Goal: Task Accomplishment & Management: Use online tool/utility

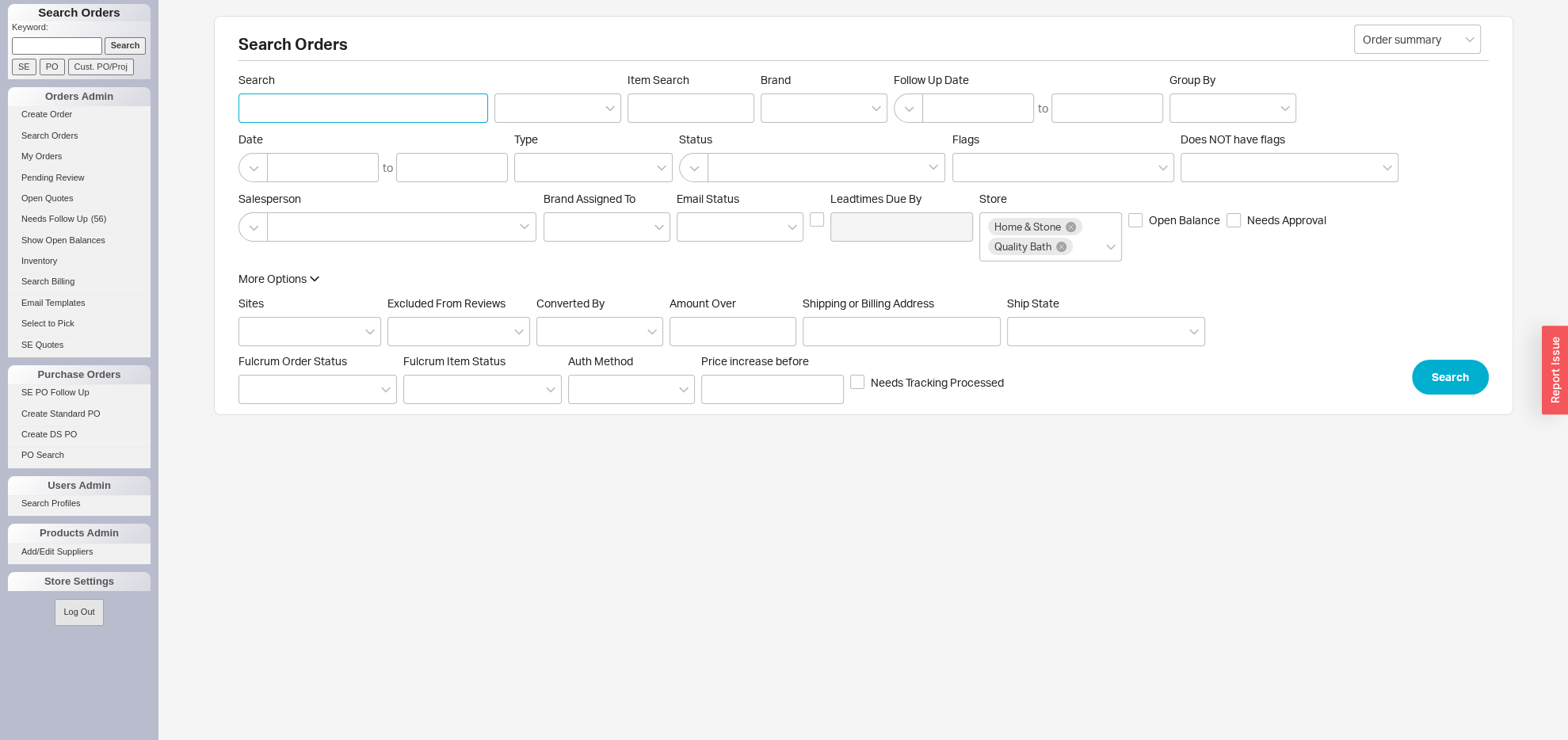
click at [347, 110] on input "Search" at bounding box center [363, 108] width 249 height 29
click at [309, 108] on input "Search" at bounding box center [363, 108] width 249 height 29
type input "rubenstein plumbing"
click at [1439, 376] on div "More Options Sites Excluded From Reviews Converted By Amount Over Shipping or B…" at bounding box center [863, 333] width 1251 height 123
click at [1451, 393] on button "Search" at bounding box center [1451, 377] width 77 height 35
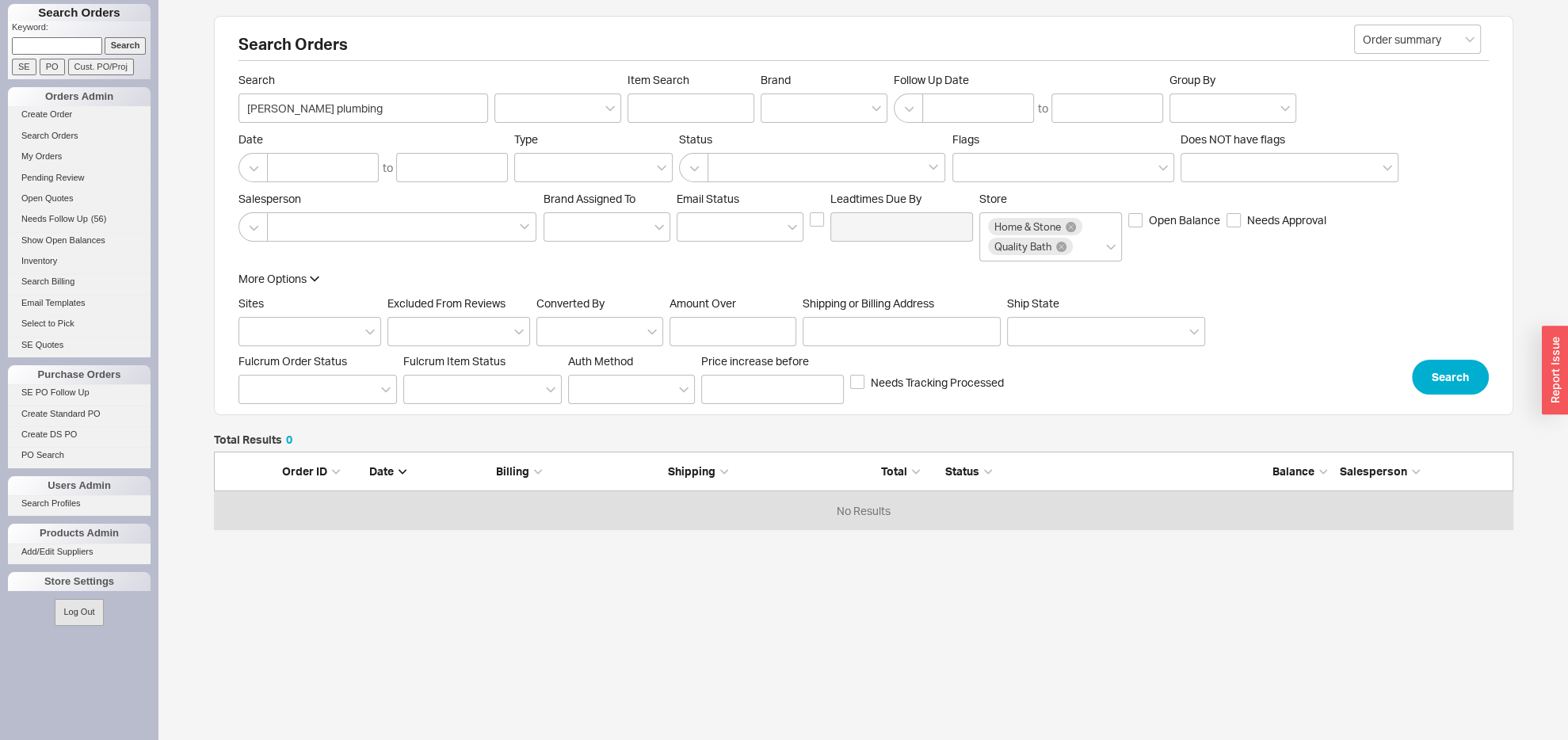
scroll to position [62, 1283]
click at [392, 110] on input "rubenstein plumbing" at bounding box center [363, 108] width 249 height 29
click at [389, 111] on input "rubenstein plumbing" at bounding box center [363, 108] width 249 height 29
click at [796, 105] on div at bounding box center [824, 108] width 127 height 29
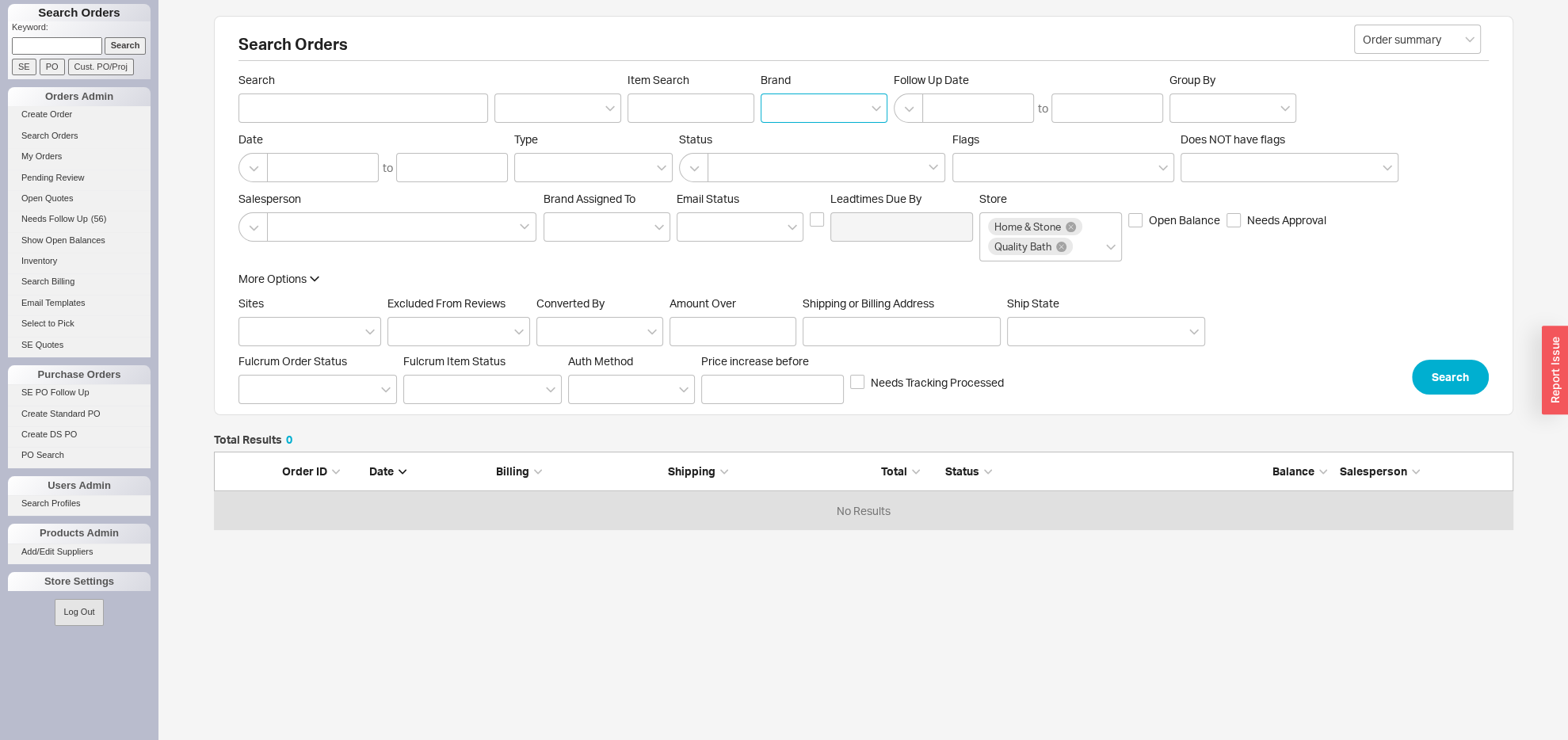
click at [780, 105] on input "Brand" at bounding box center [775, 108] width 11 height 18
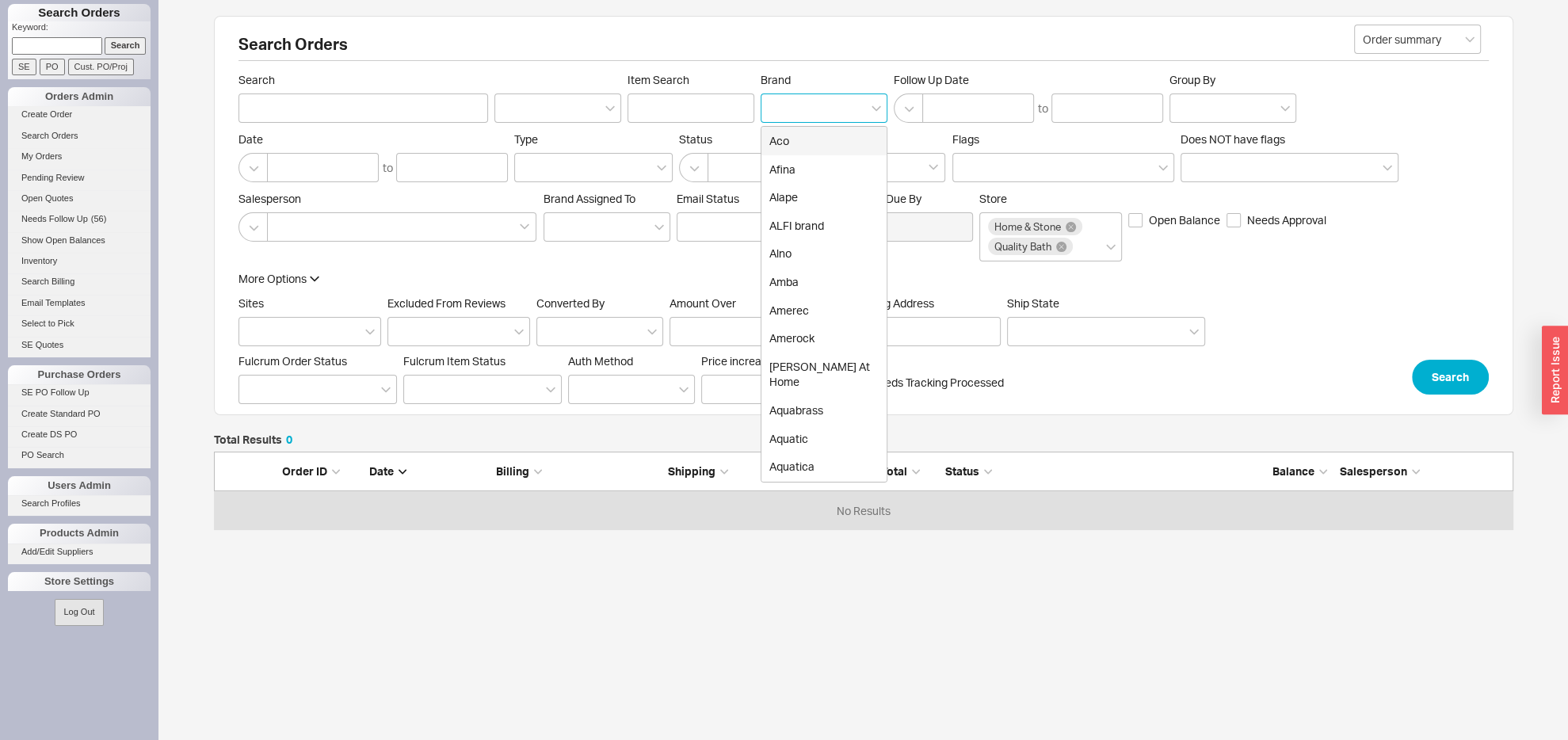
type input "r"
type input "Brand"
drag, startPoint x: 672, startPoint y: 737, endPoint x: 654, endPoint y: 709, distance: 33.3
click at [664, 713] on html "Search Orders Keyword: Search SE PO Cust. PO/Proj Orders Admin Create Order Sea…" at bounding box center [784, 357] width 1568 height 713
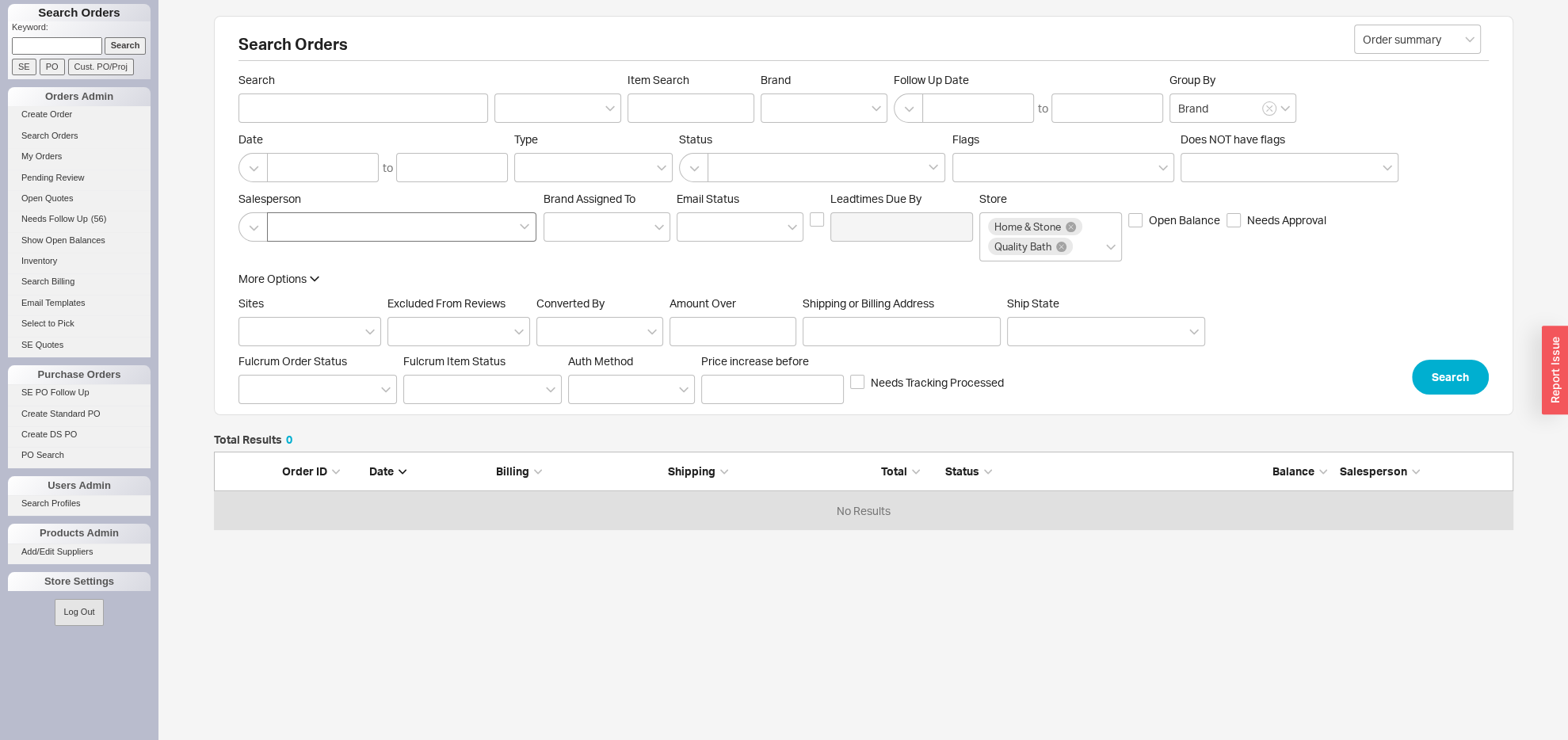
click at [372, 226] on div at bounding box center [401, 227] width 269 height 29
click at [287, 226] on input at bounding box center [281, 226] width 11 height 18
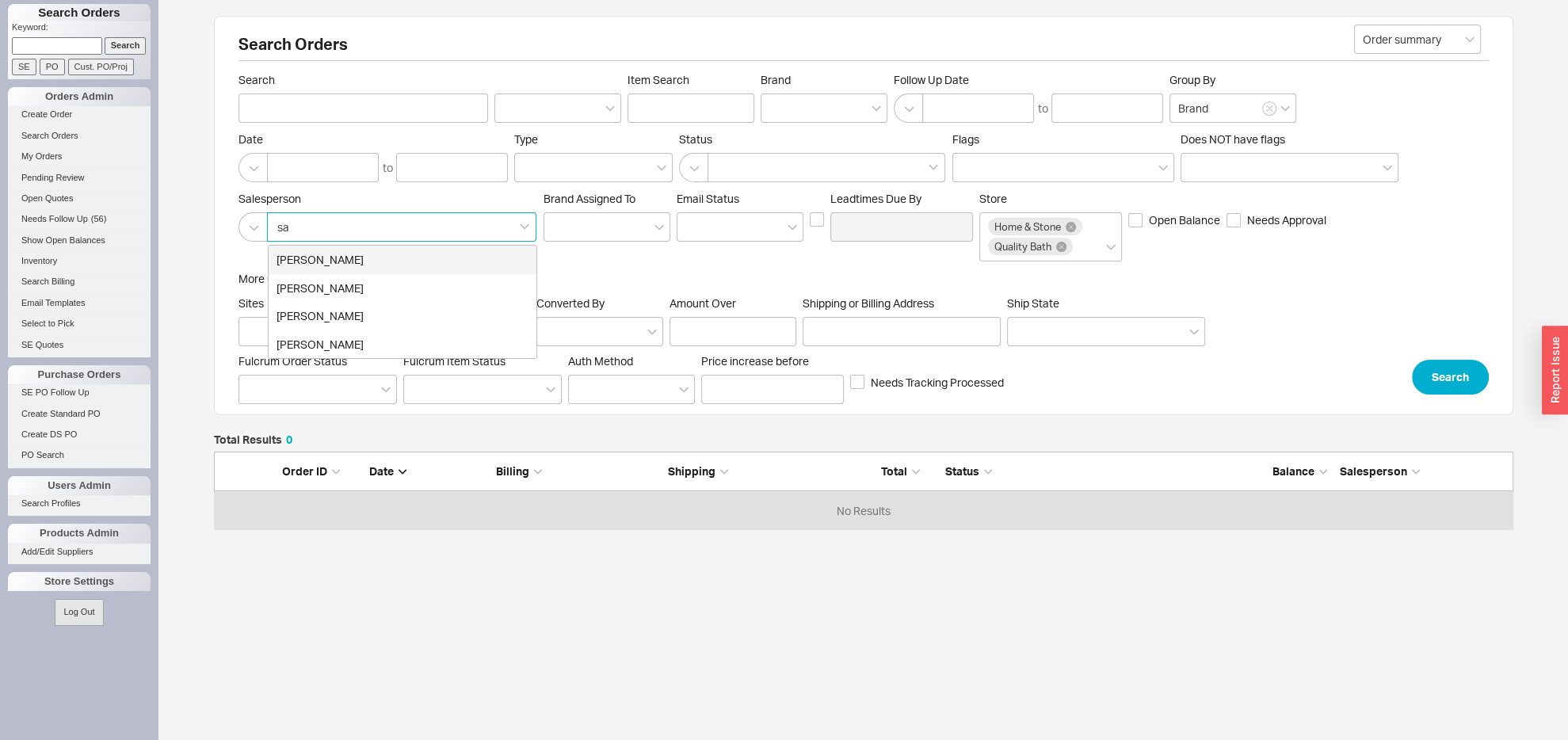
type input "sam"
click at [340, 266] on div "Sam Solkowitz" at bounding box center [402, 260] width 267 height 28
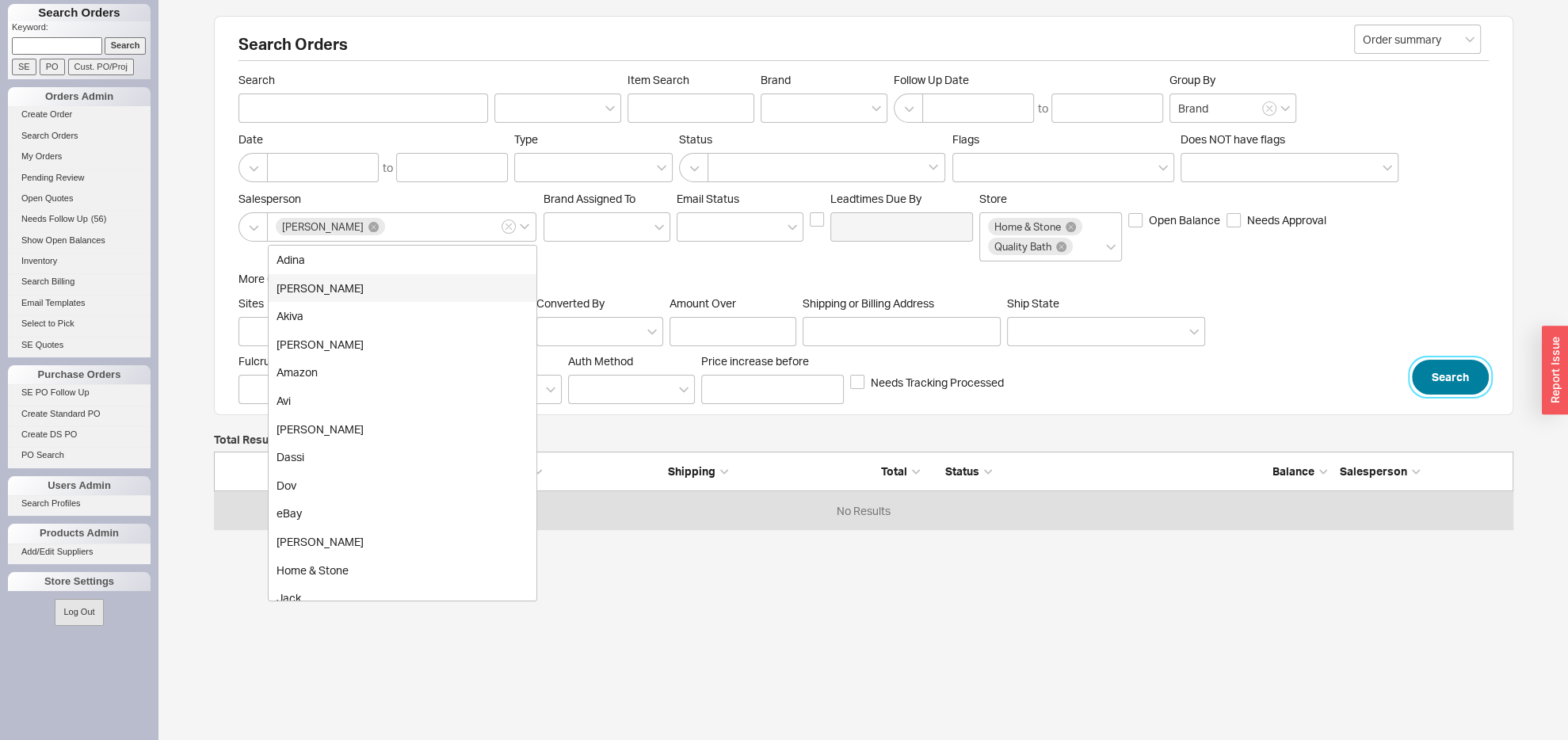
click at [1465, 394] on button "Search" at bounding box center [1451, 377] width 77 height 35
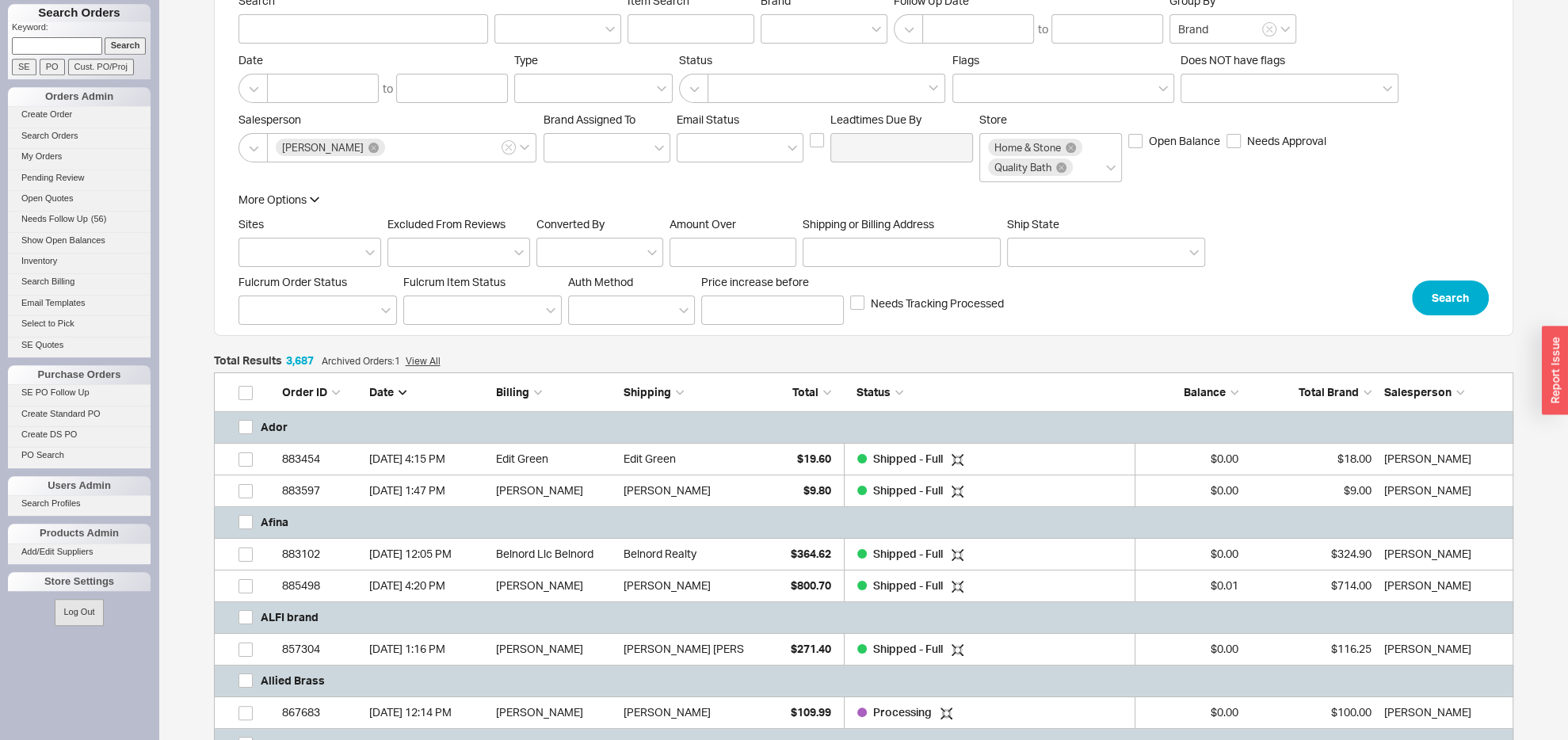
scroll to position [166, 0]
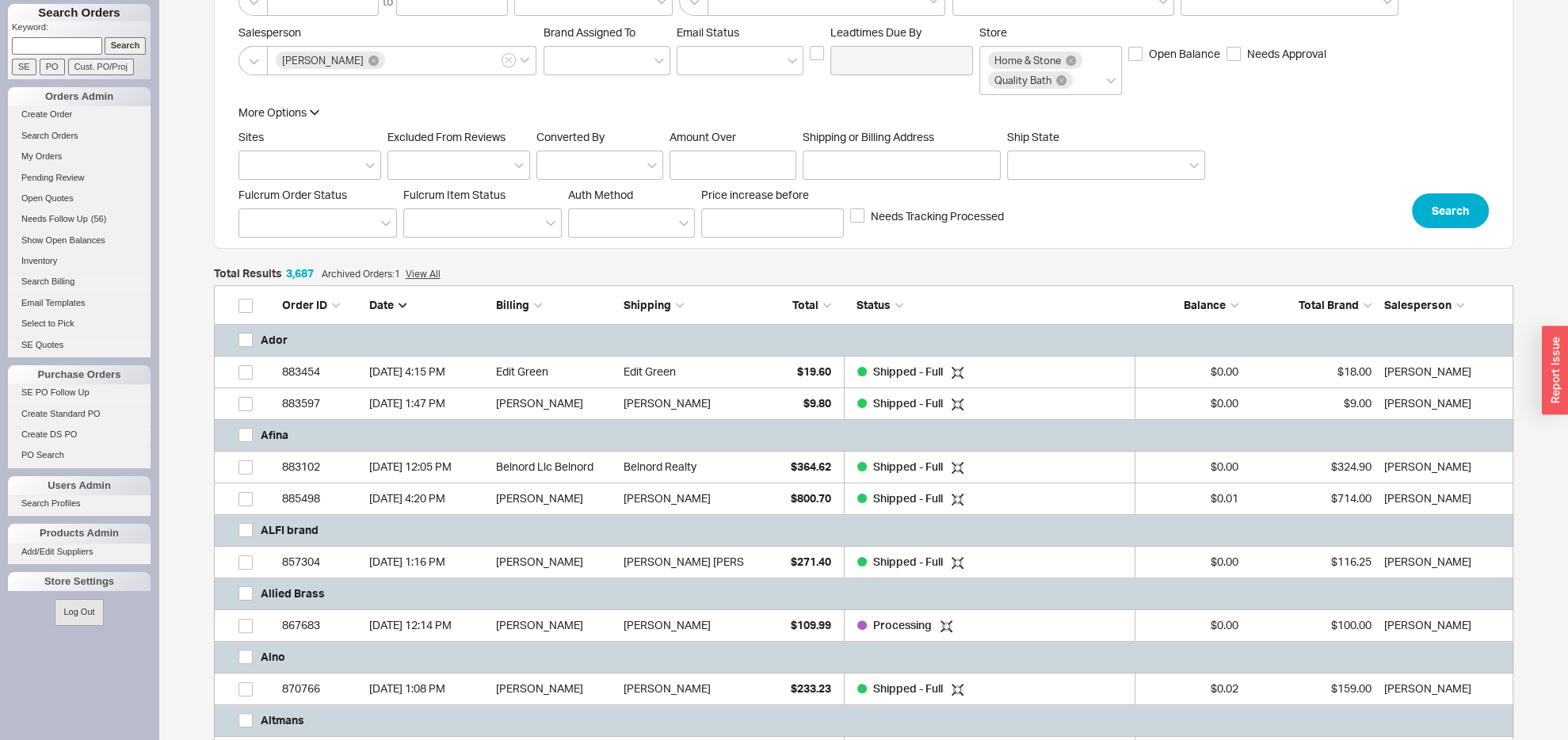
drag, startPoint x: 385, startPoint y: 322, endPoint x: 383, endPoint y: 330, distance: 8.2
click at [385, 311] on span "Date" at bounding box center [381, 305] width 25 height 14
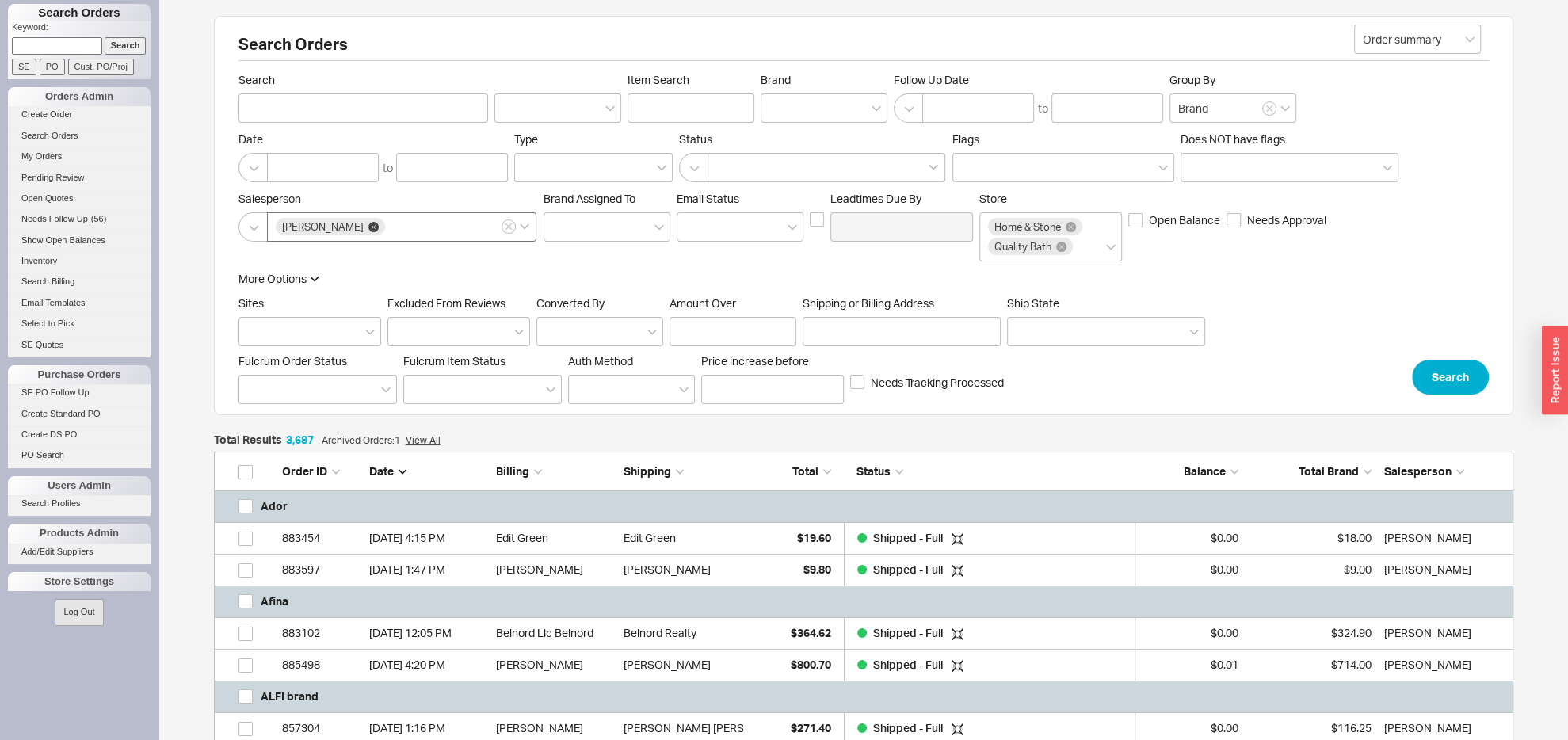
click at [369, 230] on icon at bounding box center [374, 227] width 10 height 10
click at [387, 230] on input "Sam Solkowitz" at bounding box center [393, 226] width 11 height 18
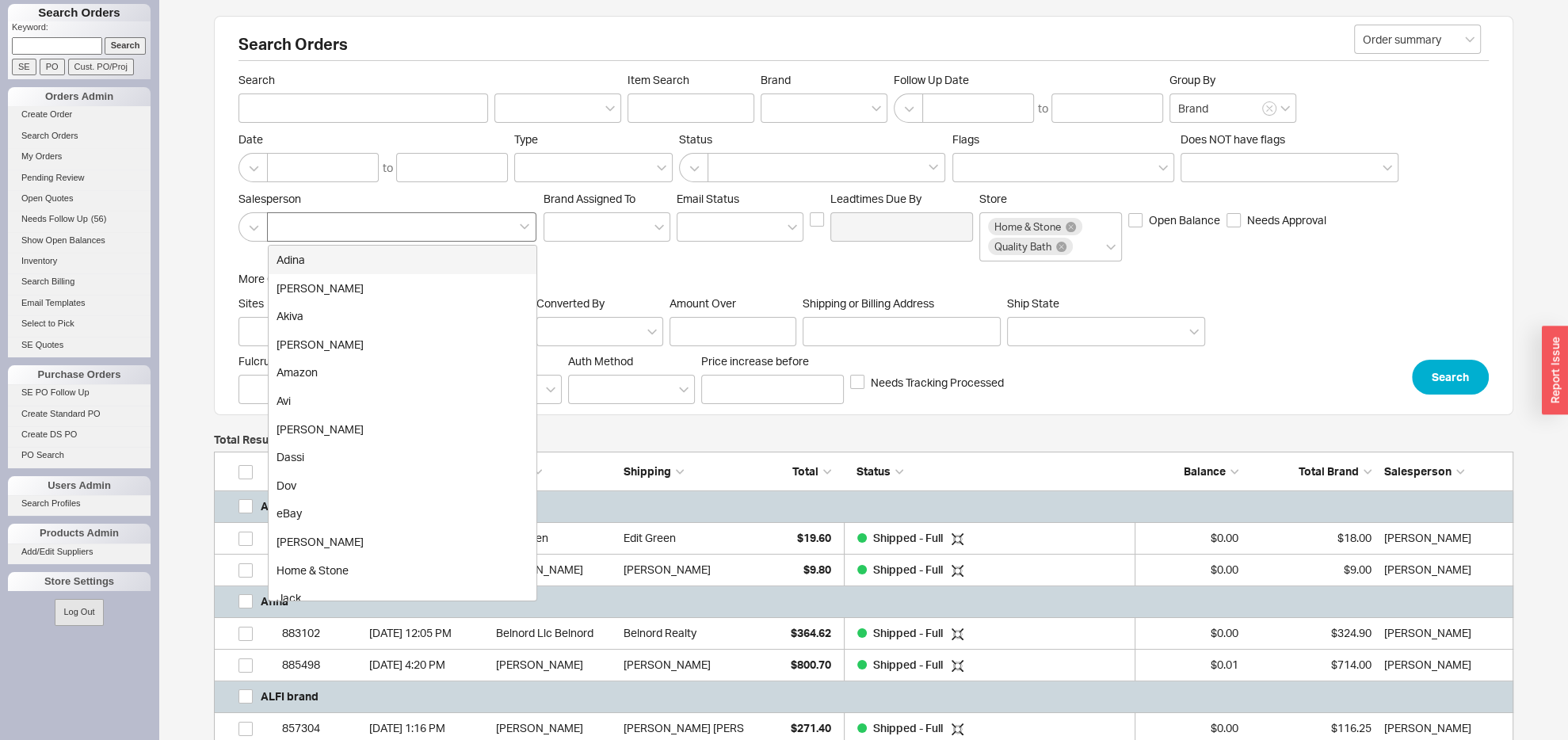
click at [406, 210] on div "Salesperson Adina Adina Golomb Akiva Amar Prashad Amazon Avi Chaya Dassi Dov eB…" at bounding box center [387, 217] width 298 height 50
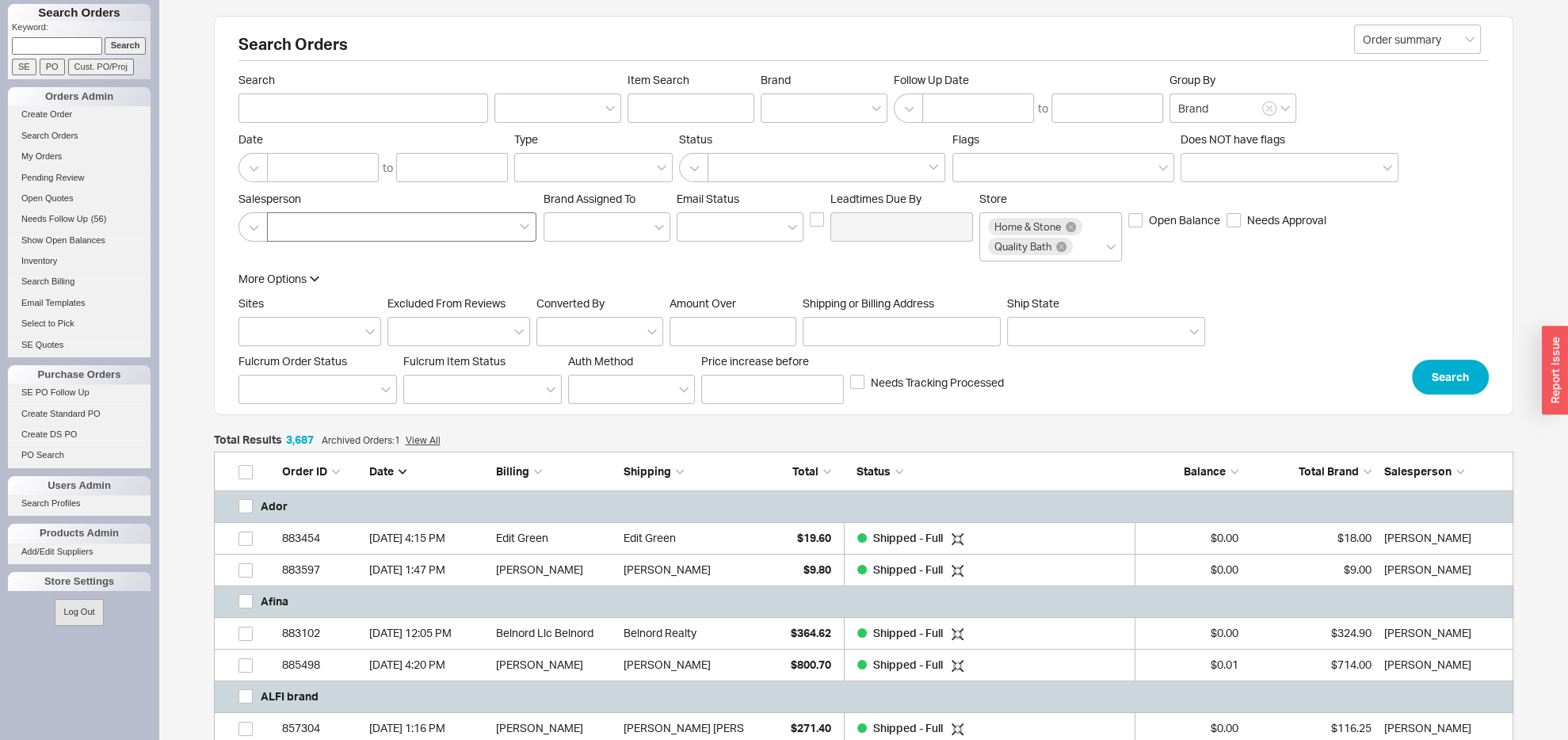
click at [396, 225] on div at bounding box center [401, 227] width 269 height 29
click at [287, 225] on input at bounding box center [281, 226] width 11 height 18
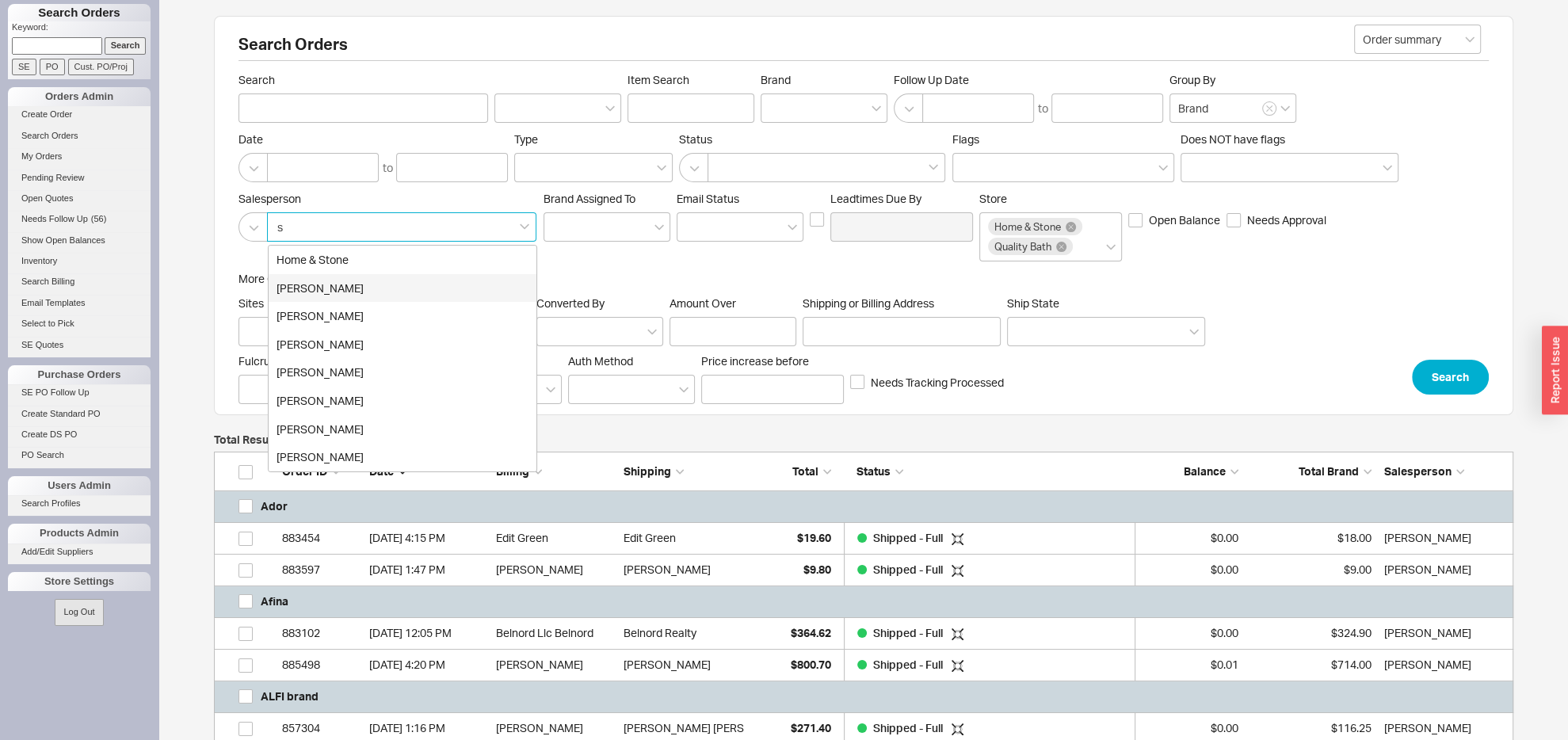
type input "sa"
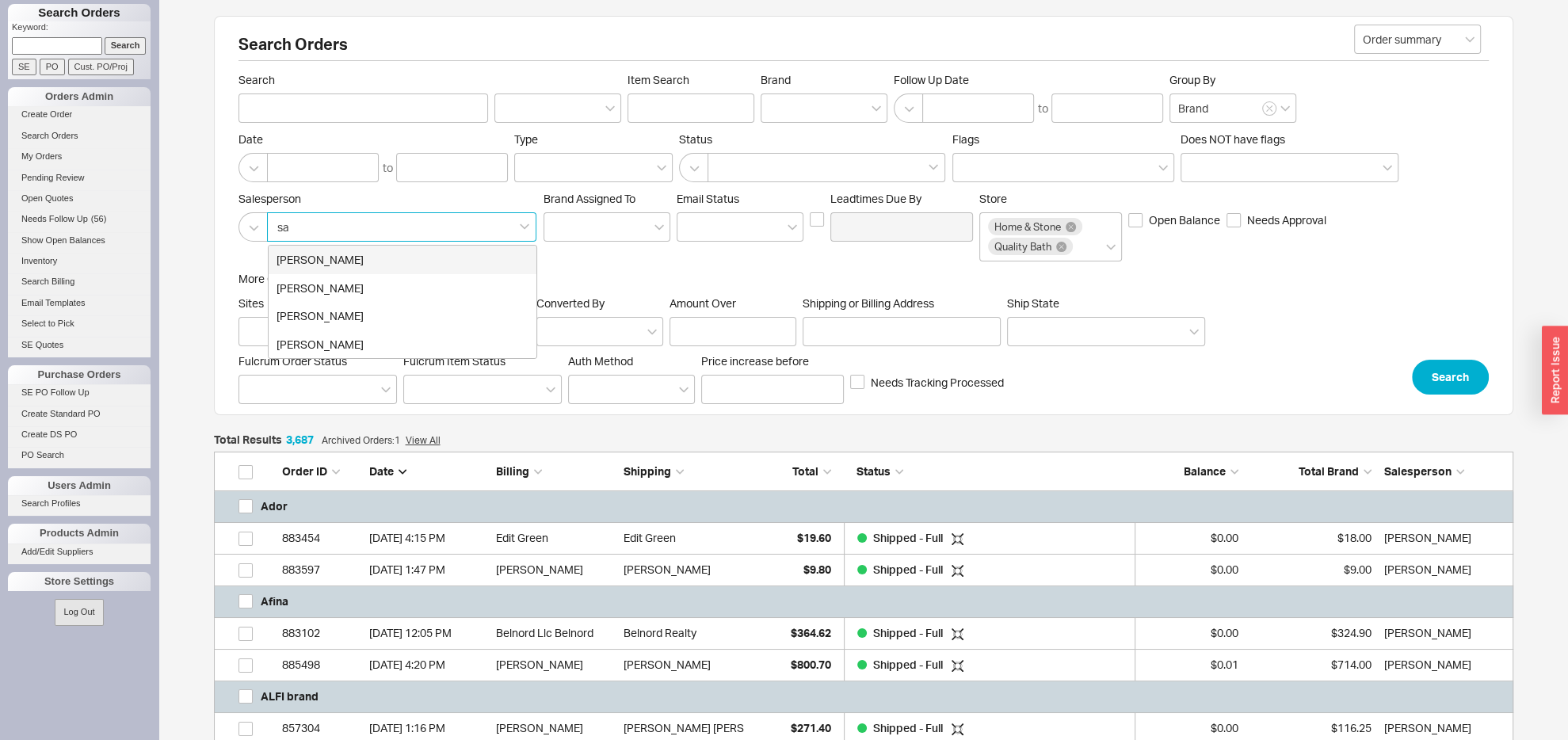
click at [359, 262] on div "Sam Solkowitz" at bounding box center [402, 260] width 267 height 28
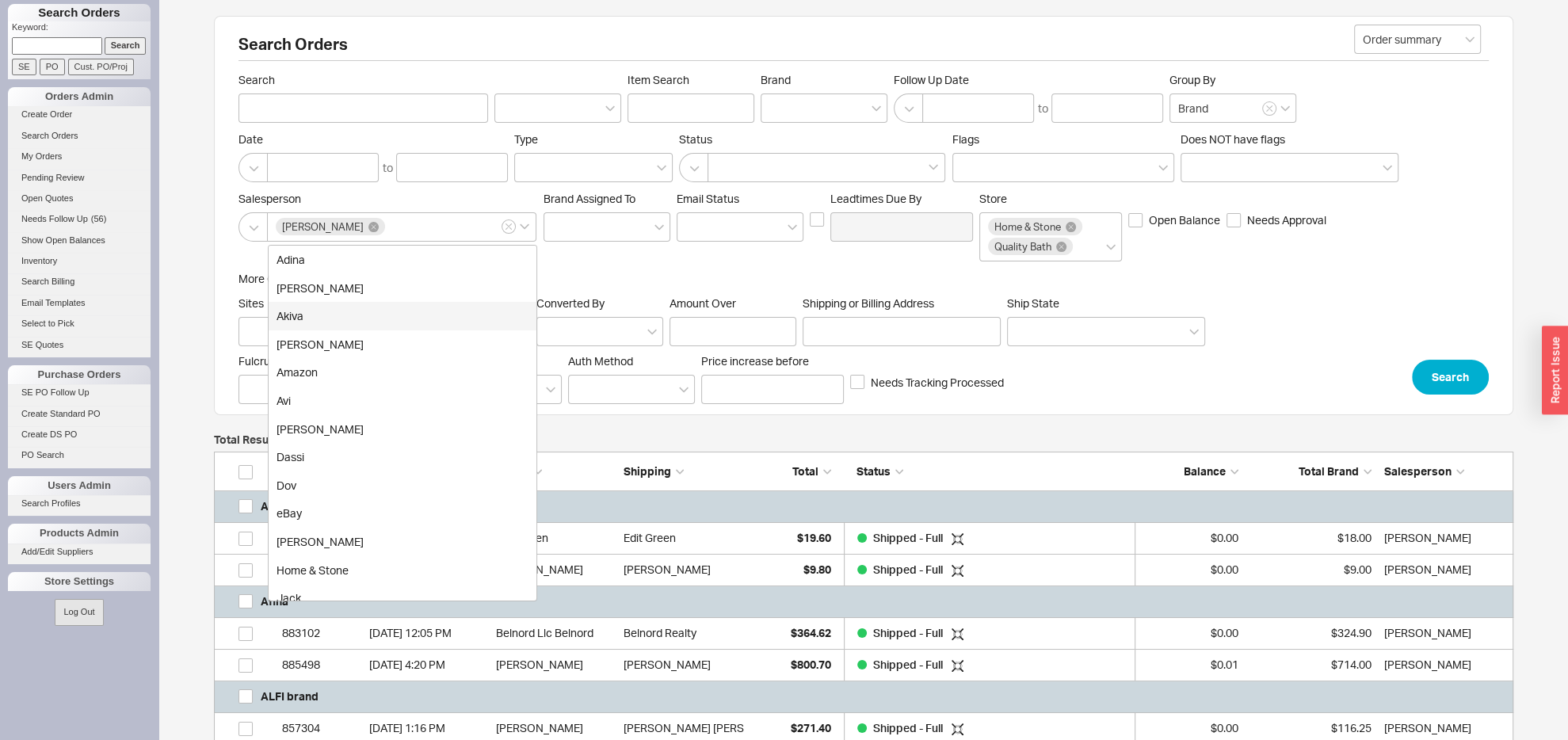
click at [746, 262] on div "Salesperson Sam Solkowitz Adina Adina Golomb Akiva Amar Prashad Amazon Avi Chay…" at bounding box center [863, 226] width 1251 height 69
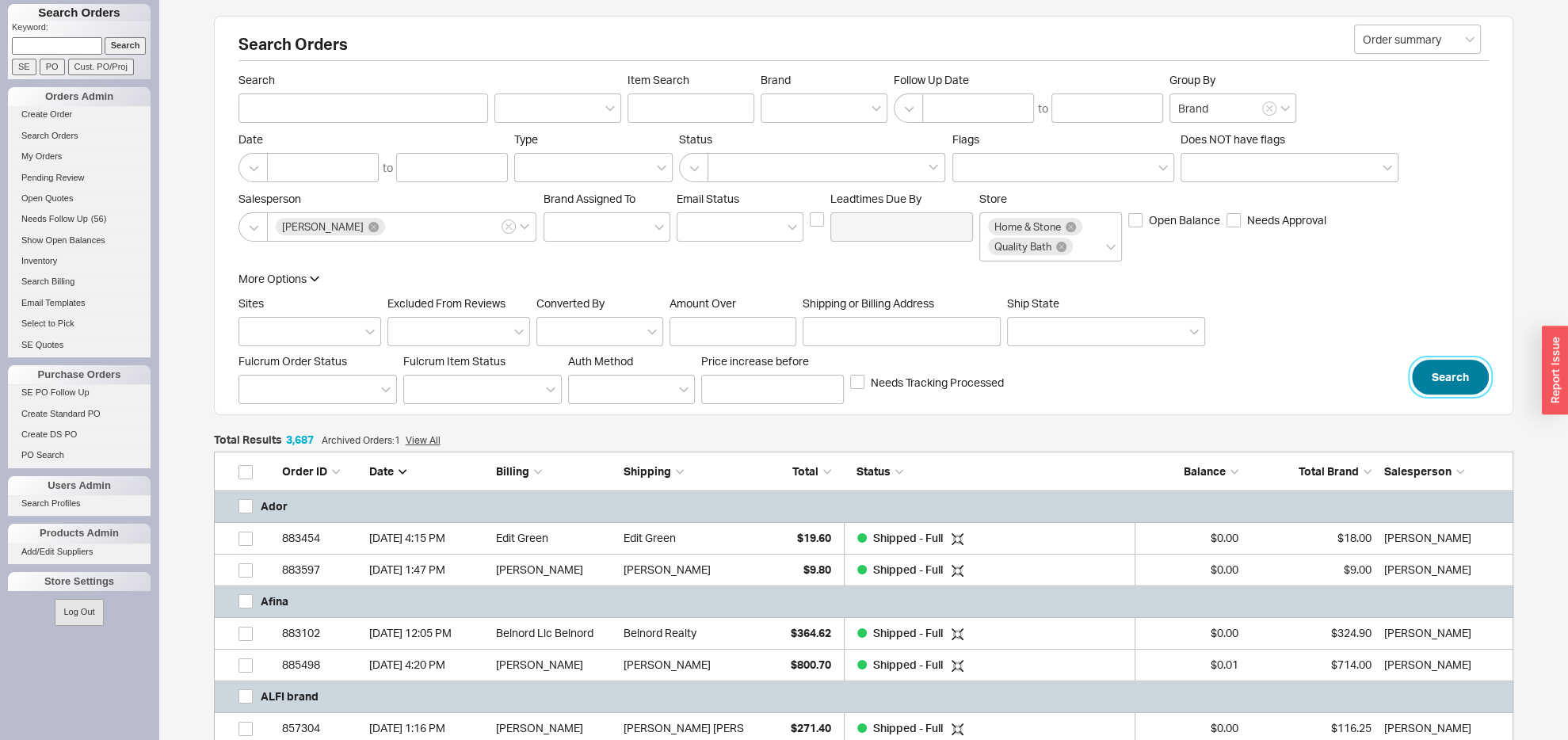
click at [1472, 394] on button "Search" at bounding box center [1451, 377] width 77 height 35
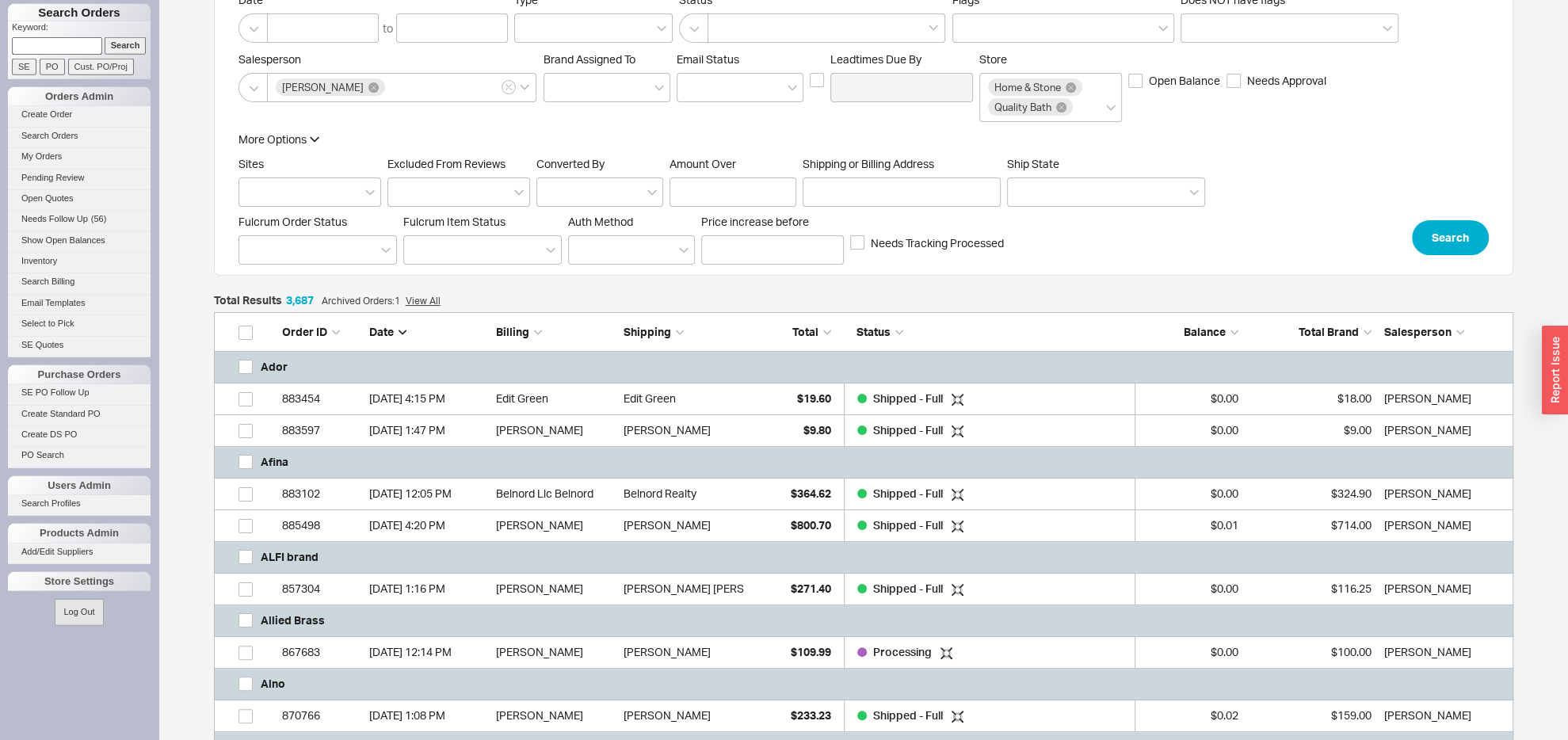
scroll to position [250, 0]
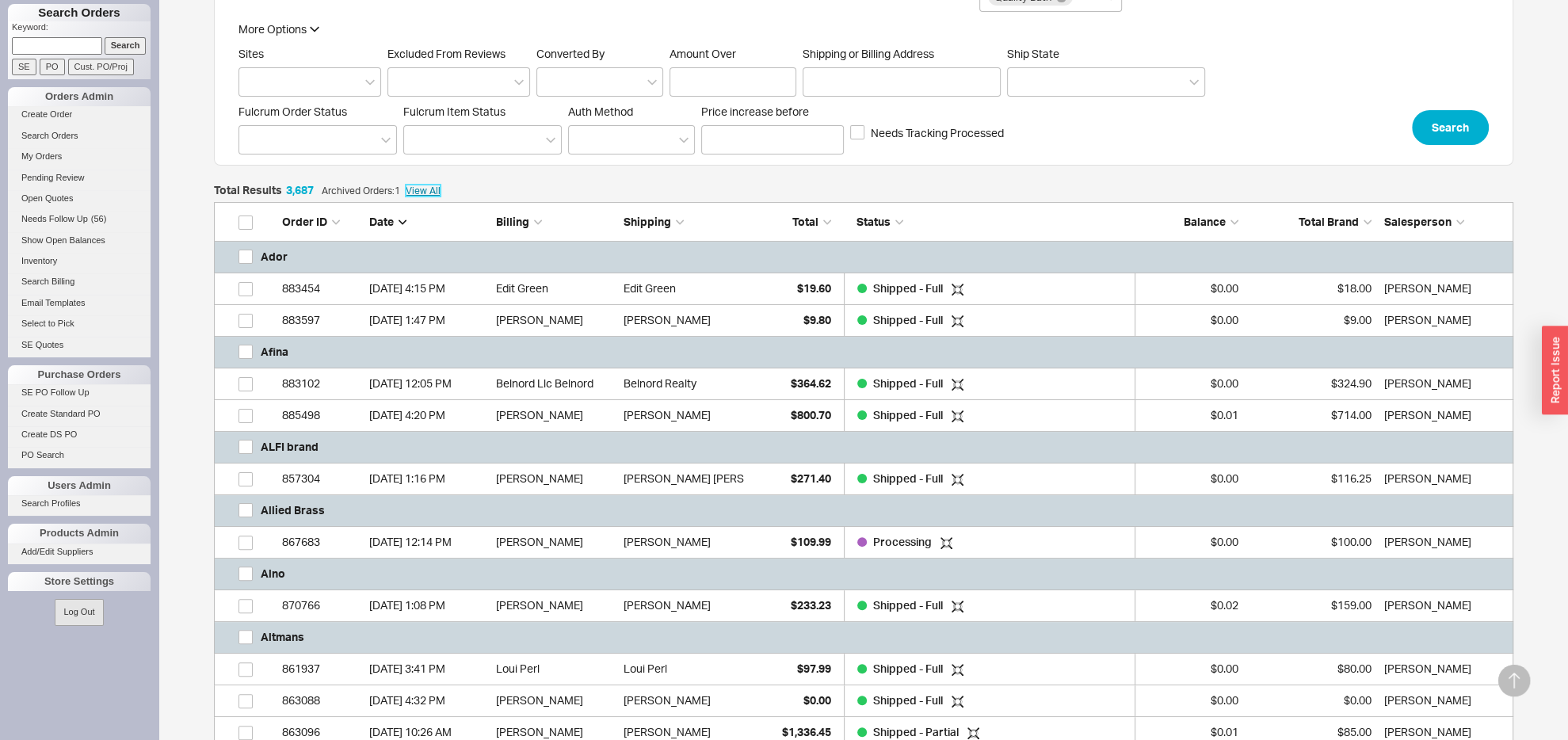
click at [426, 196] on link "View All" at bounding box center [423, 190] width 35 height 12
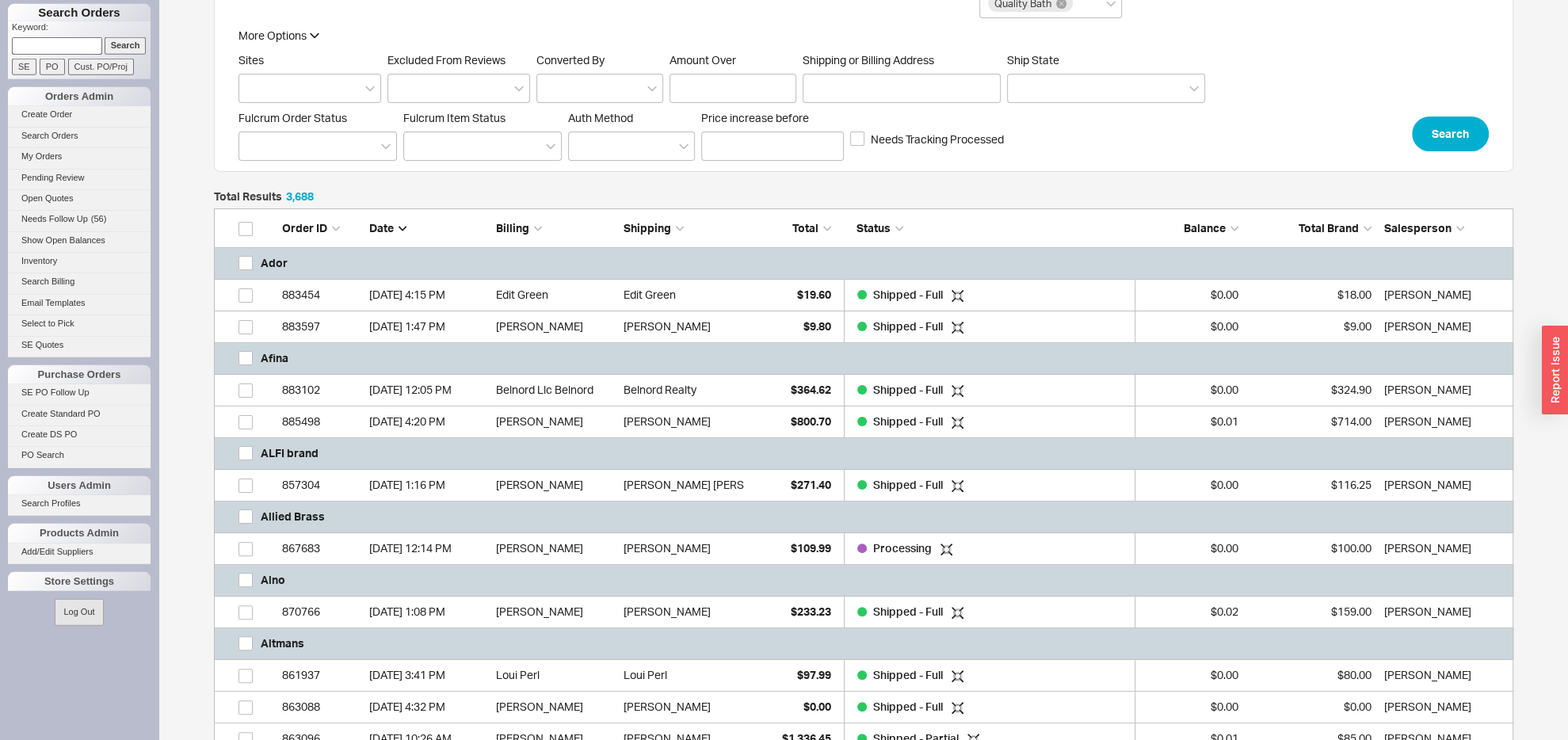
scroll to position [250, 0]
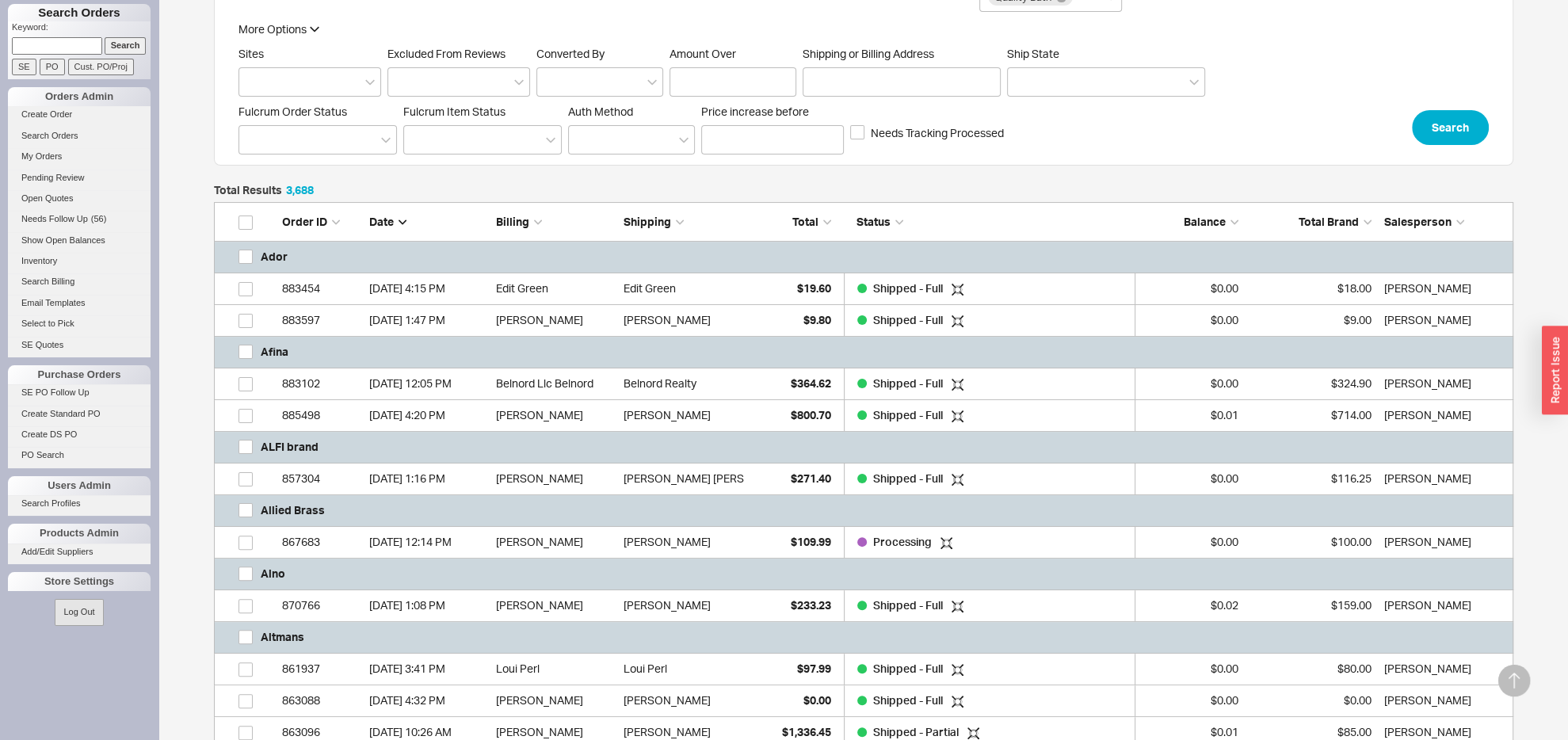
click at [396, 230] on div "Date" at bounding box center [429, 222] width 119 height 15
click at [397, 230] on div "Date" at bounding box center [429, 222] width 119 height 15
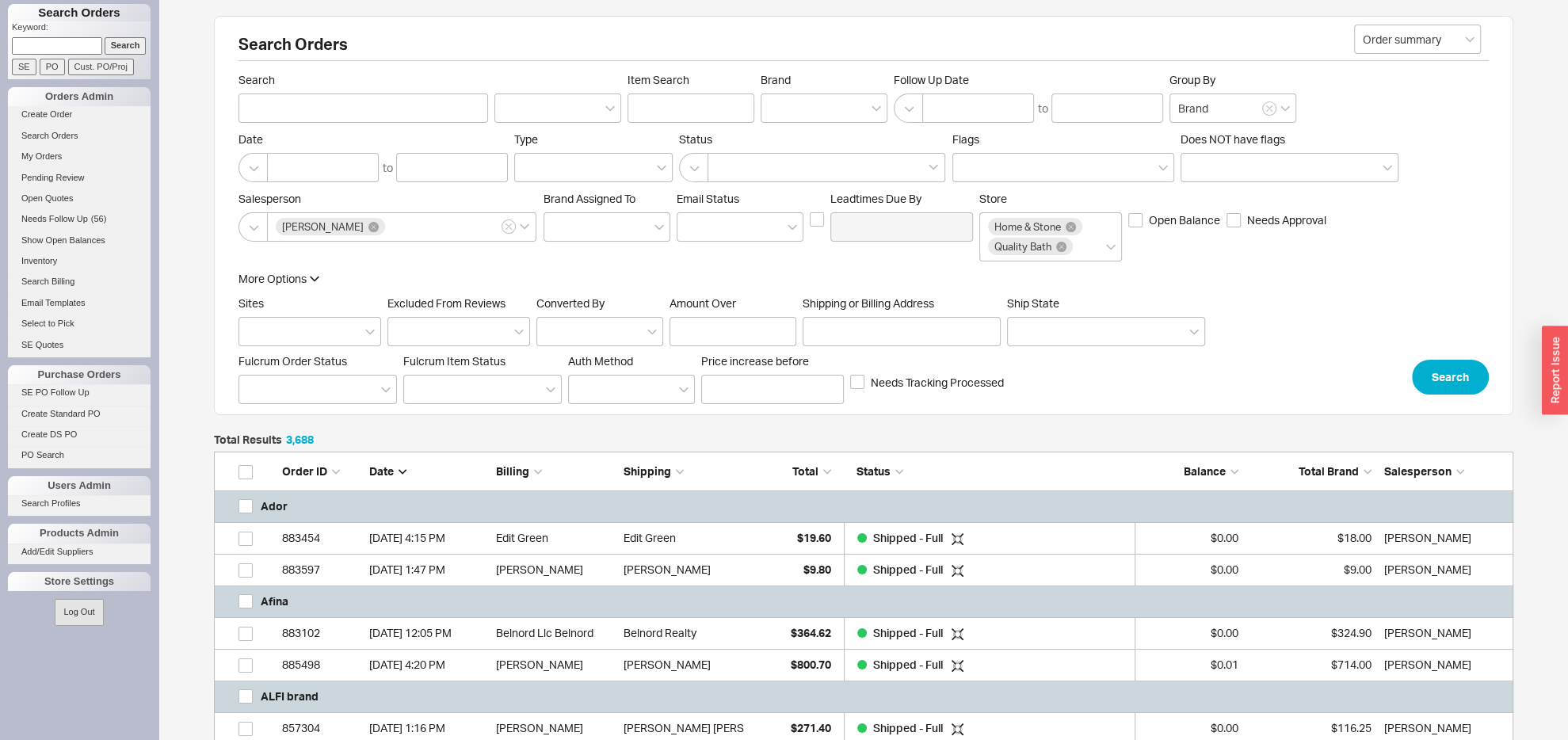
click at [108, 43] on input "Search" at bounding box center [125, 45] width 42 height 16
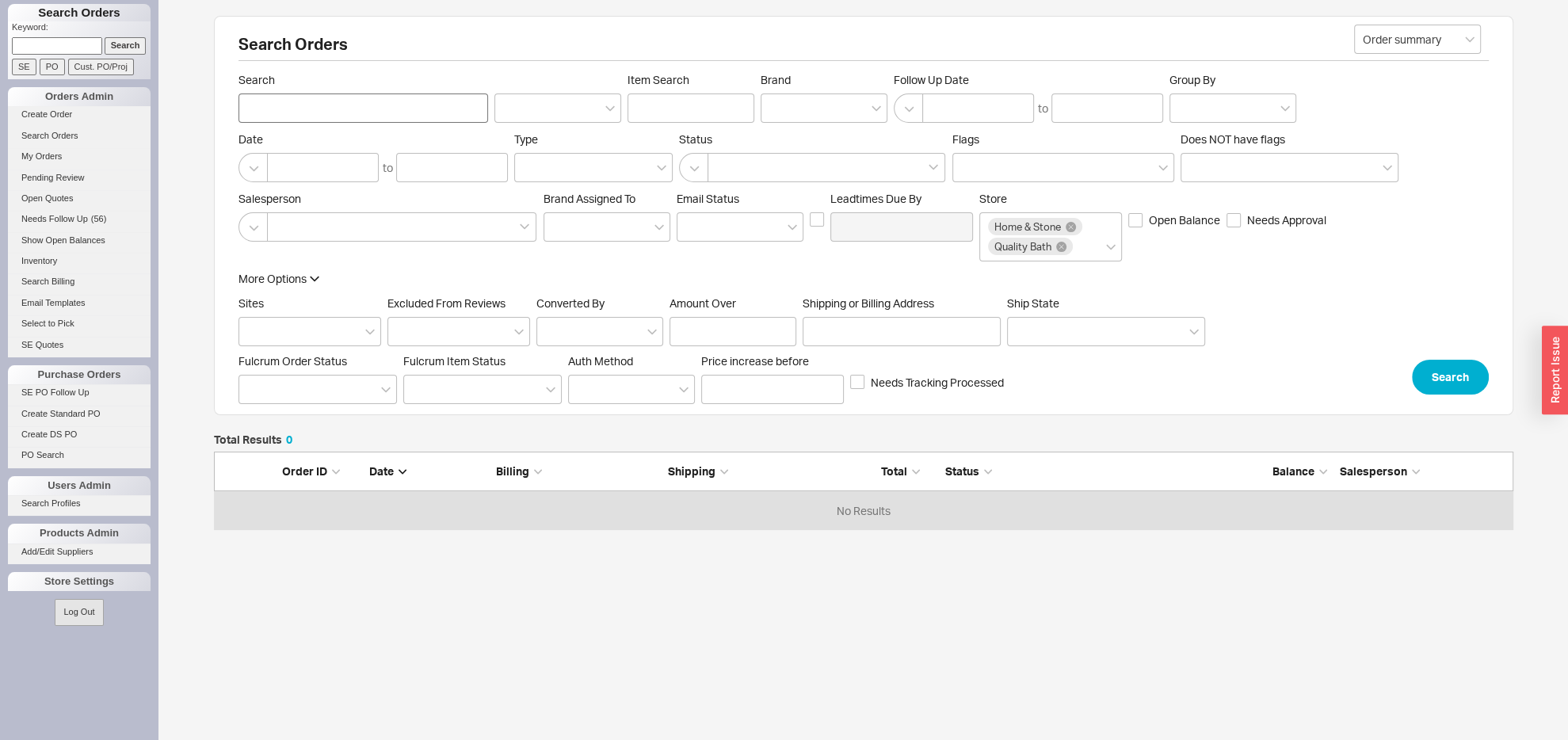
scroll to position [17, 17]
click at [316, 228] on div at bounding box center [401, 227] width 269 height 29
click at [287, 228] on input at bounding box center [281, 226] width 11 height 18
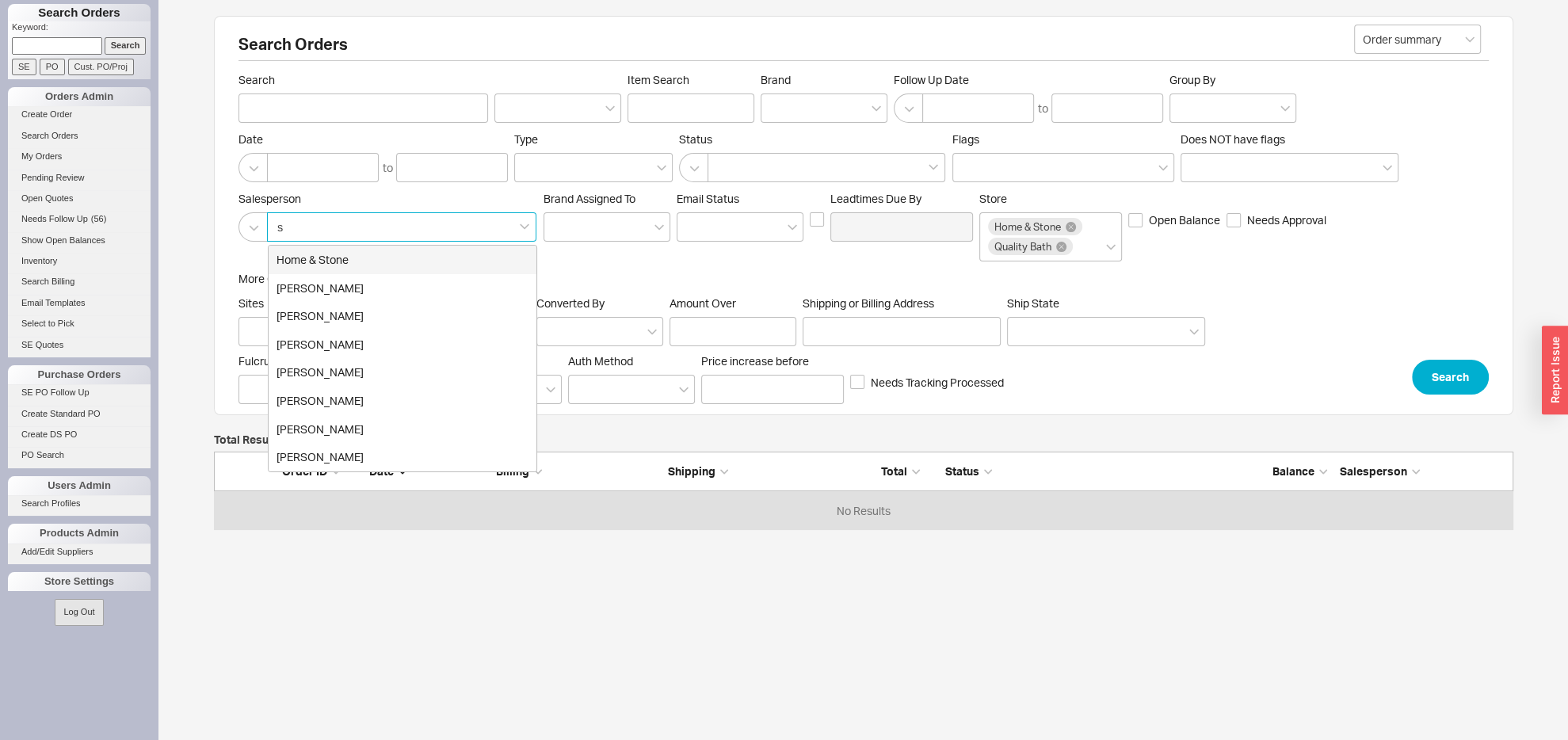
type input "sa"
click at [324, 264] on div "Sam Solkowitz" at bounding box center [402, 260] width 267 height 28
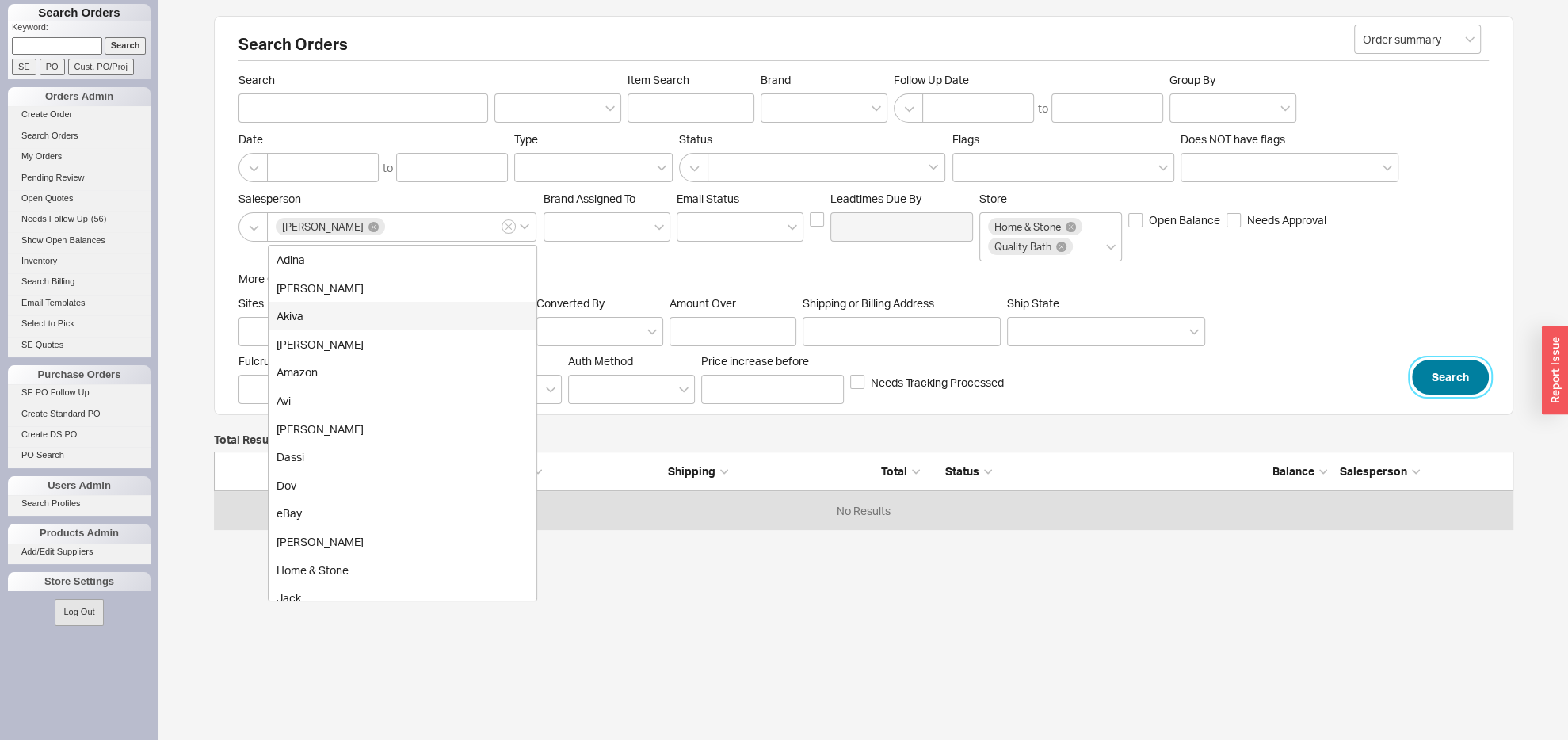
click at [1453, 394] on button "Search" at bounding box center [1451, 377] width 77 height 35
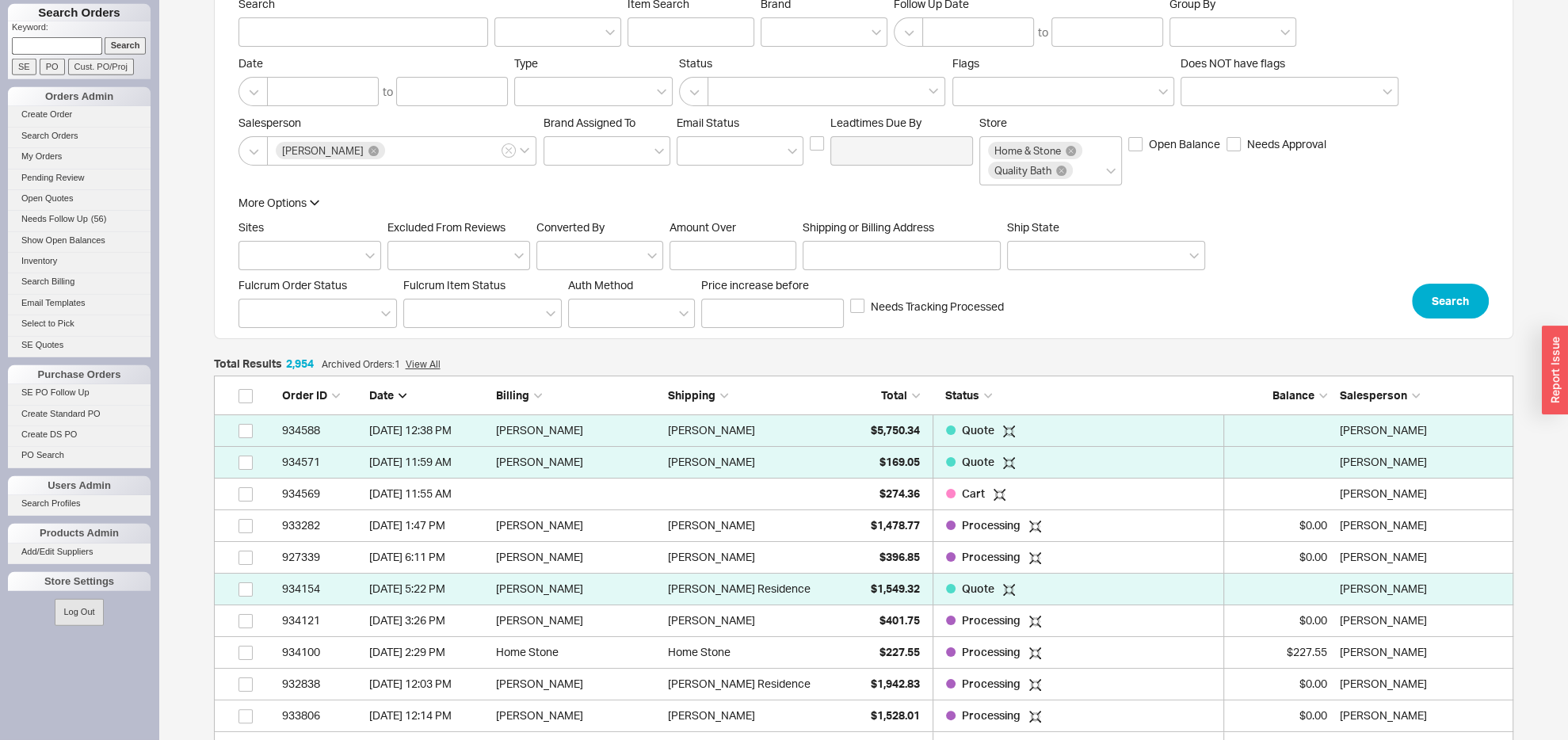
scroll to position [166, 0]
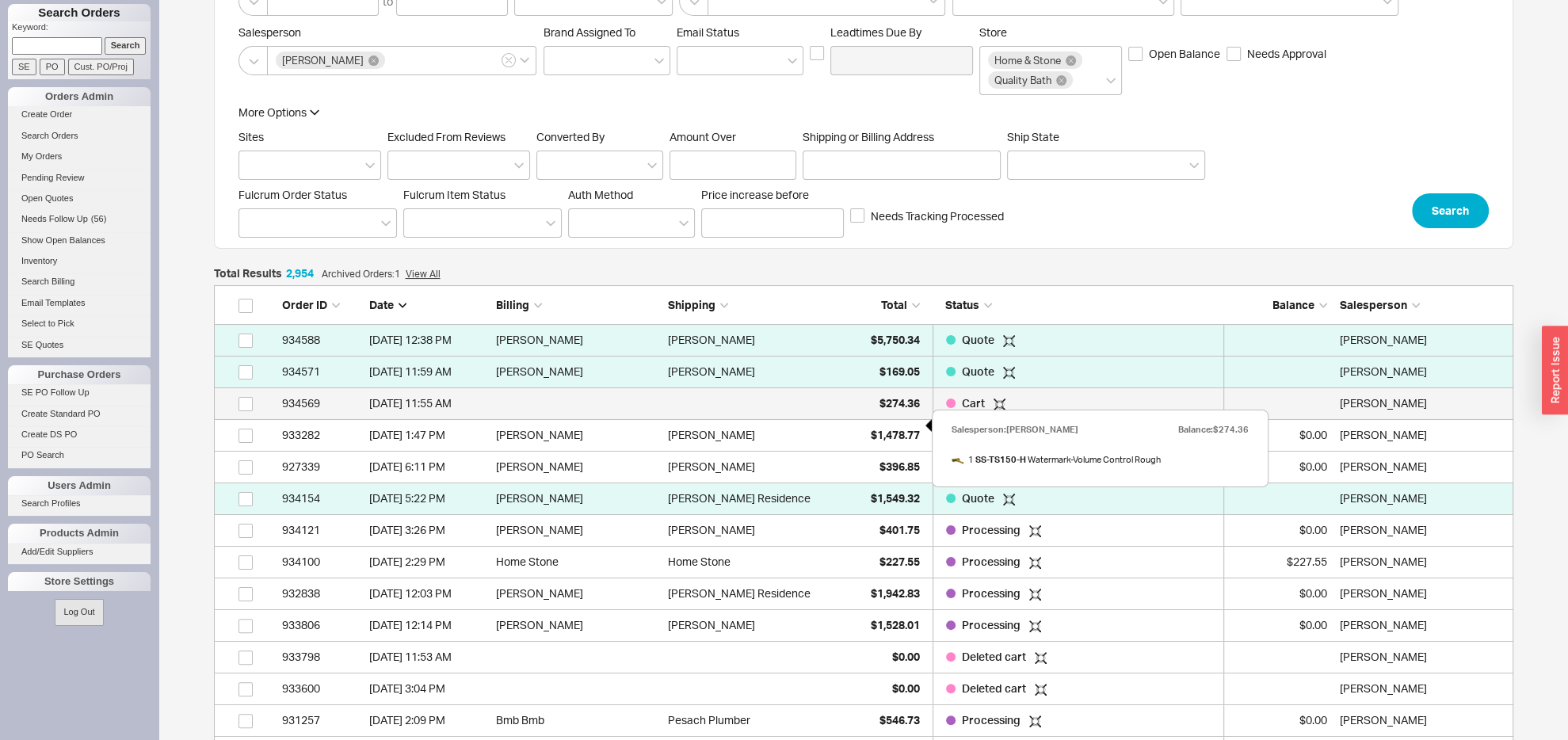
click at [894, 410] on span "$274.36" at bounding box center [899, 403] width 40 height 14
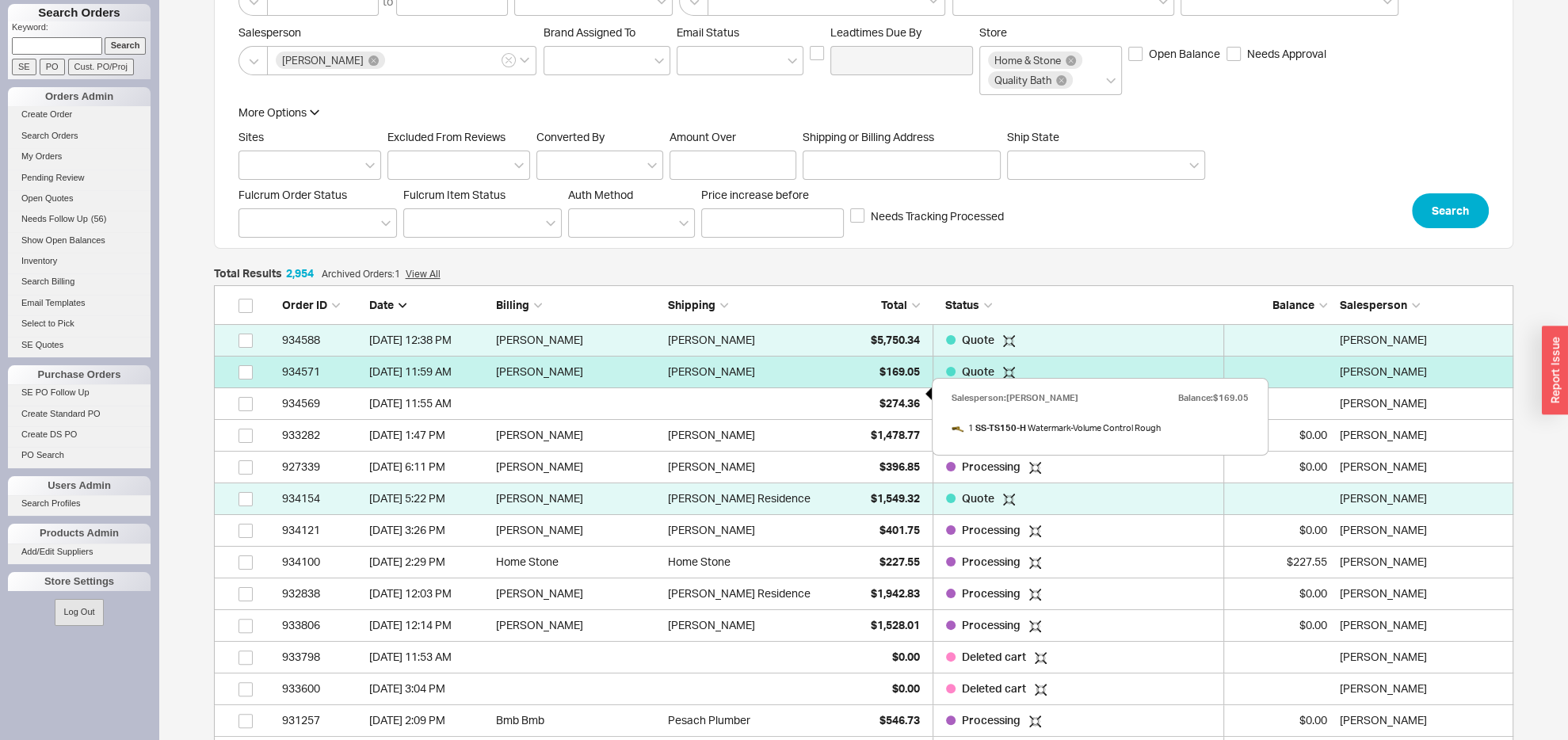
click at [862, 388] on div "$169.05" at bounding box center [880, 371] width 79 height 32
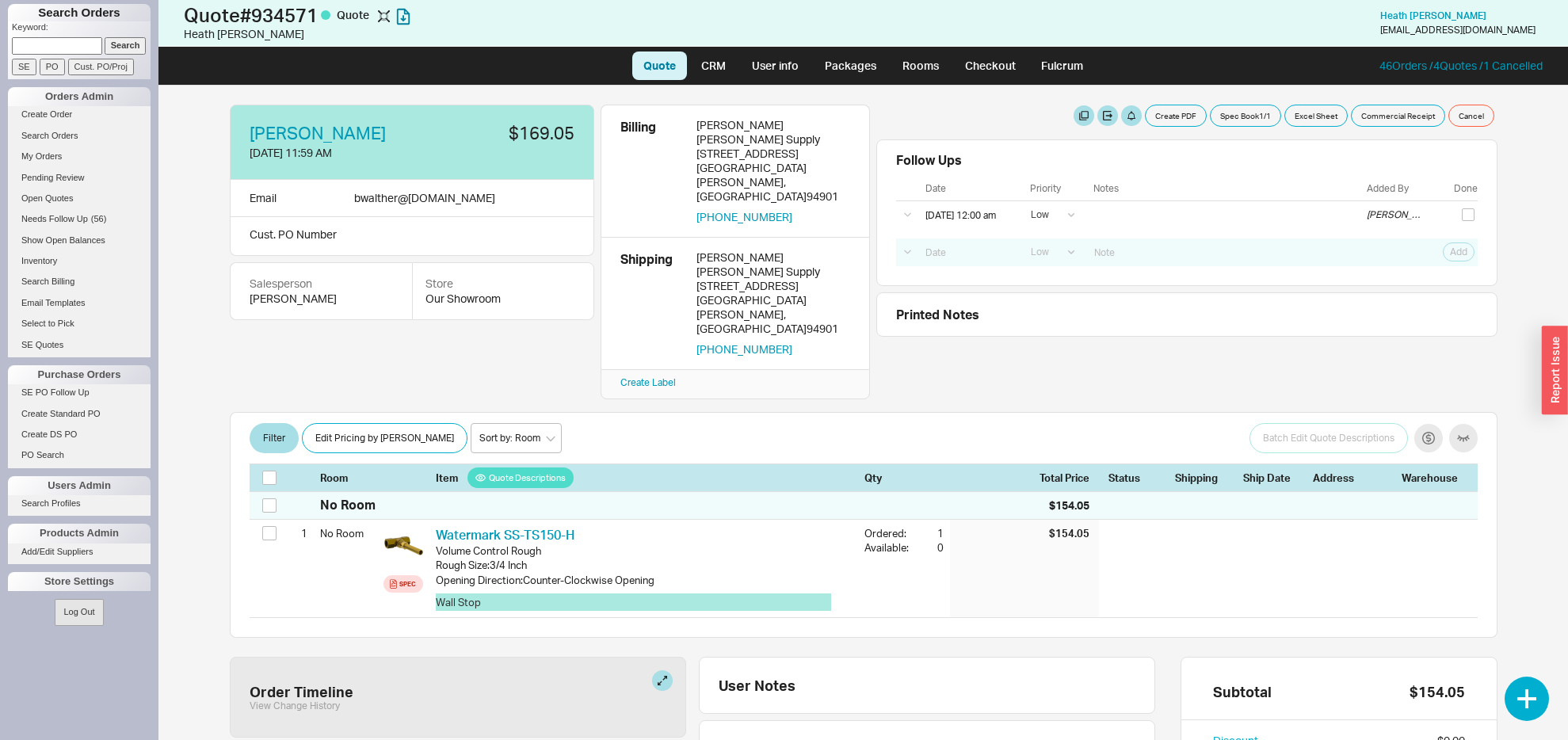
select select "LOW"
click at [917, 19] on button at bounding box center [918, 23] width 21 height 21
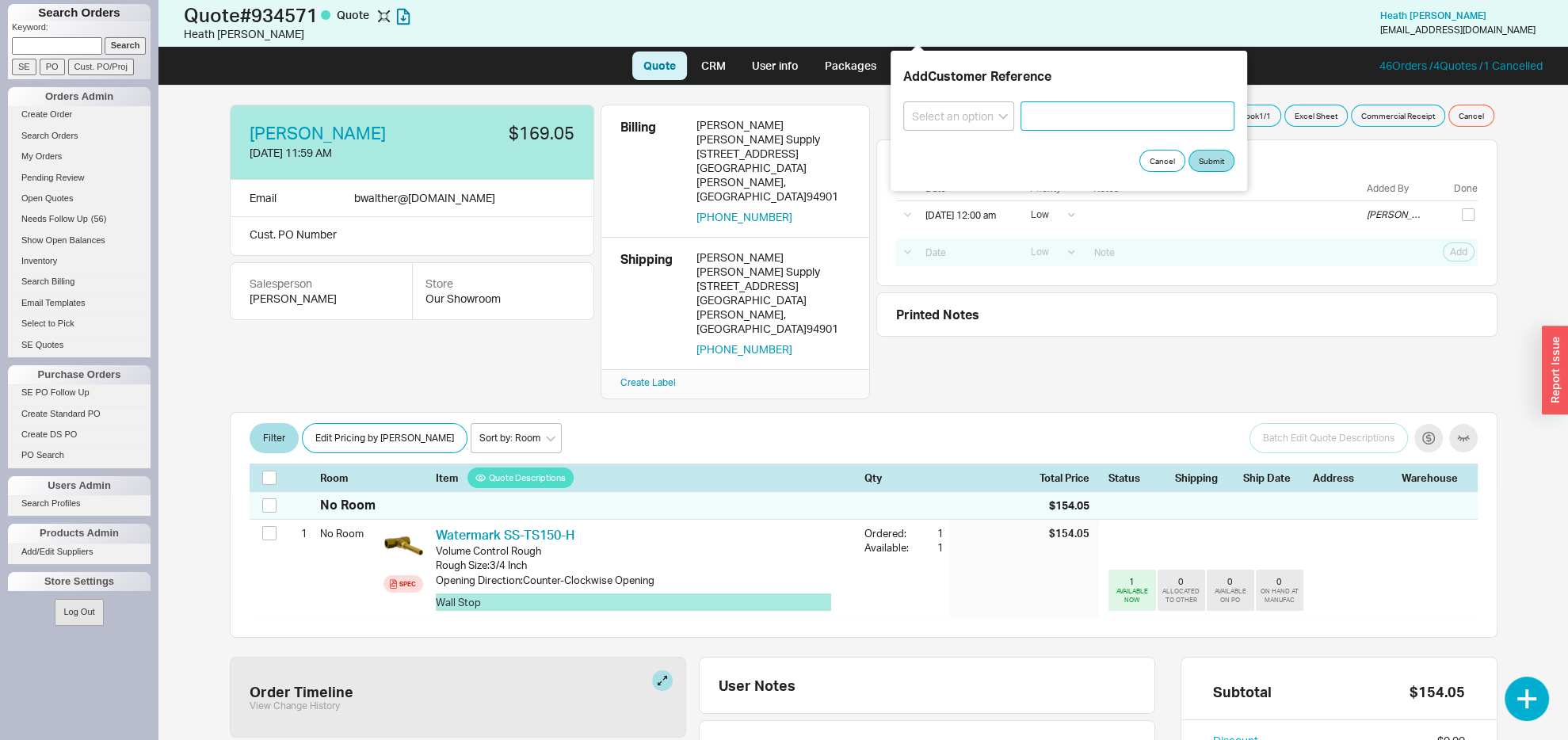
click at [1054, 107] on input at bounding box center [1128, 116] width 214 height 29
paste input "P1152385"
type input "P1152385"
click at [904, 101] on select "Select an option PO Number Project Name" at bounding box center [958, 116] width 111 height 29
select select "PO Number"
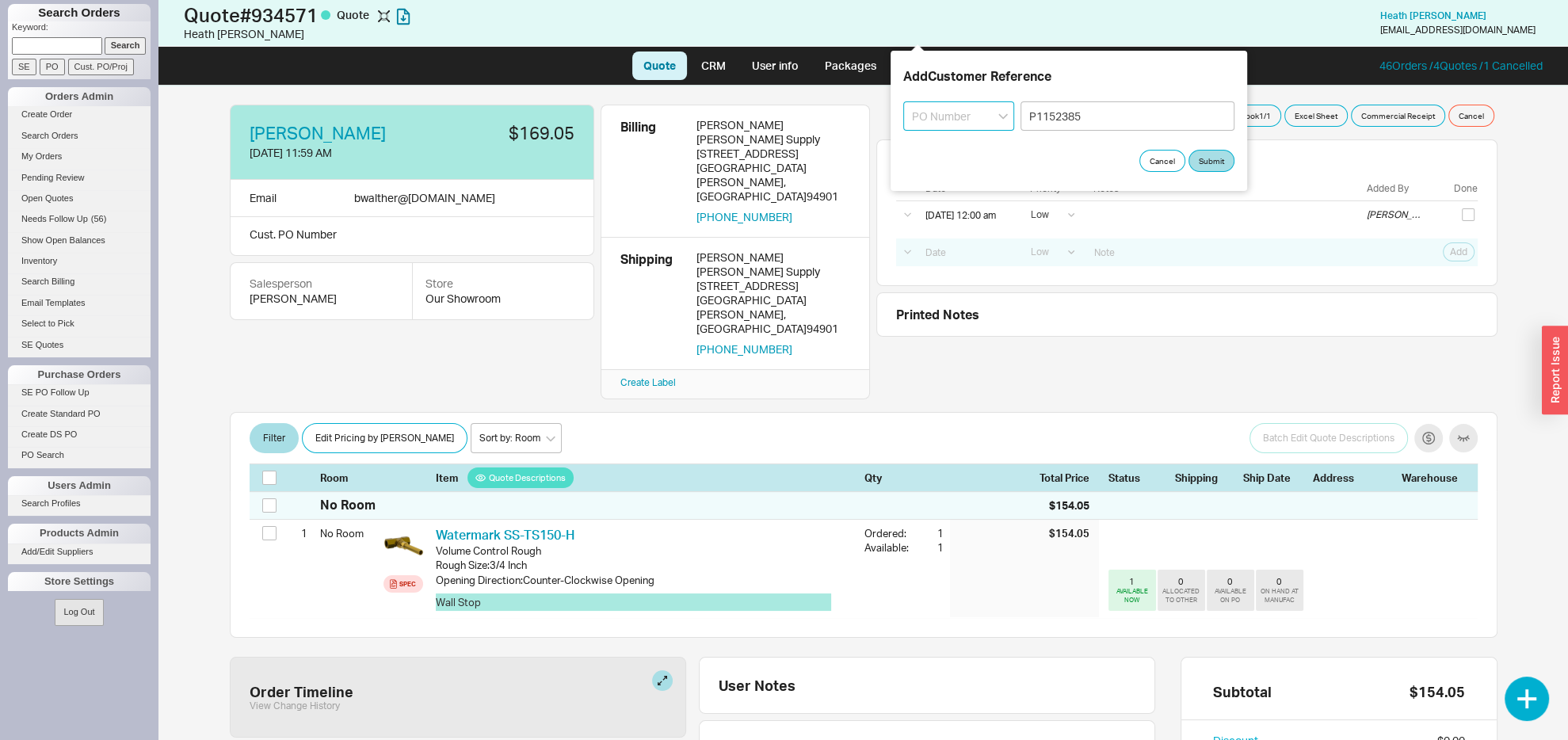
click option "PO Number" at bounding box center [0, 0] width 0 height 0
click at [1211, 157] on button "Submit" at bounding box center [1211, 161] width 46 height 22
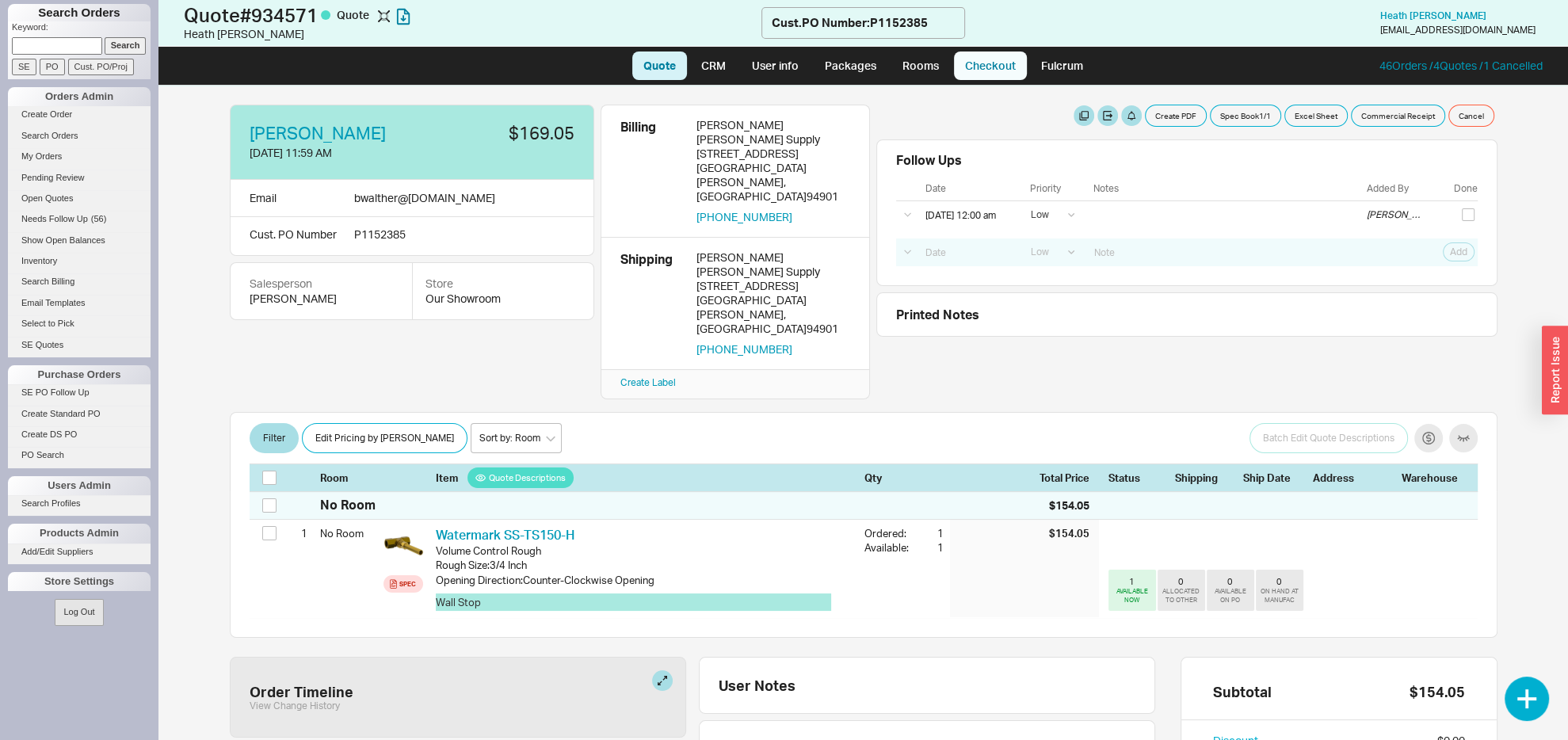
click at [985, 67] on link "Checkout" at bounding box center [990, 65] width 73 height 28
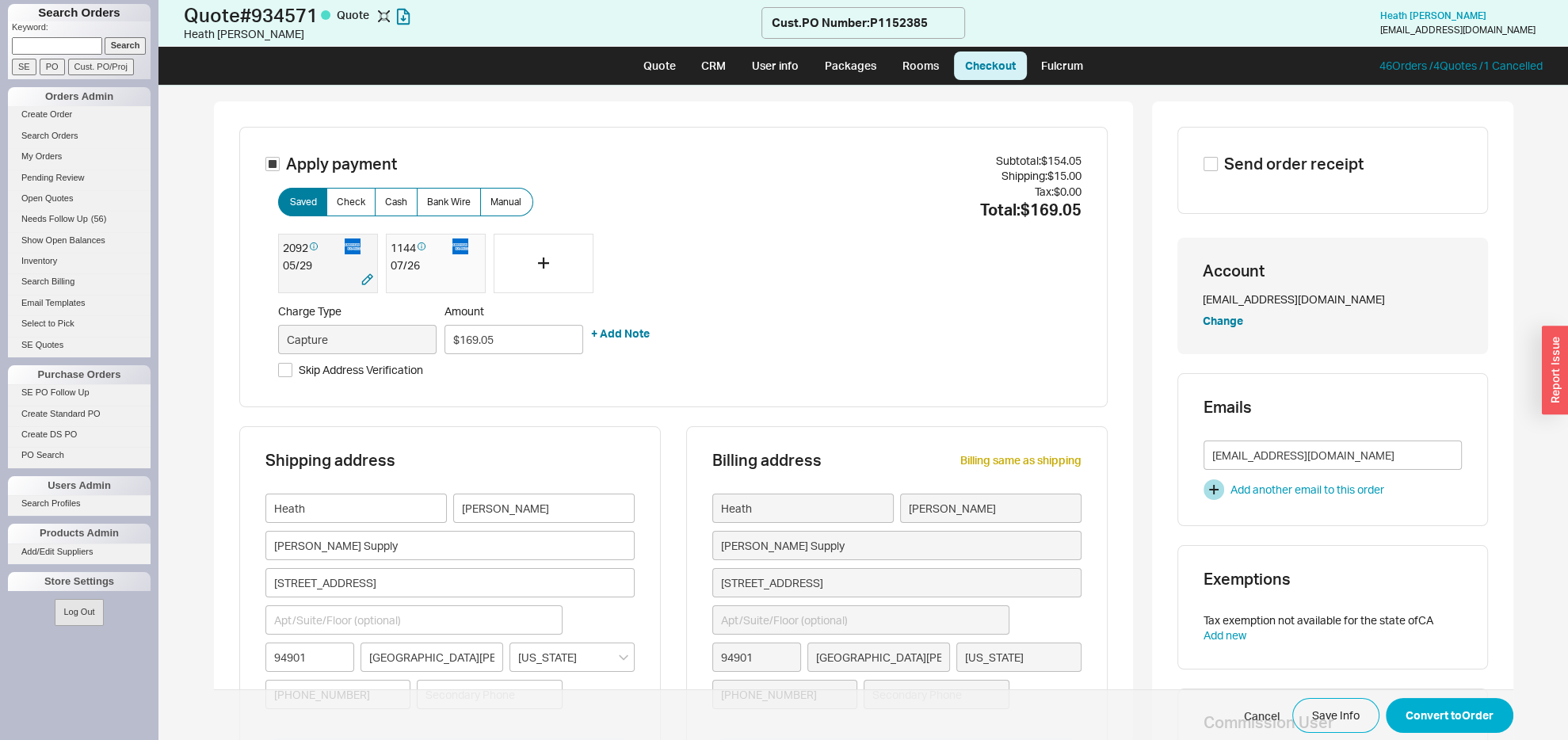
click at [331, 274] on div "05 / 29" at bounding box center [327, 265] width 90 height 15
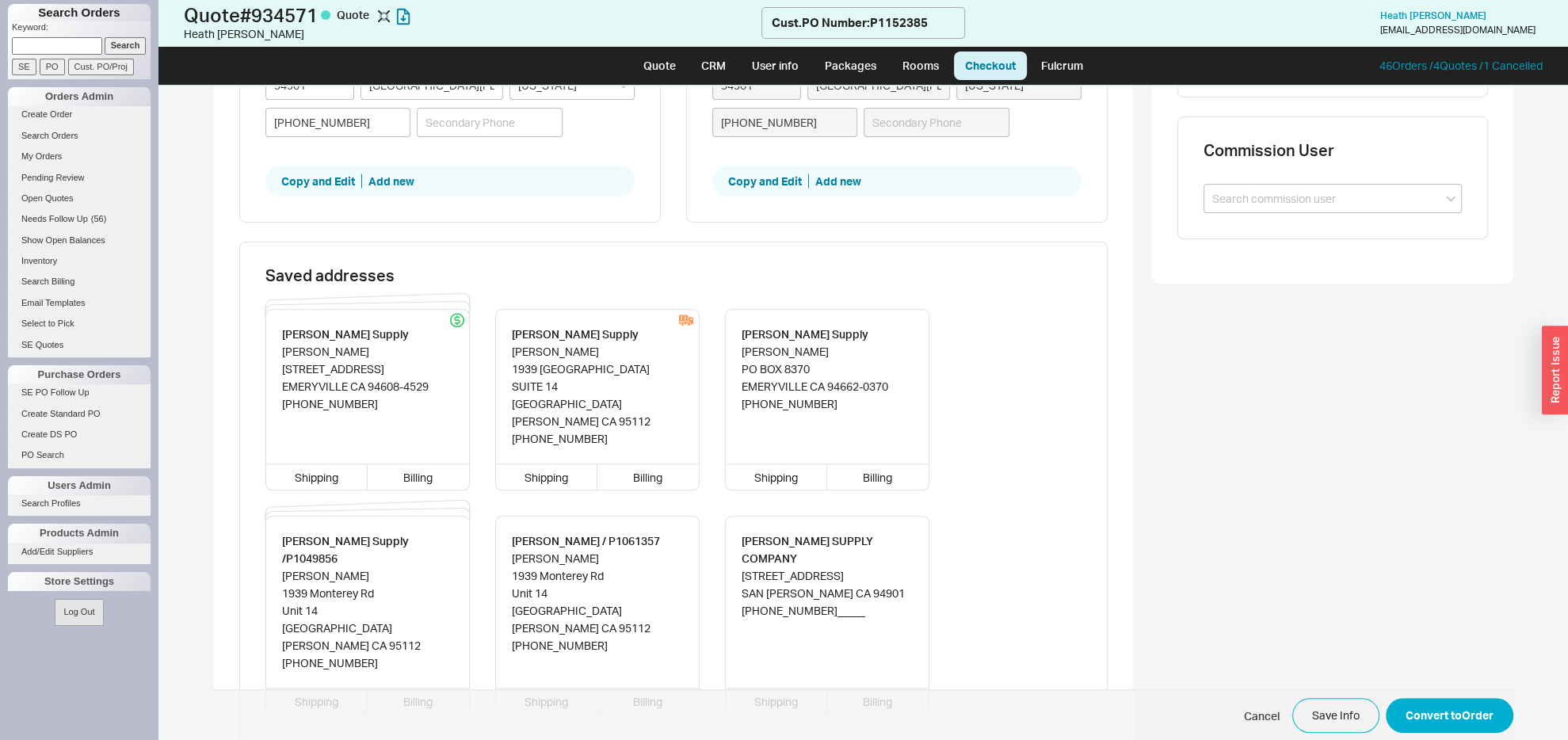
scroll to position [749, 0]
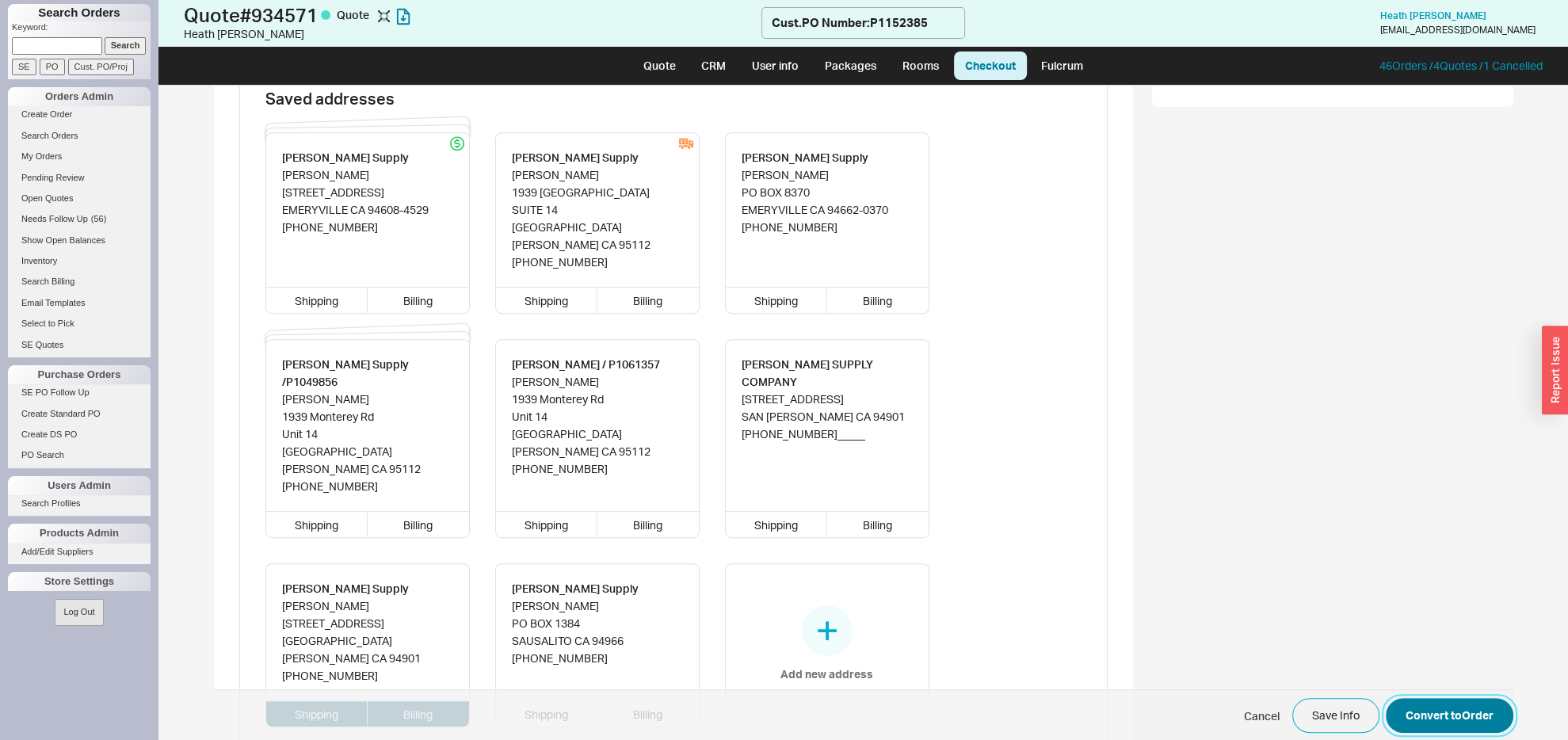
click at [1409, 716] on button "Convert to Order" at bounding box center [1450, 715] width 128 height 35
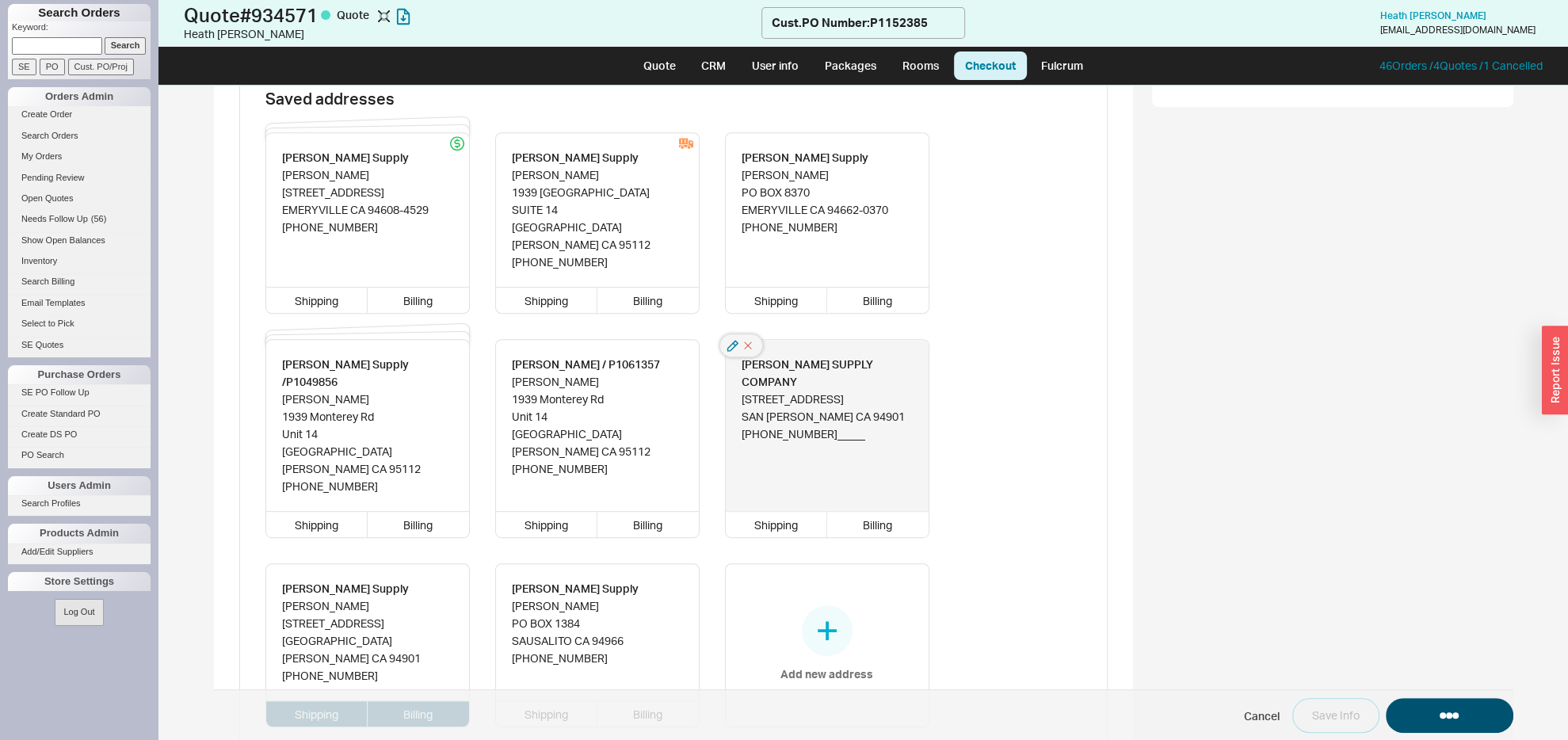
select select "LOW"
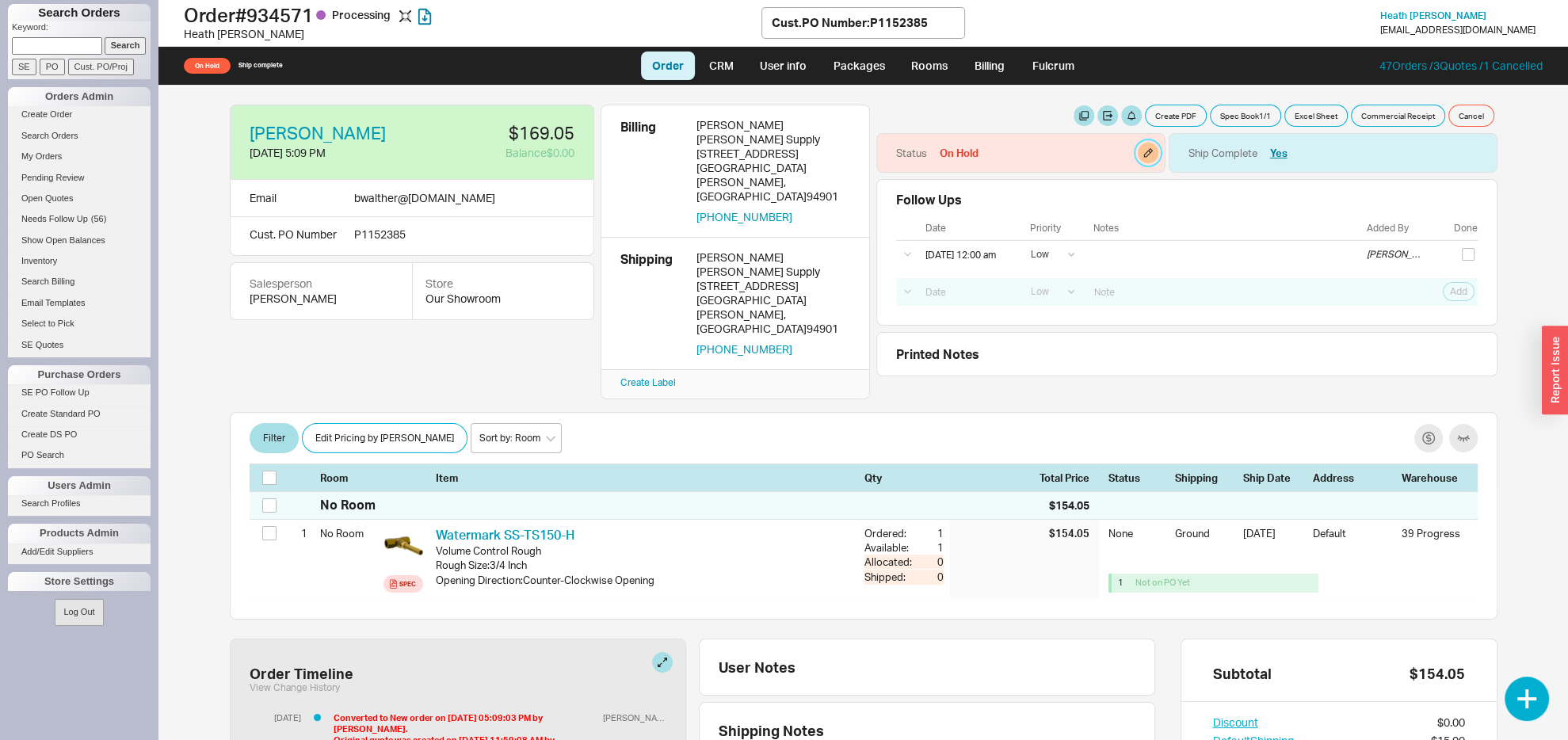
click at [1144, 147] on button "button" at bounding box center [1148, 153] width 21 height 21
select select "On Hold"
click at [1003, 201] on select "None On Hold Call Before Ship Hold for Balance Hold For Payment Wait For Cust. …" at bounding box center [1078, 215] width 151 height 29
select select
click option "None" at bounding box center [0, 0] width 0 height 0
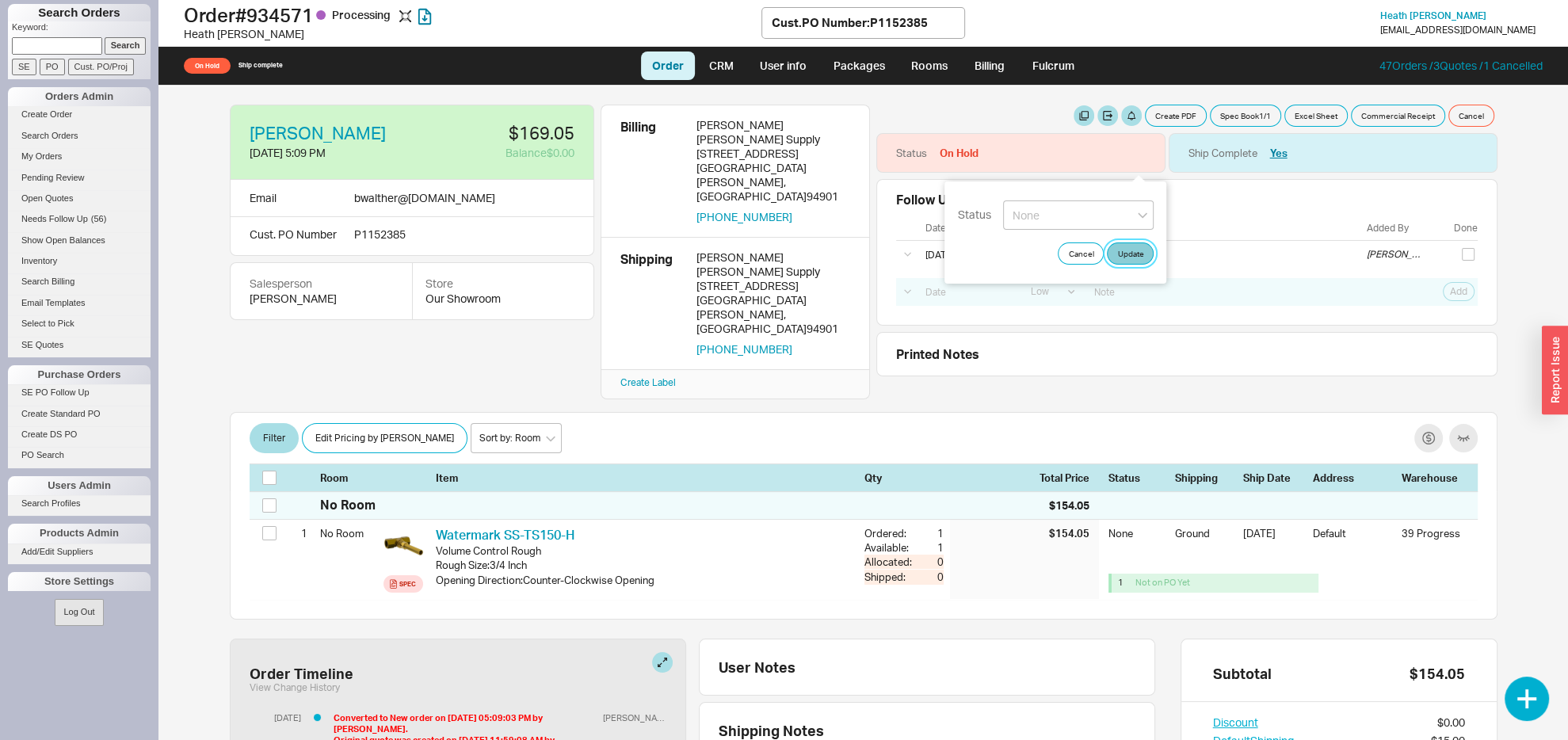
click at [1141, 256] on button "Update" at bounding box center [1130, 254] width 47 height 22
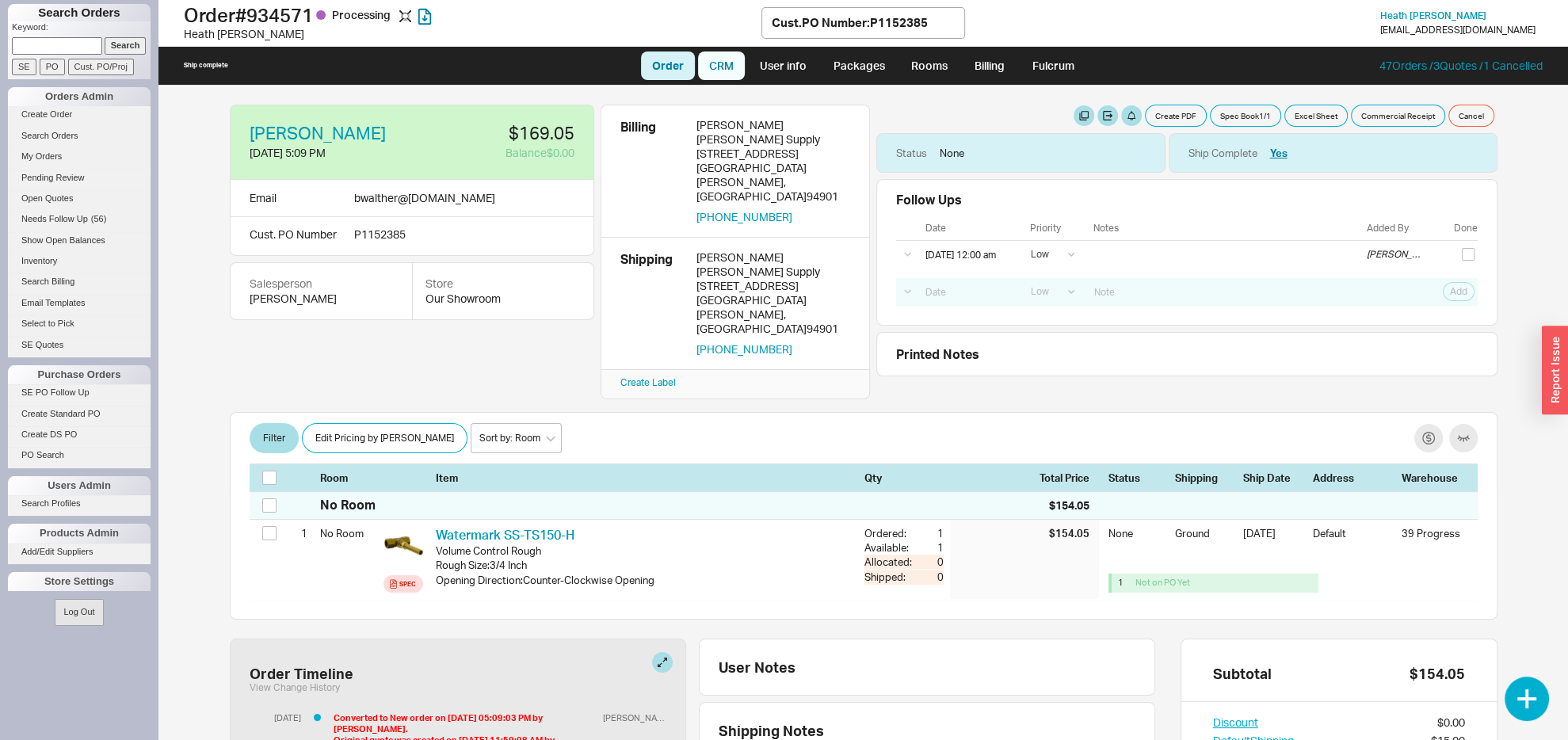
click at [725, 69] on link "CRM" at bounding box center [721, 65] width 47 height 28
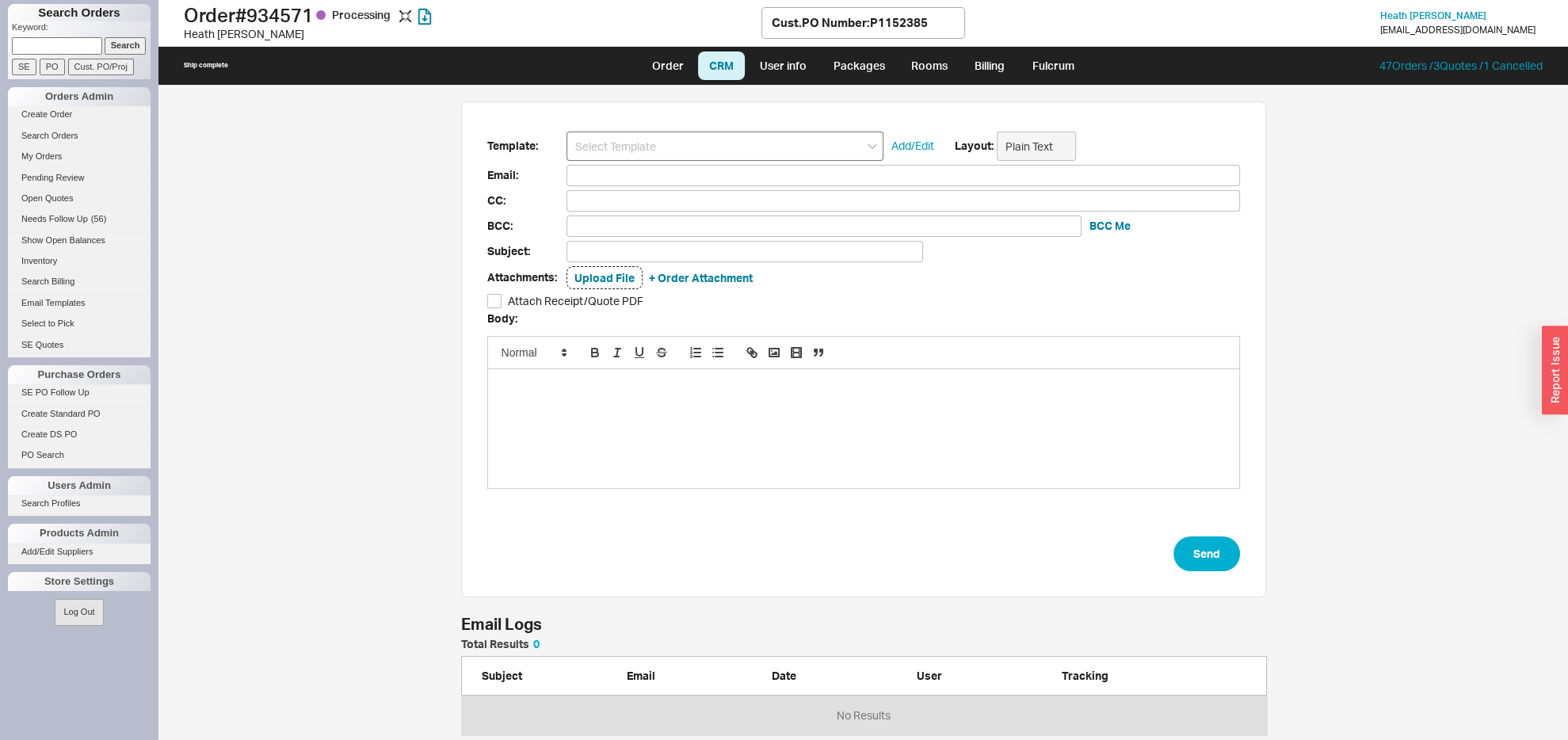
scroll to position [638, 1376]
click at [676, 139] on input at bounding box center [725, 146] width 317 height 29
click at [622, 177] on div "HS Receipt" at bounding box center [725, 176] width 315 height 22
type input "HS Receipt"
type input "bwalther@rubensteinsupply.com"
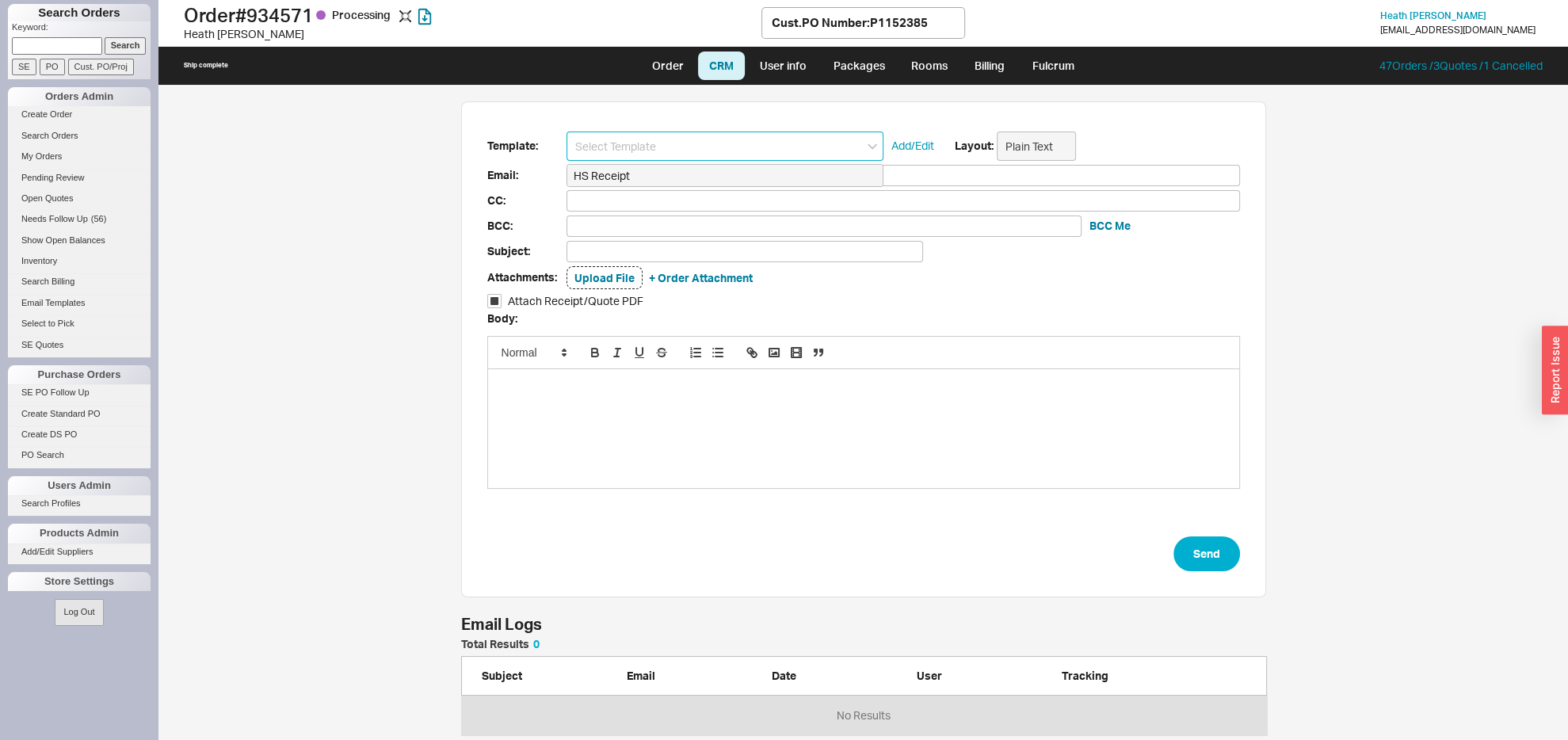
type input "bwalther@rubensteinsupply.com"
type input "Home & Stone Order #934571"
checkbox input "true"
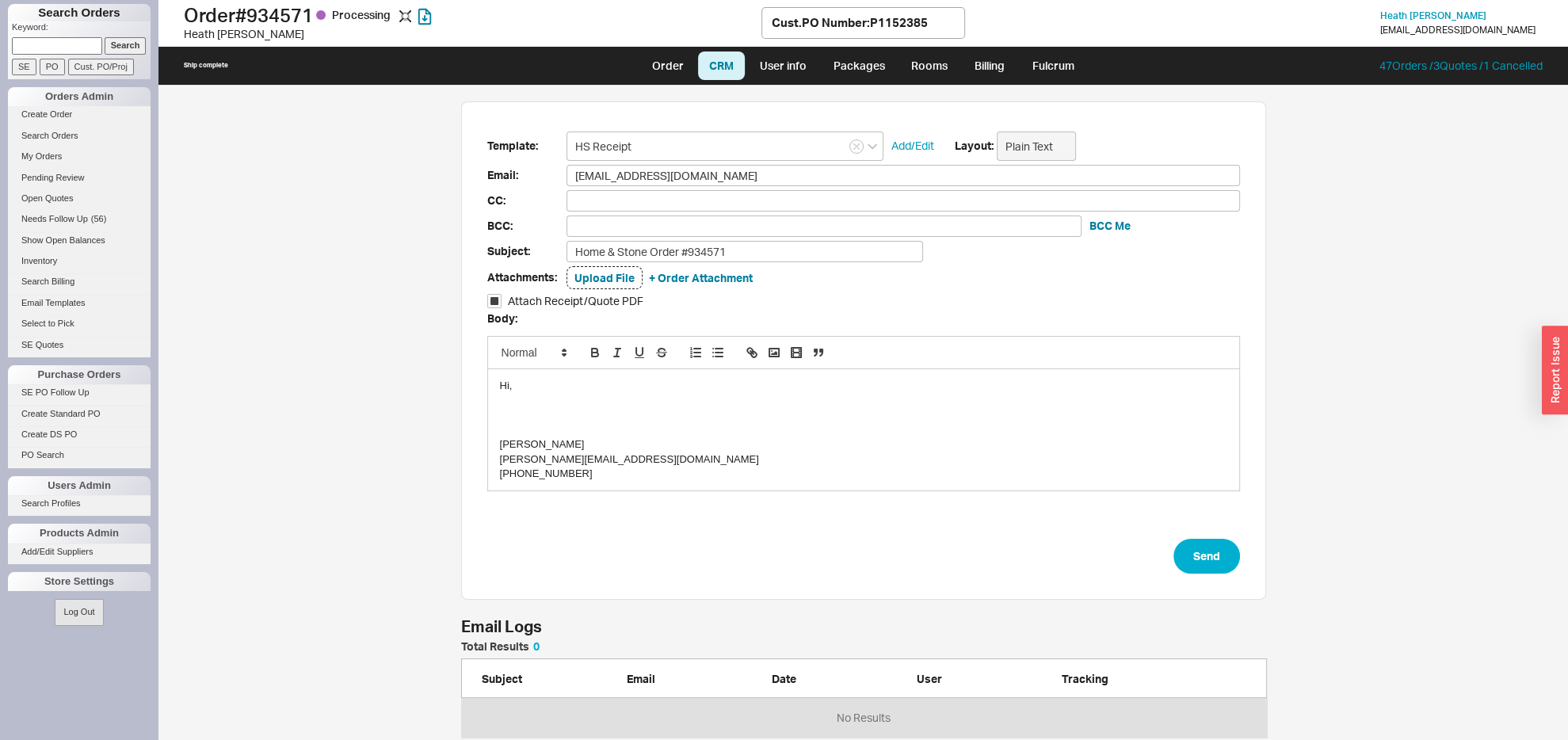
click at [677, 64] on link "Order" at bounding box center [668, 65] width 54 height 28
select select "LOW"
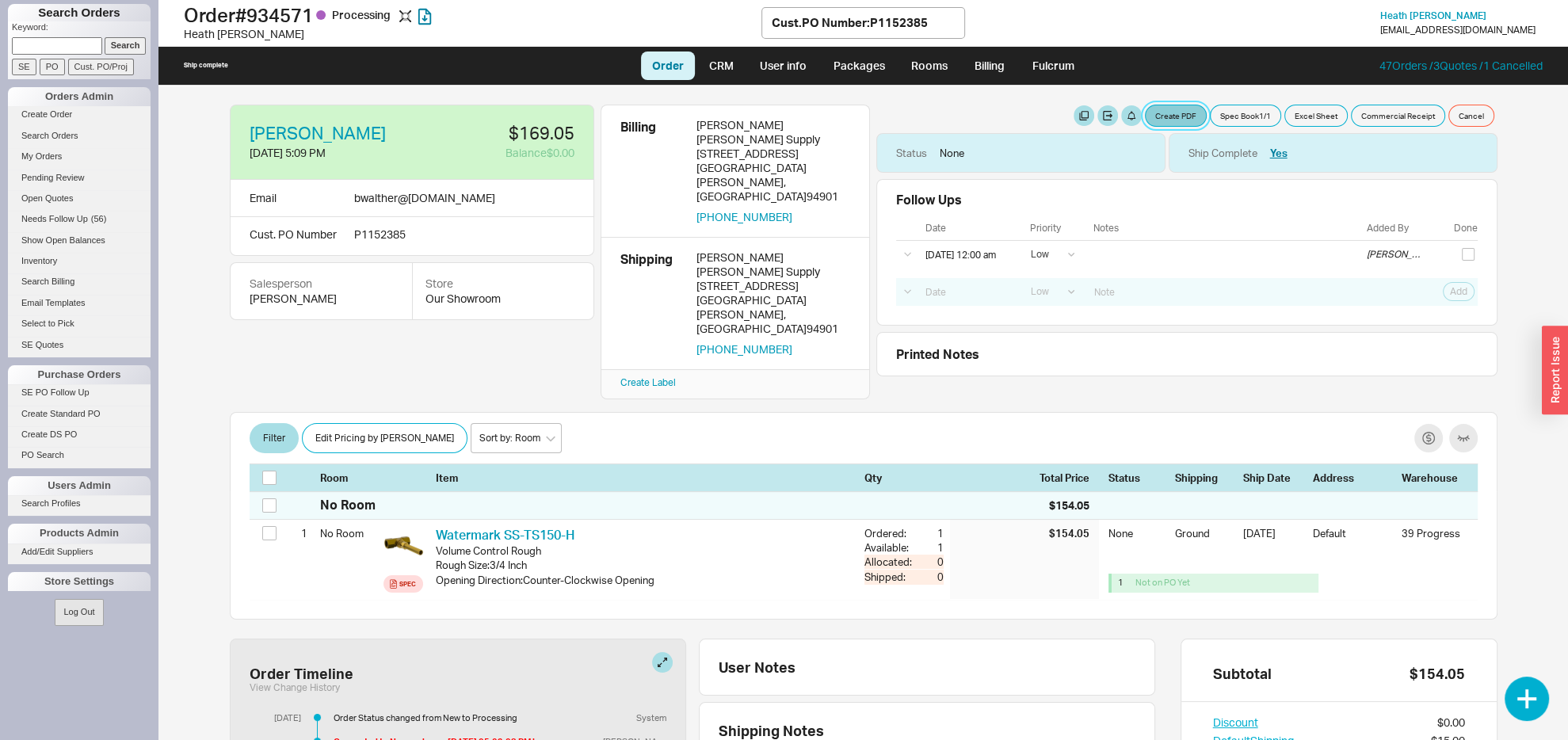
click at [1145, 113] on button "Create PDF" at bounding box center [1176, 116] width 62 height 22
select select "71997456"
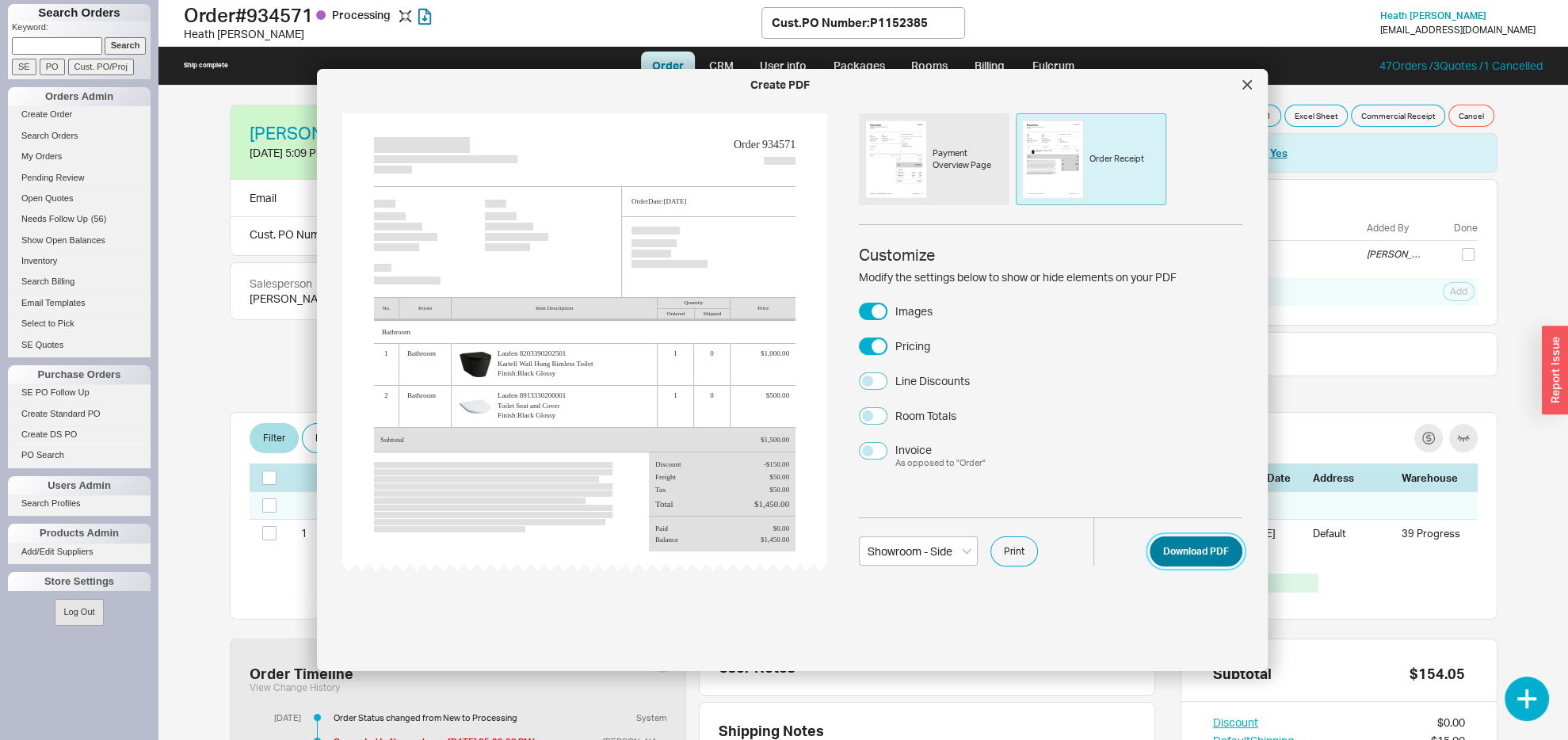
click at [1169, 550] on button "Download PDF" at bounding box center [1196, 551] width 93 height 30
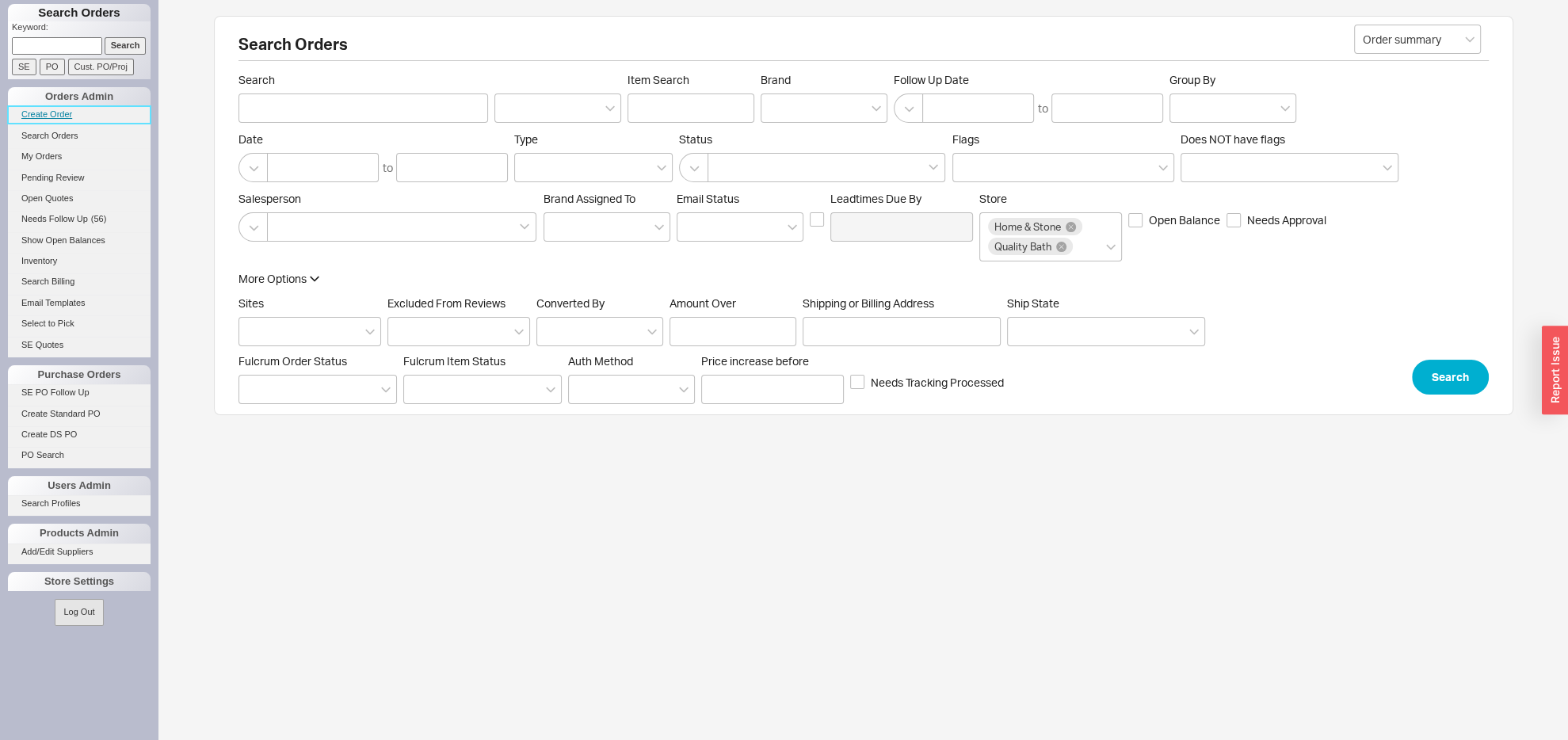
click at [46, 114] on link "Create Order" at bounding box center [79, 114] width 142 height 16
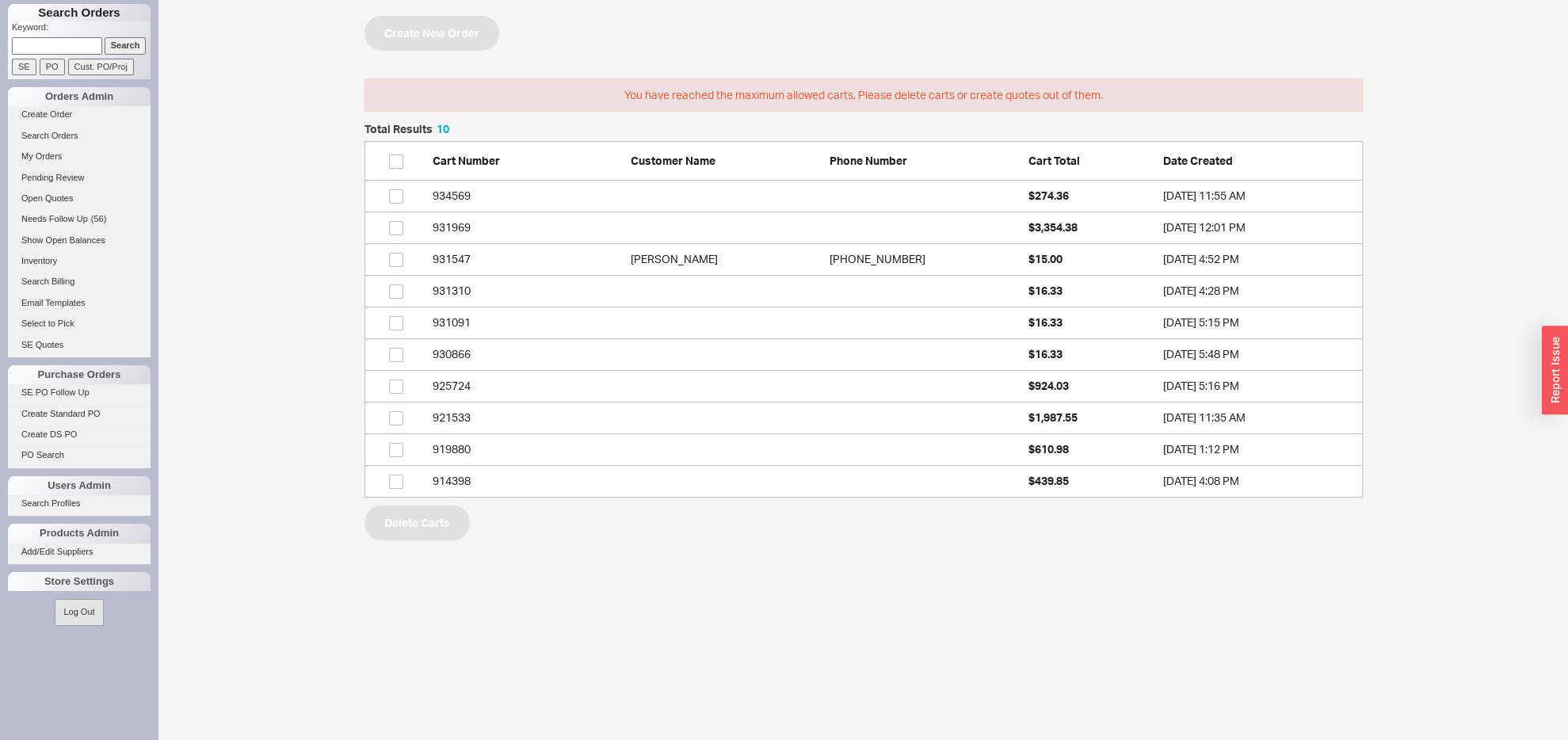
scroll to position [357, 981]
click at [396, 286] on span "grid" at bounding box center [394, 291] width 18 height 14
click at [395, 260] on input "grid" at bounding box center [396, 260] width 15 height 15
checkbox input "true"
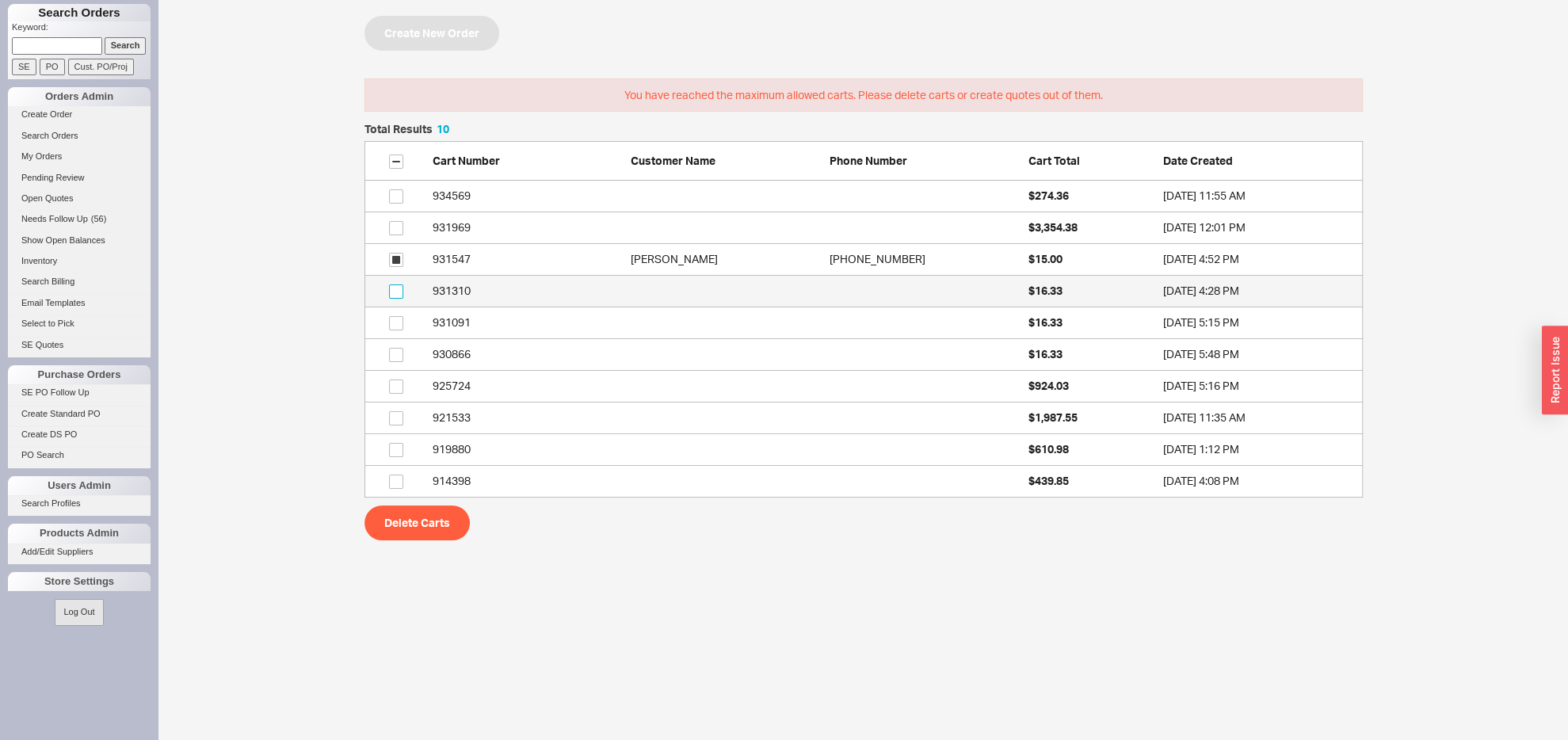
click at [393, 290] on input "grid" at bounding box center [396, 292] width 15 height 15
checkbox input "true"
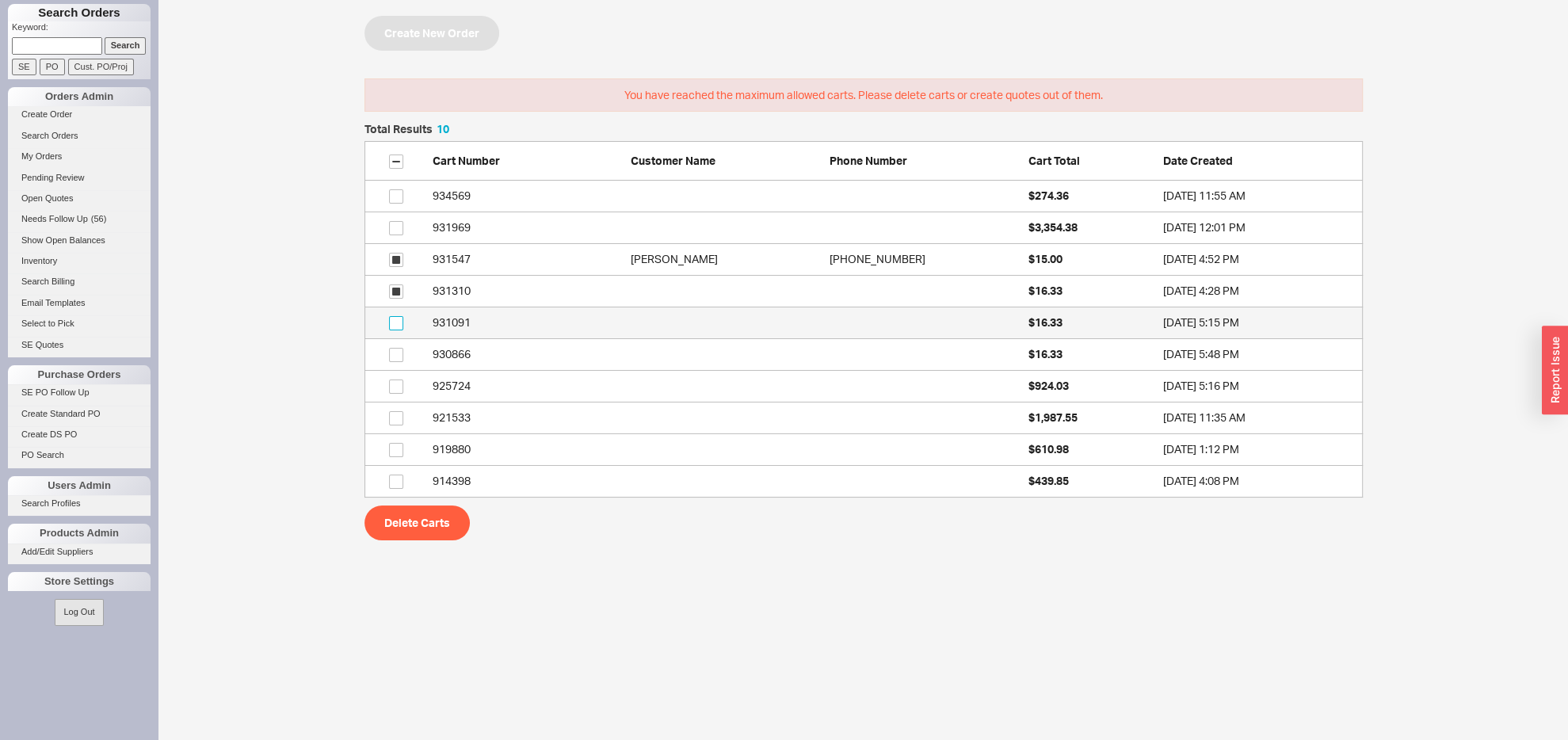
click at [397, 322] on input "grid" at bounding box center [396, 323] width 15 height 15
checkbox input "true"
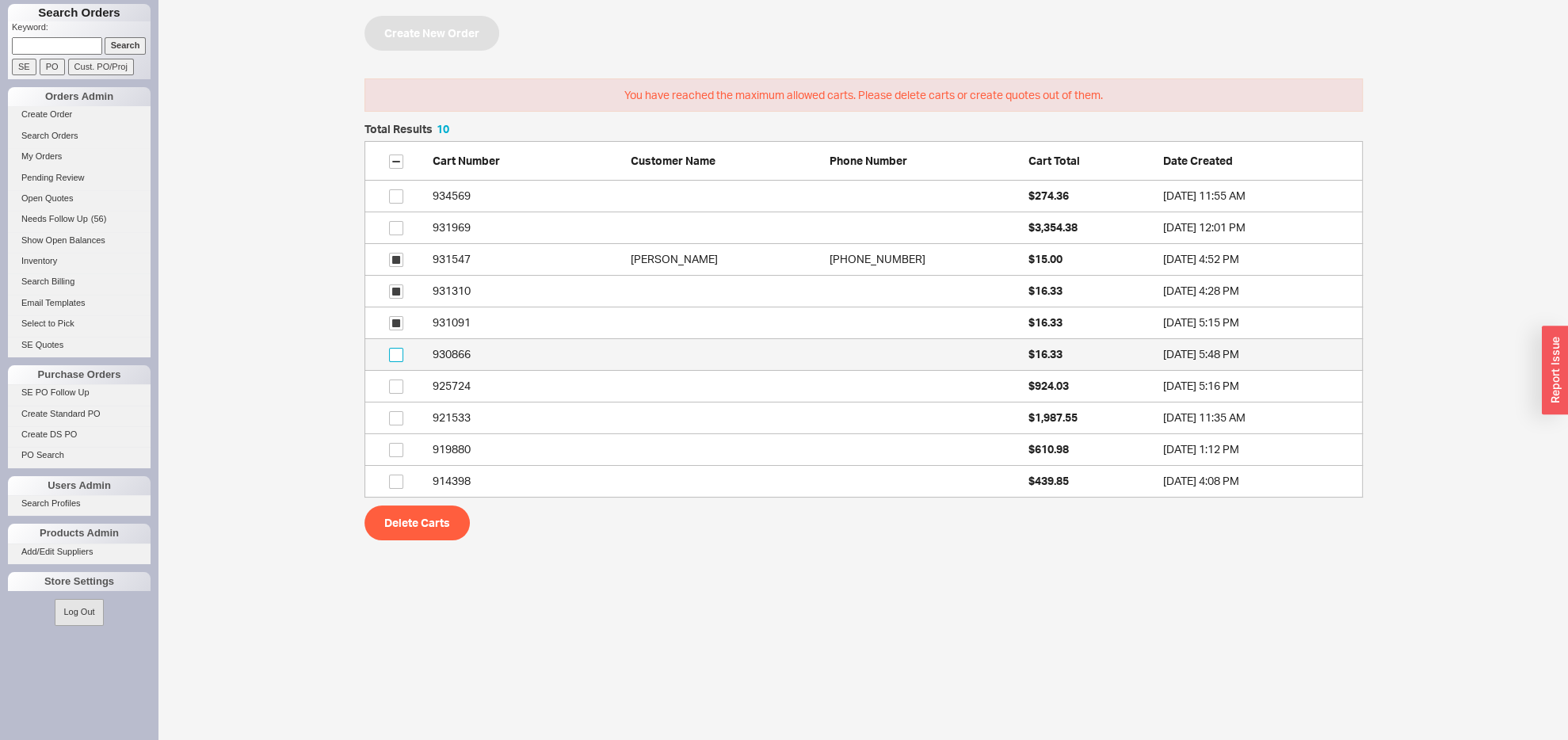
click at [395, 357] on input "grid" at bounding box center [396, 355] width 15 height 15
checkbox input "true"
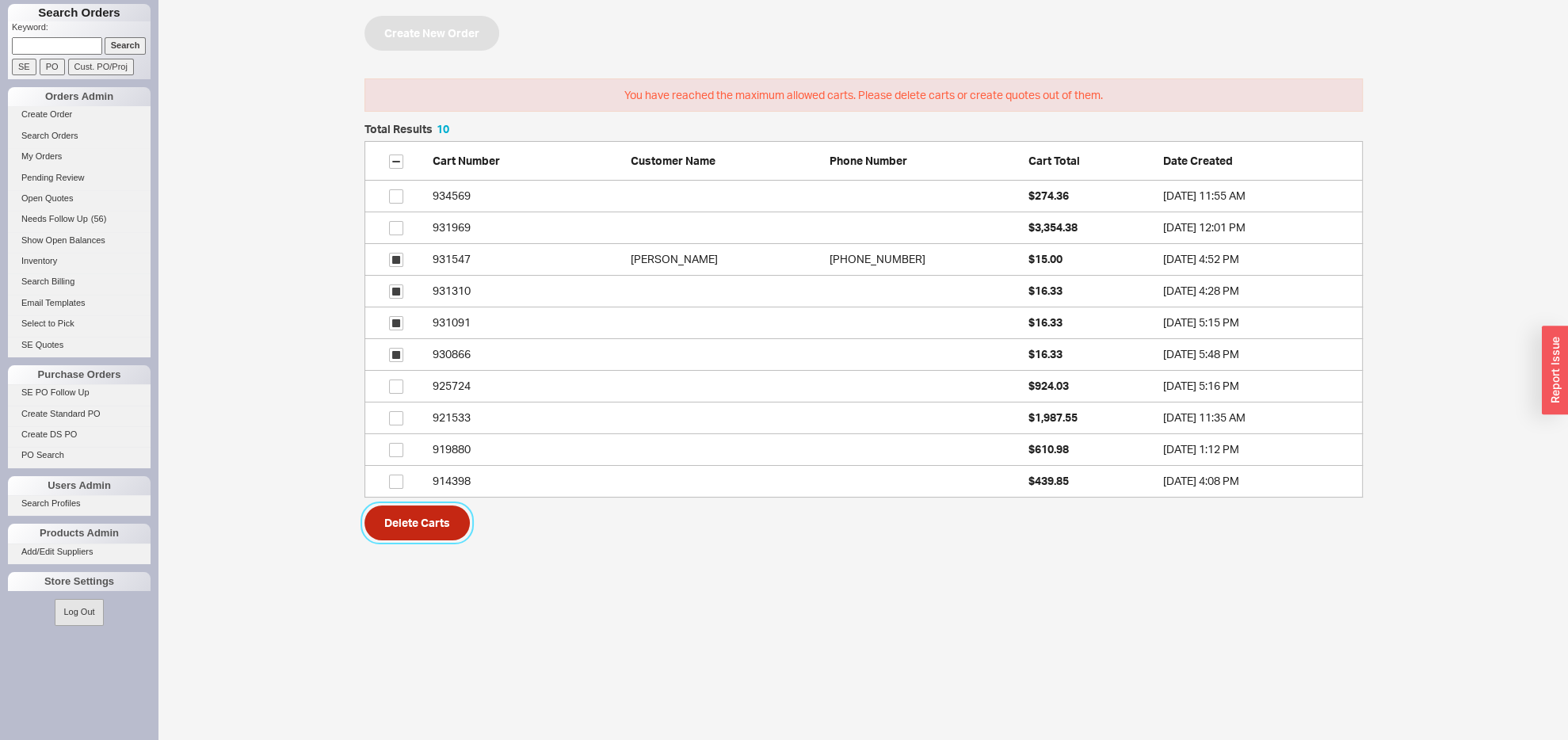
click at [414, 516] on button "Delete Carts" at bounding box center [417, 523] width 105 height 35
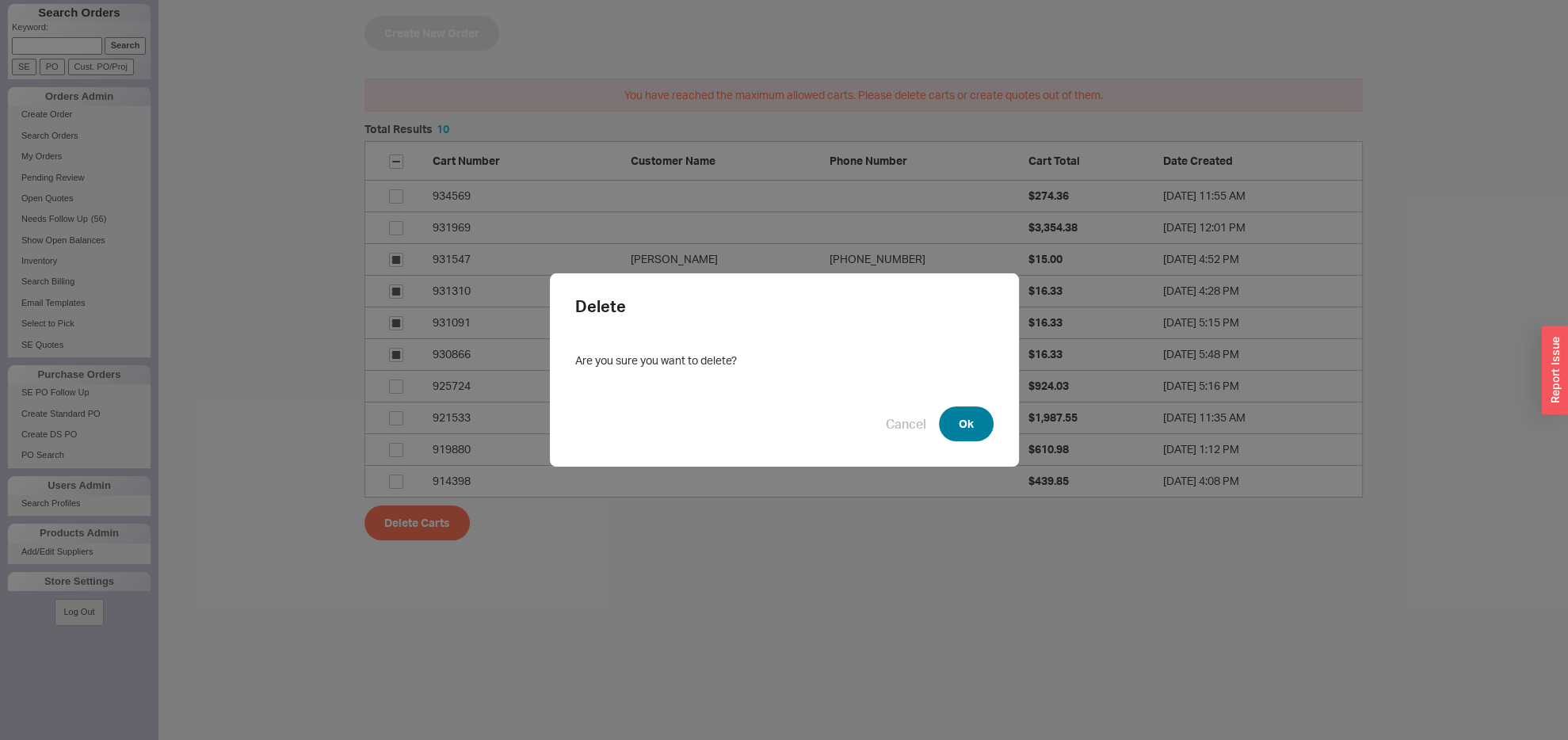
click at [970, 414] on button "Ok" at bounding box center [966, 424] width 55 height 35
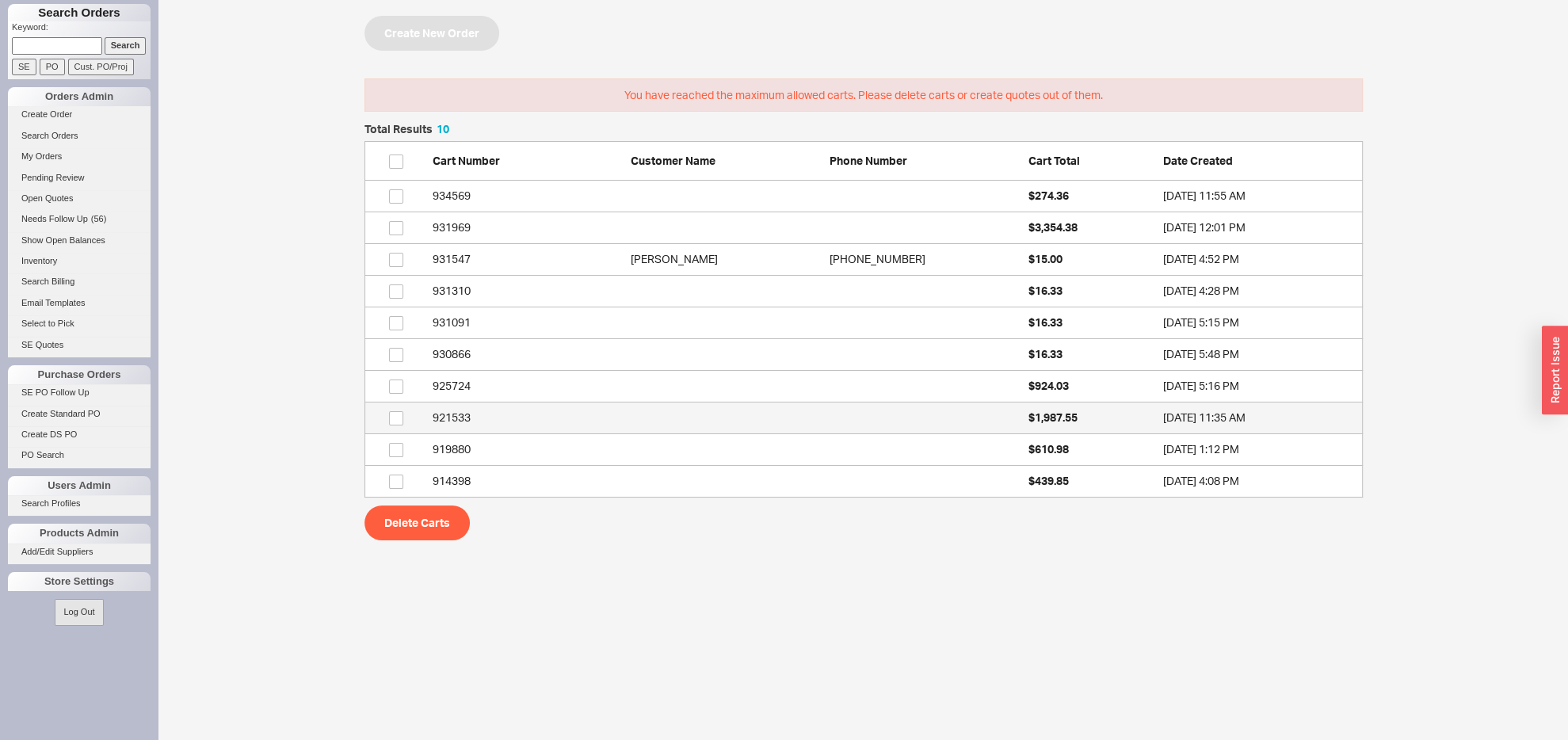
checkbox input "false"
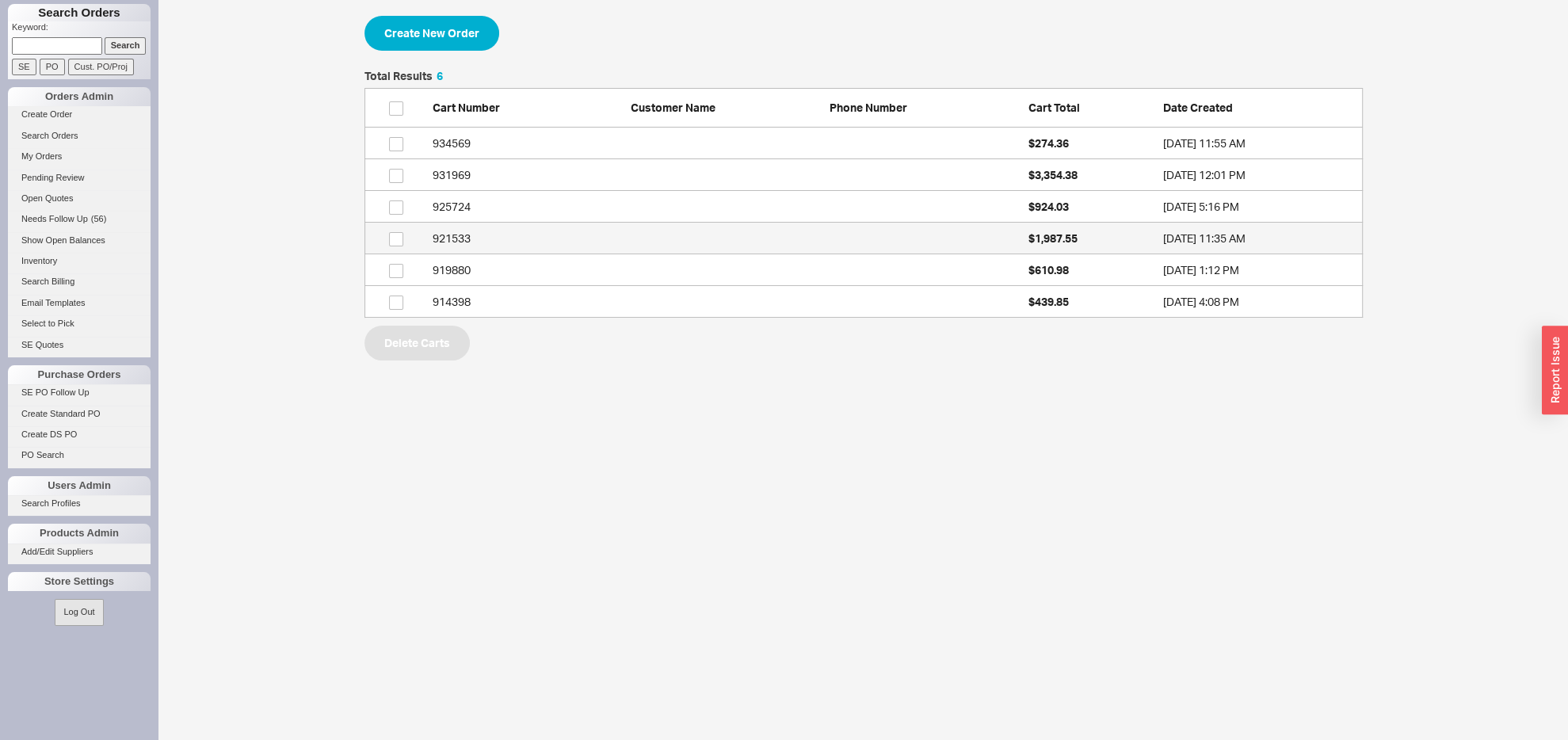
scroll to position [17, 17]
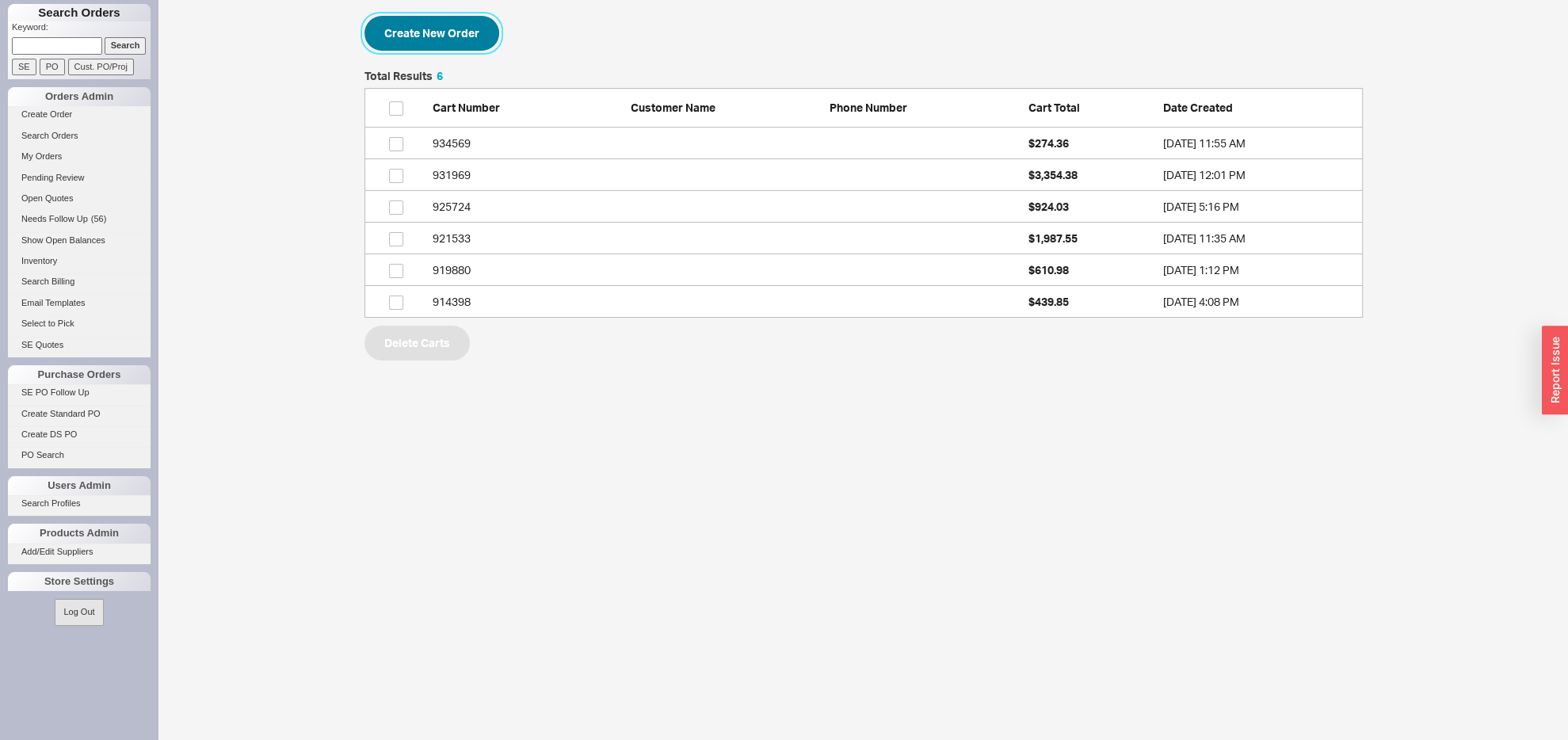
click at [452, 39] on button "Create New Order" at bounding box center [431, 33] width 135 height 35
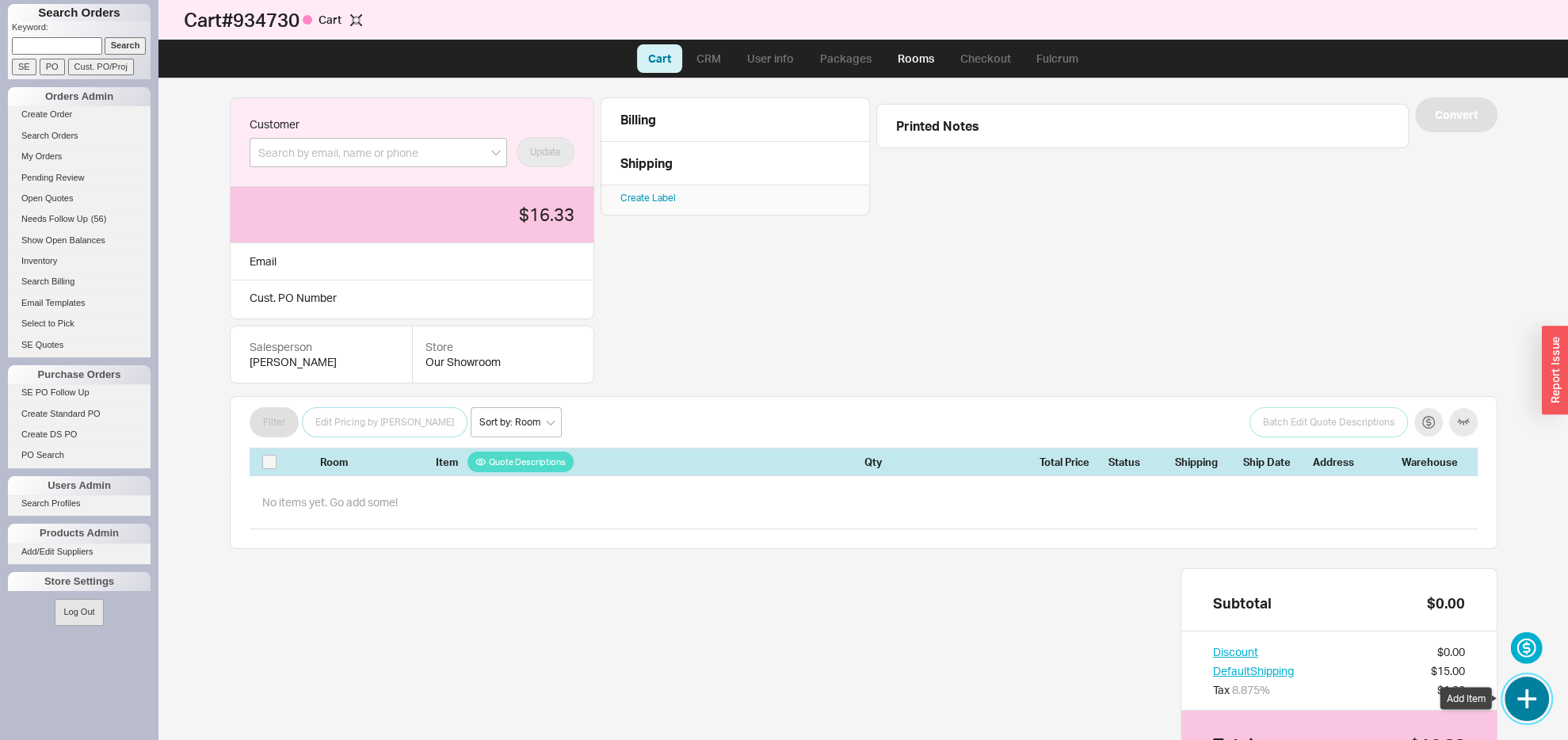
click at [1545, 688] on button "button" at bounding box center [1527, 699] width 45 height 45
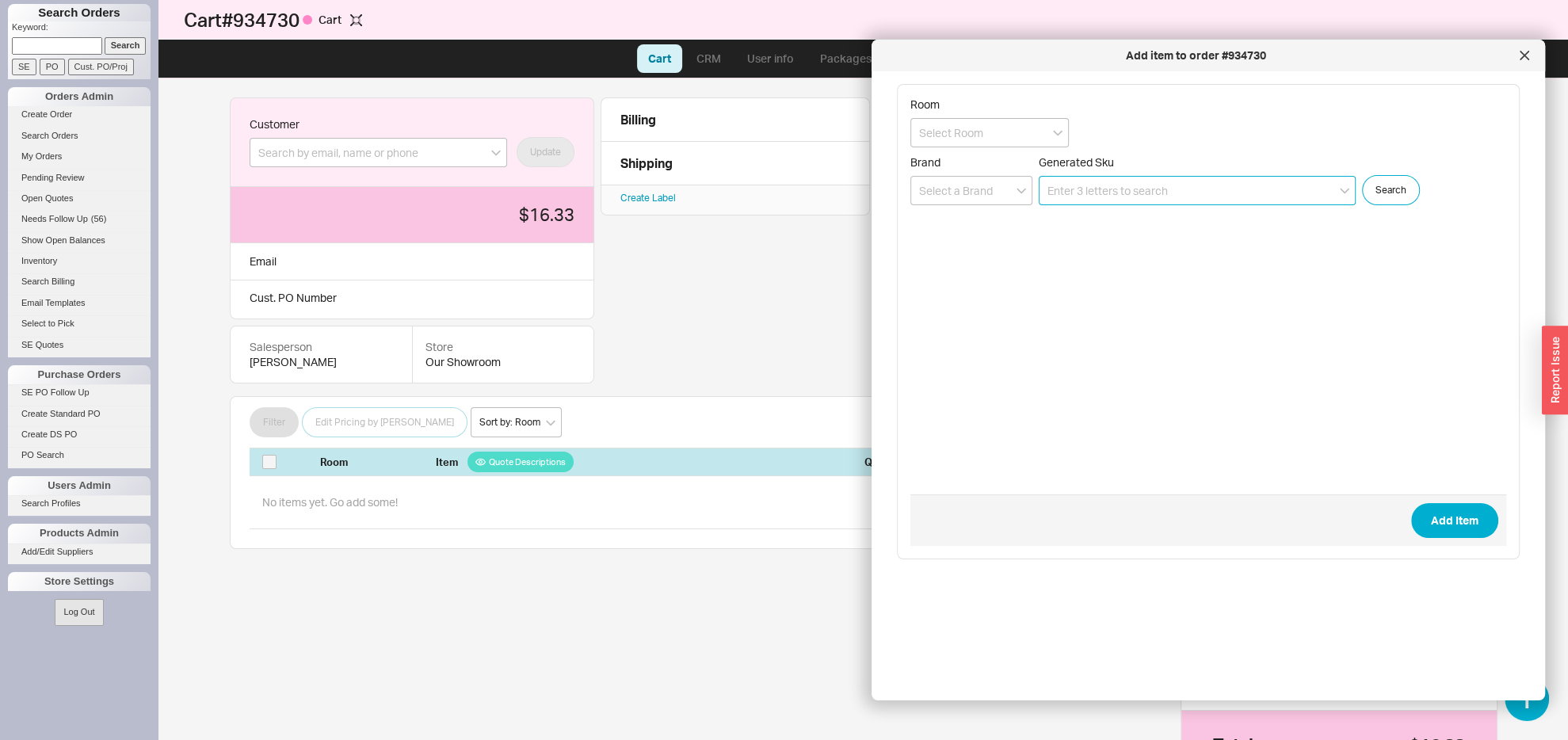
click at [1120, 191] on input at bounding box center [1198, 190] width 317 height 29
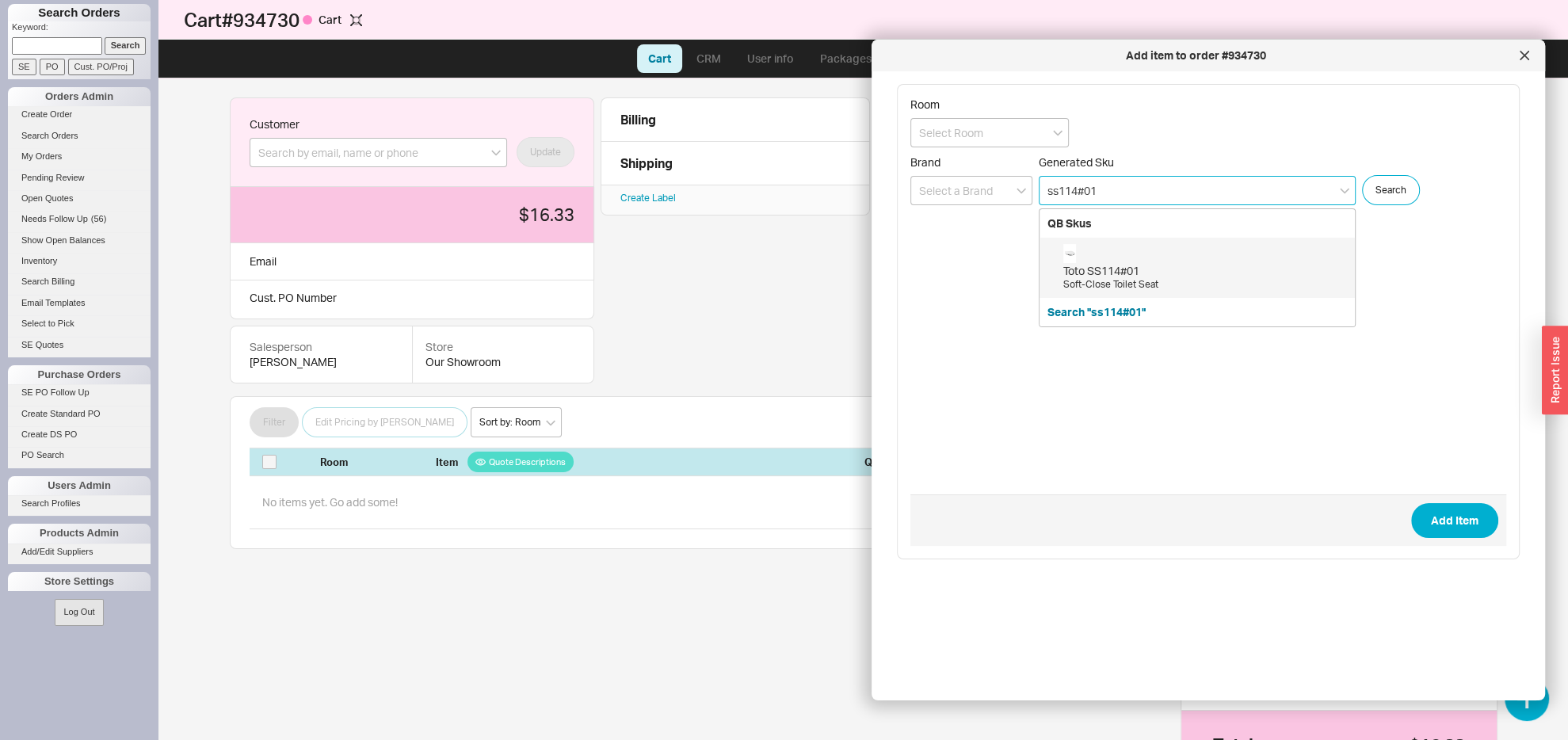
click at [1130, 267] on div "Toto SS114#01" at bounding box center [1205, 271] width 284 height 15
type input "SS114#01"
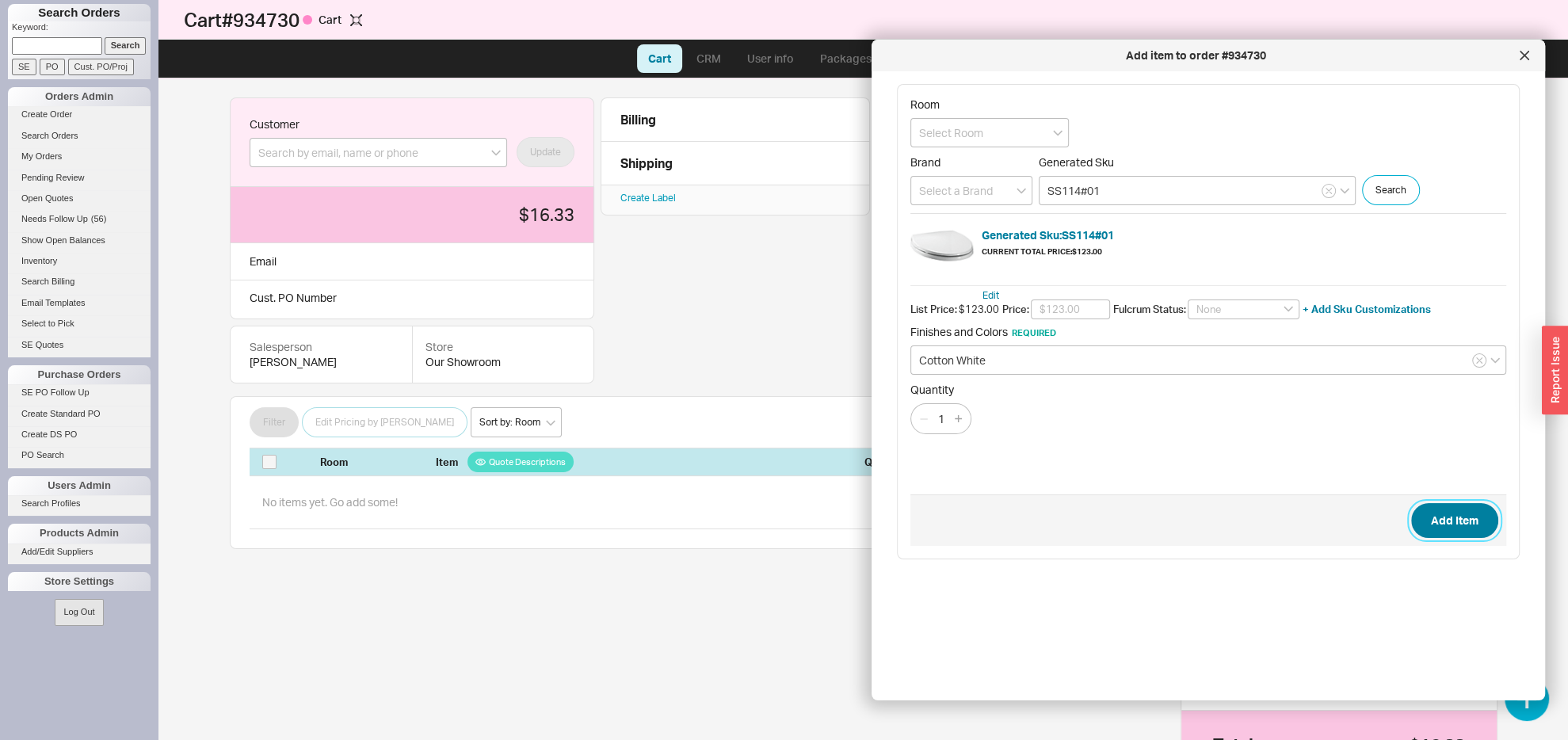
click at [1418, 520] on button "Add Item" at bounding box center [1455, 520] width 87 height 35
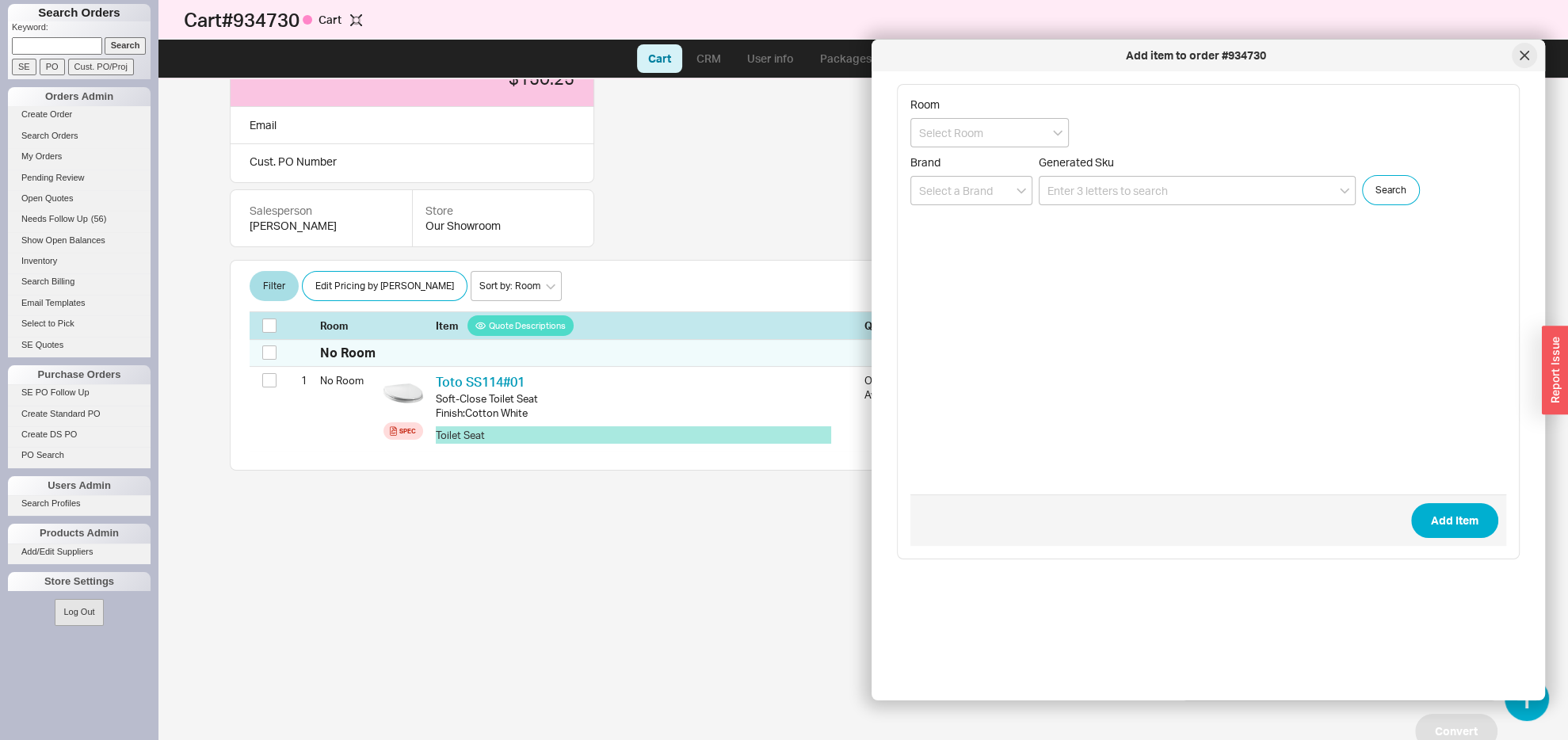
scroll to position [137, 0]
click at [1526, 63] on div at bounding box center [1525, 56] width 26 height 26
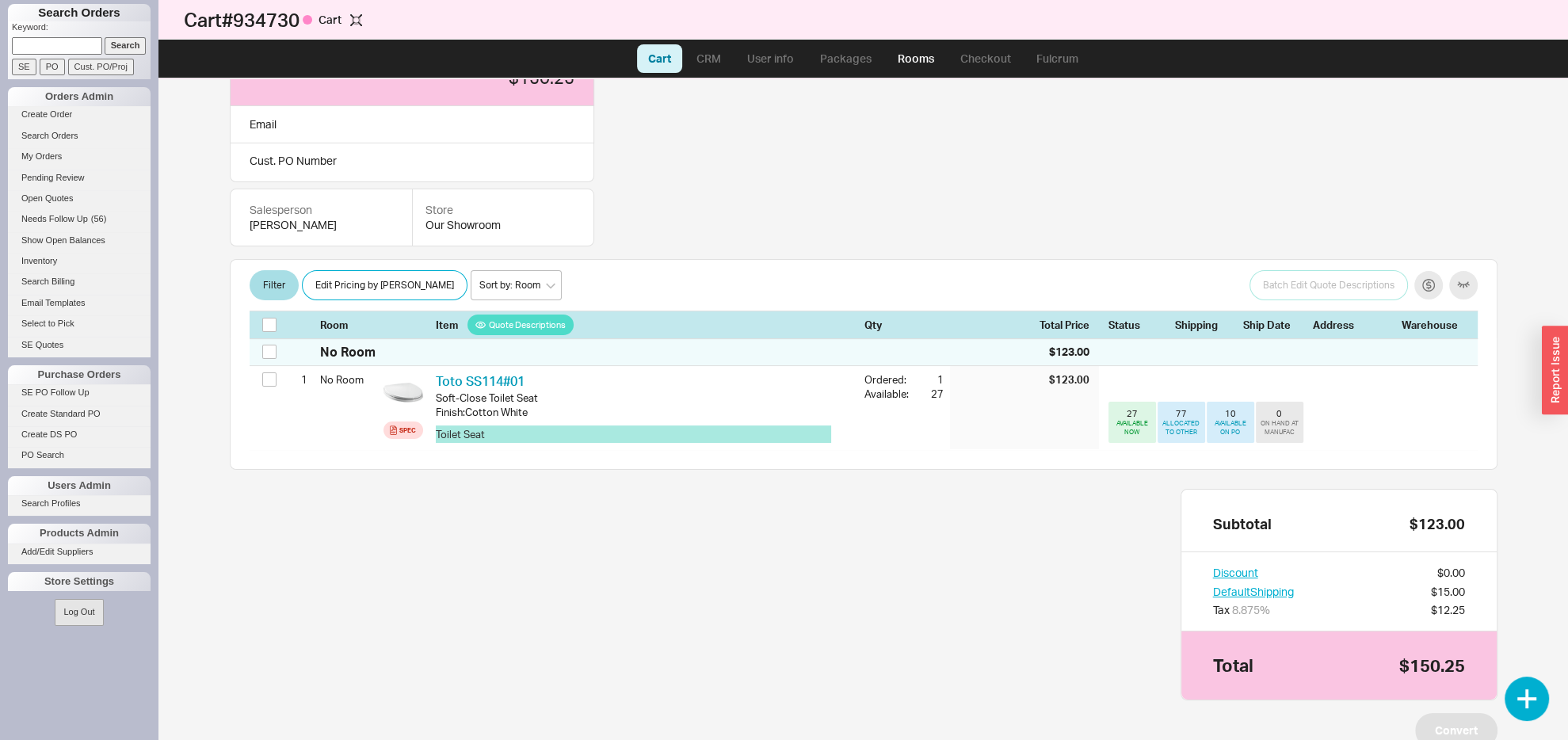
scroll to position [0, 0]
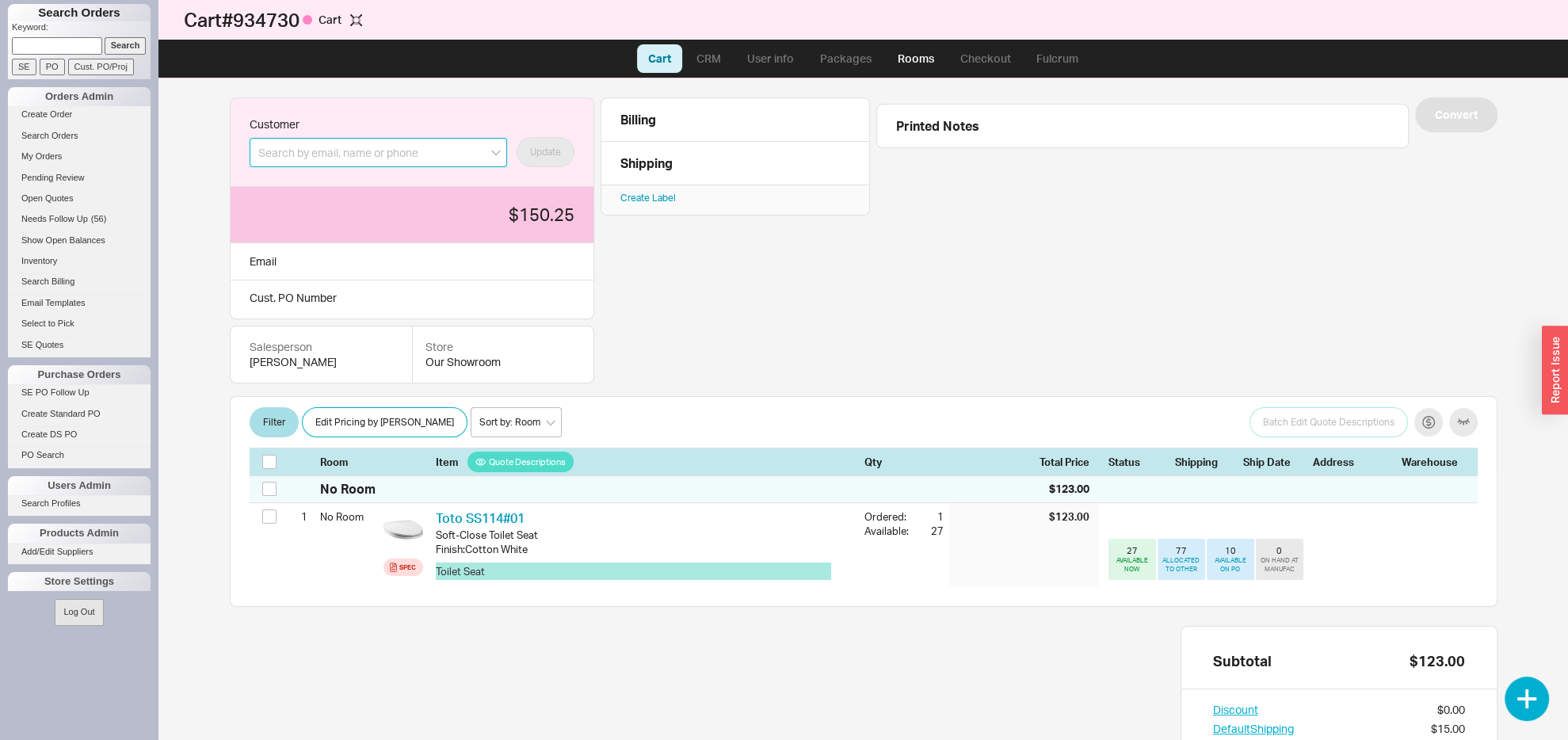
click at [328, 166] on input at bounding box center [378, 153] width 257 height 29
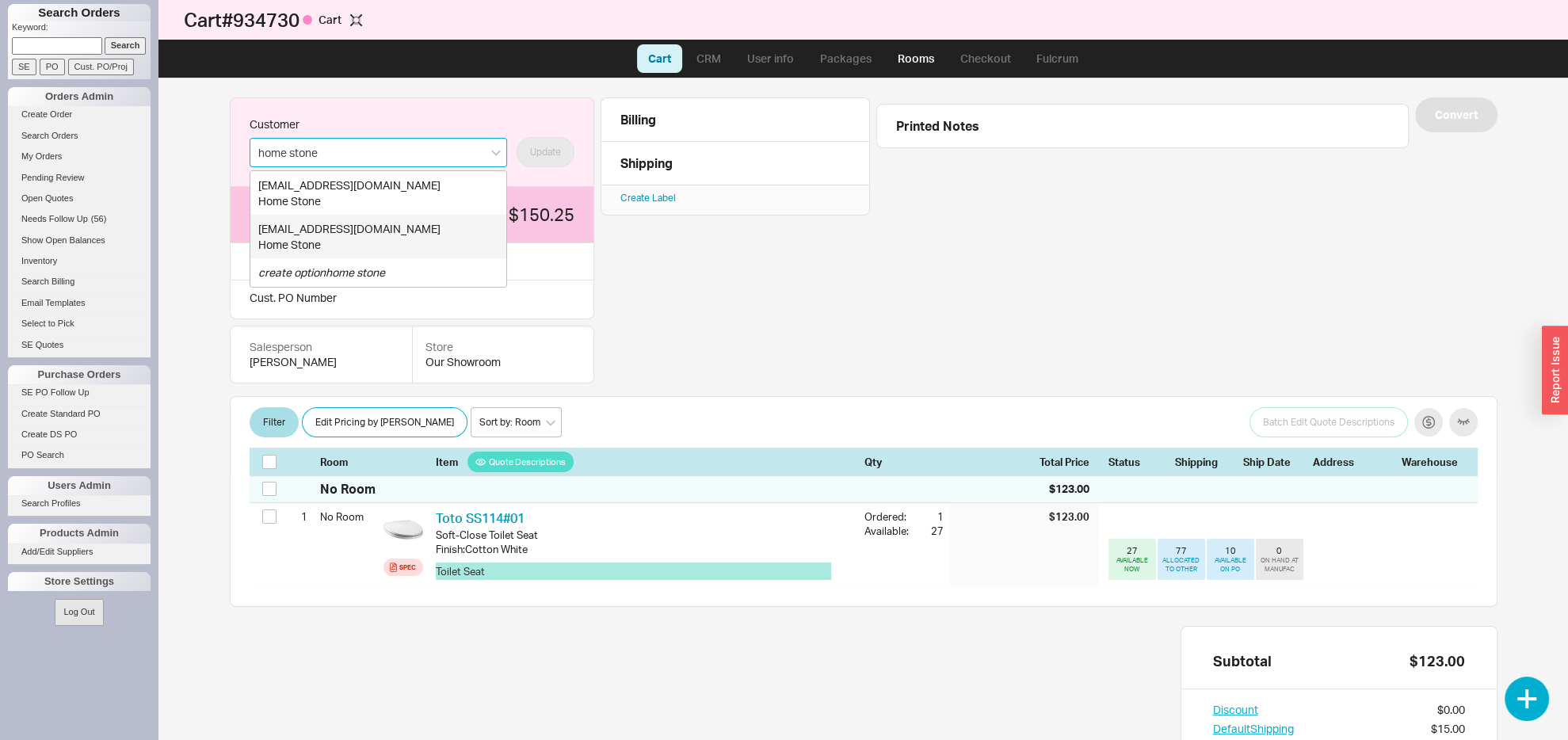
click at [332, 242] on div "Home Stone" at bounding box center [378, 244] width 240 height 15
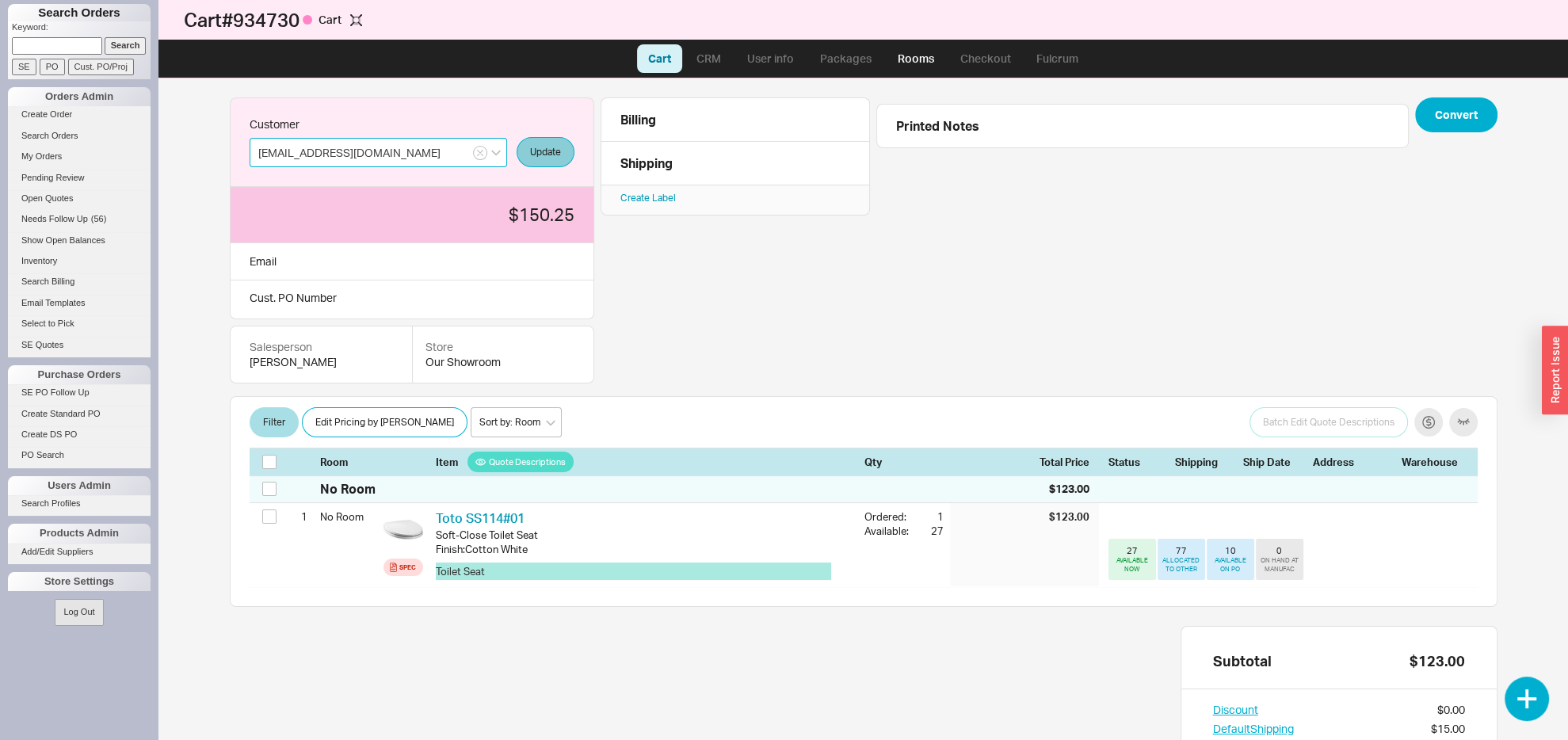
type input "Display@homeandstone.com"
click at [528, 153] on button "Update" at bounding box center [545, 152] width 57 height 30
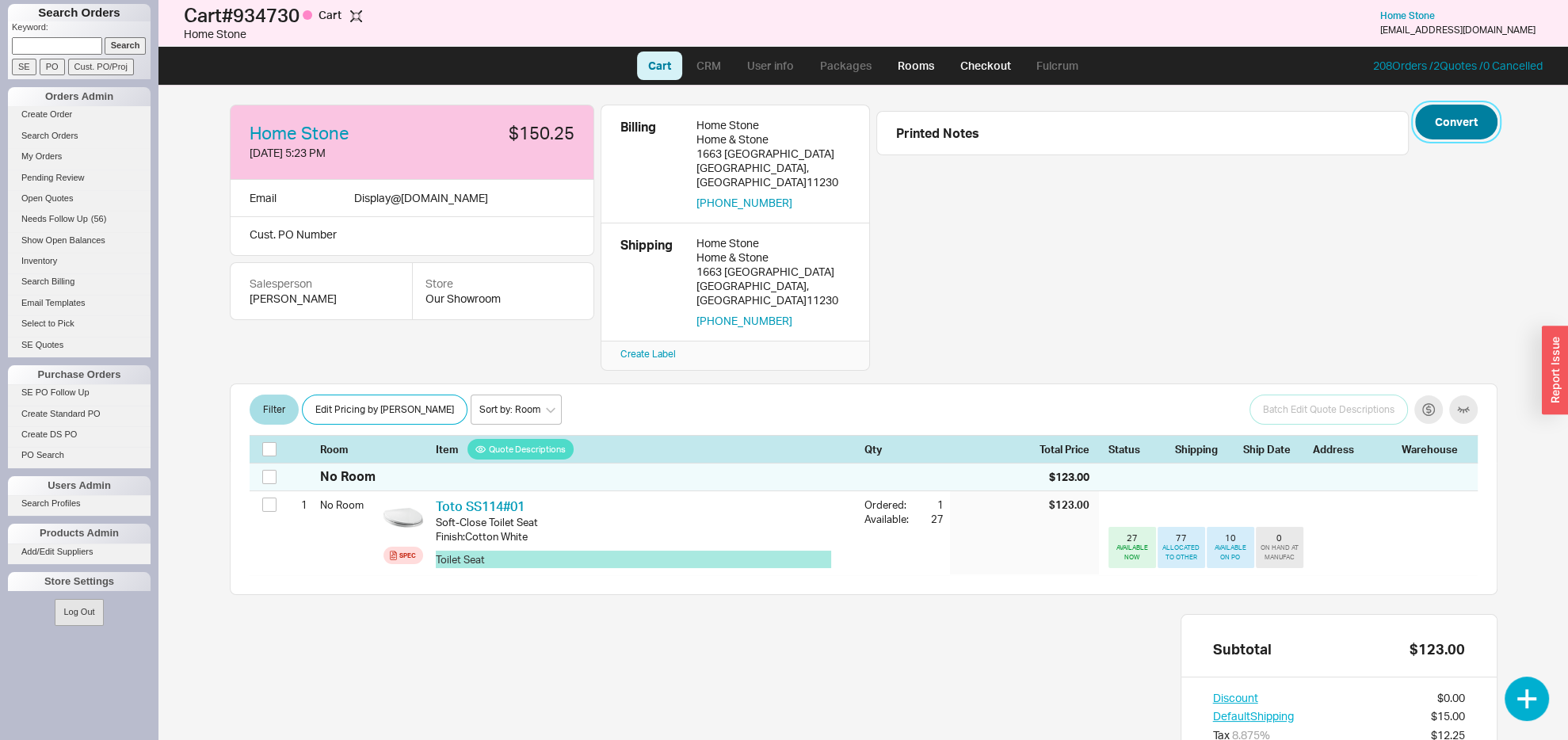
click at [1429, 114] on button "Convert" at bounding box center [1457, 122] width 82 height 35
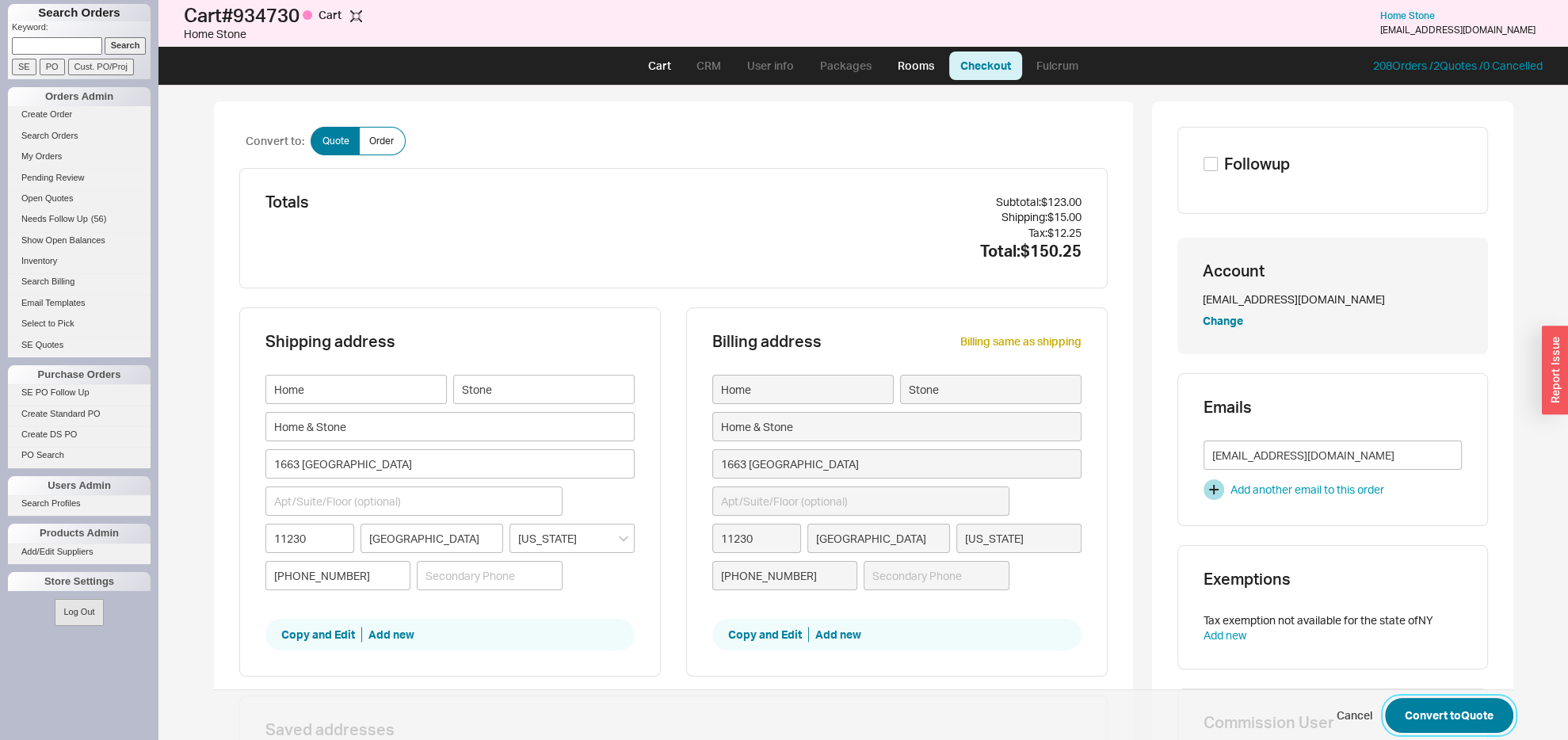
click at [1425, 717] on button "Convert to Quote" at bounding box center [1450, 715] width 129 height 35
select select "LOW"
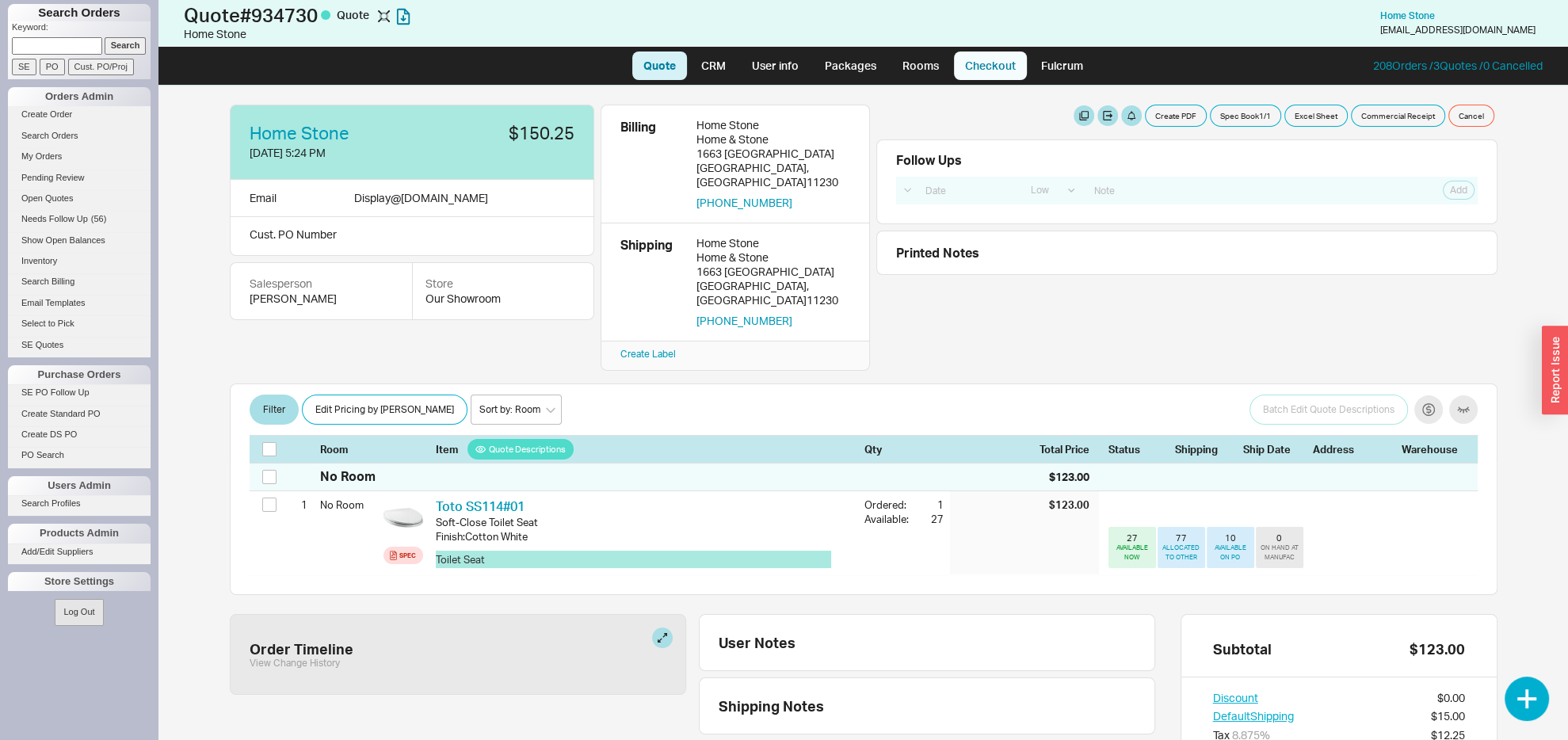
drag, startPoint x: 994, startPoint y: 60, endPoint x: 1000, endPoint y: 70, distance: 11.7
click at [994, 60] on link "Checkout" at bounding box center [990, 65] width 73 height 28
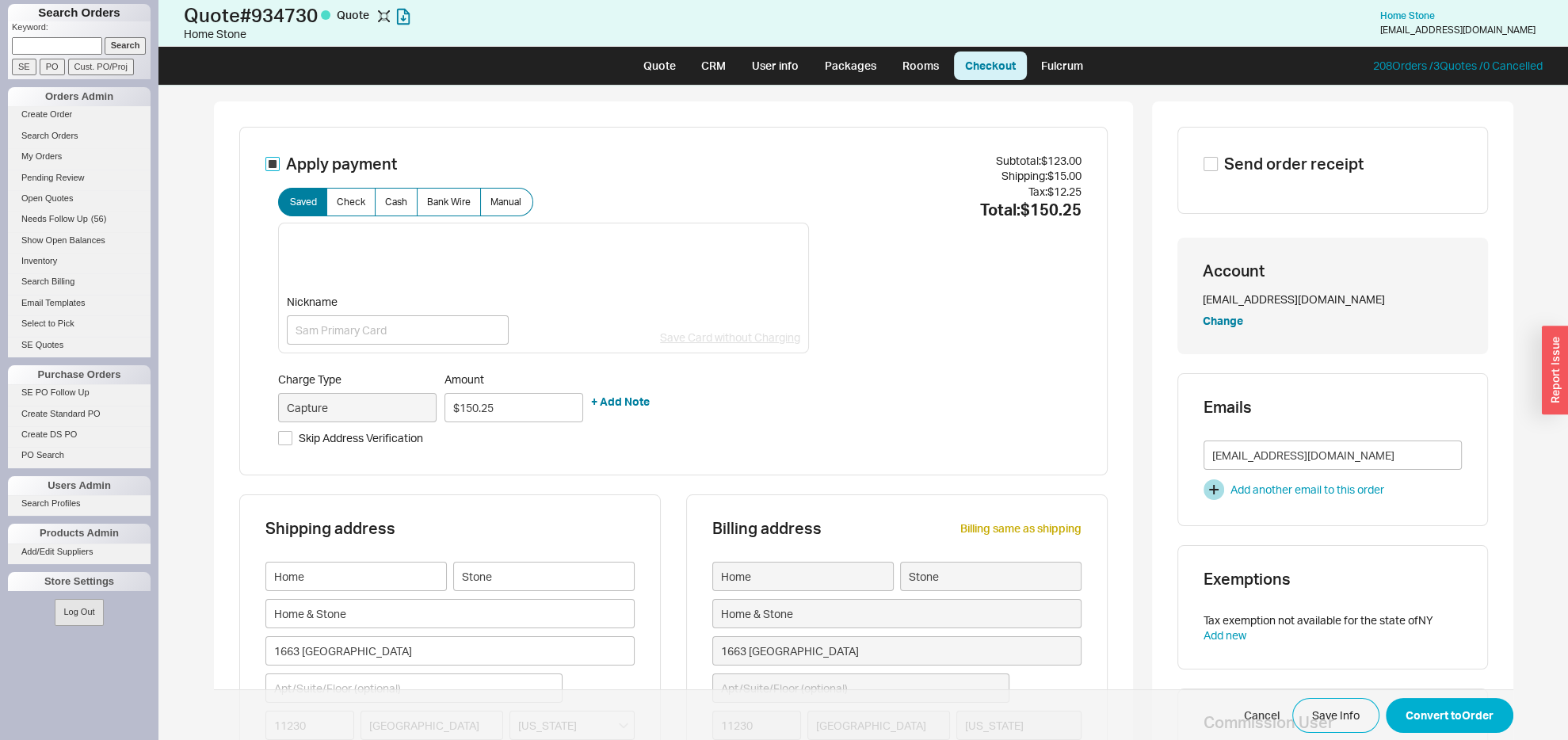
click at [267, 165] on input "Apply payment" at bounding box center [273, 164] width 15 height 15
checkbox input "false"
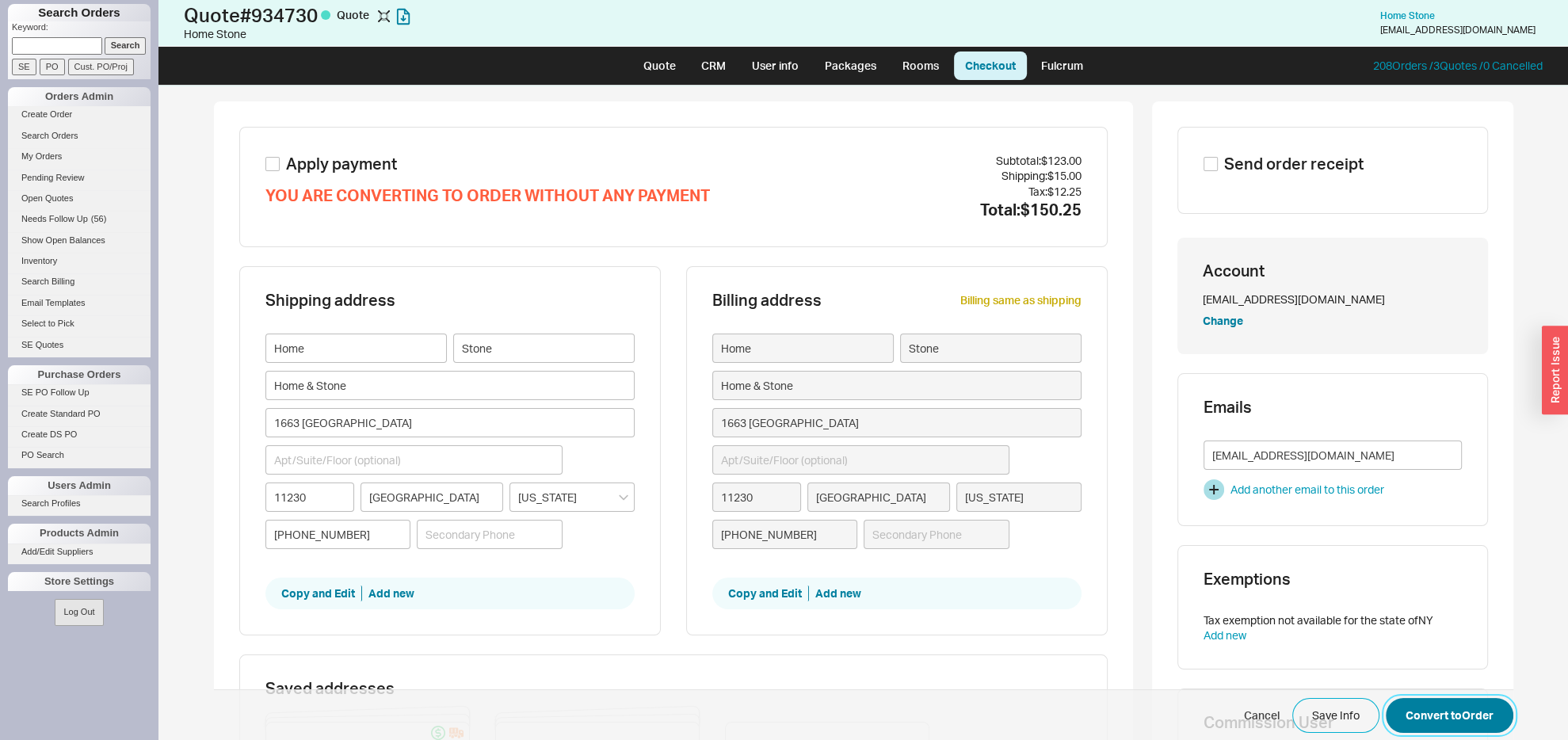
click at [1417, 717] on button "Convert to Order" at bounding box center [1450, 715] width 128 height 35
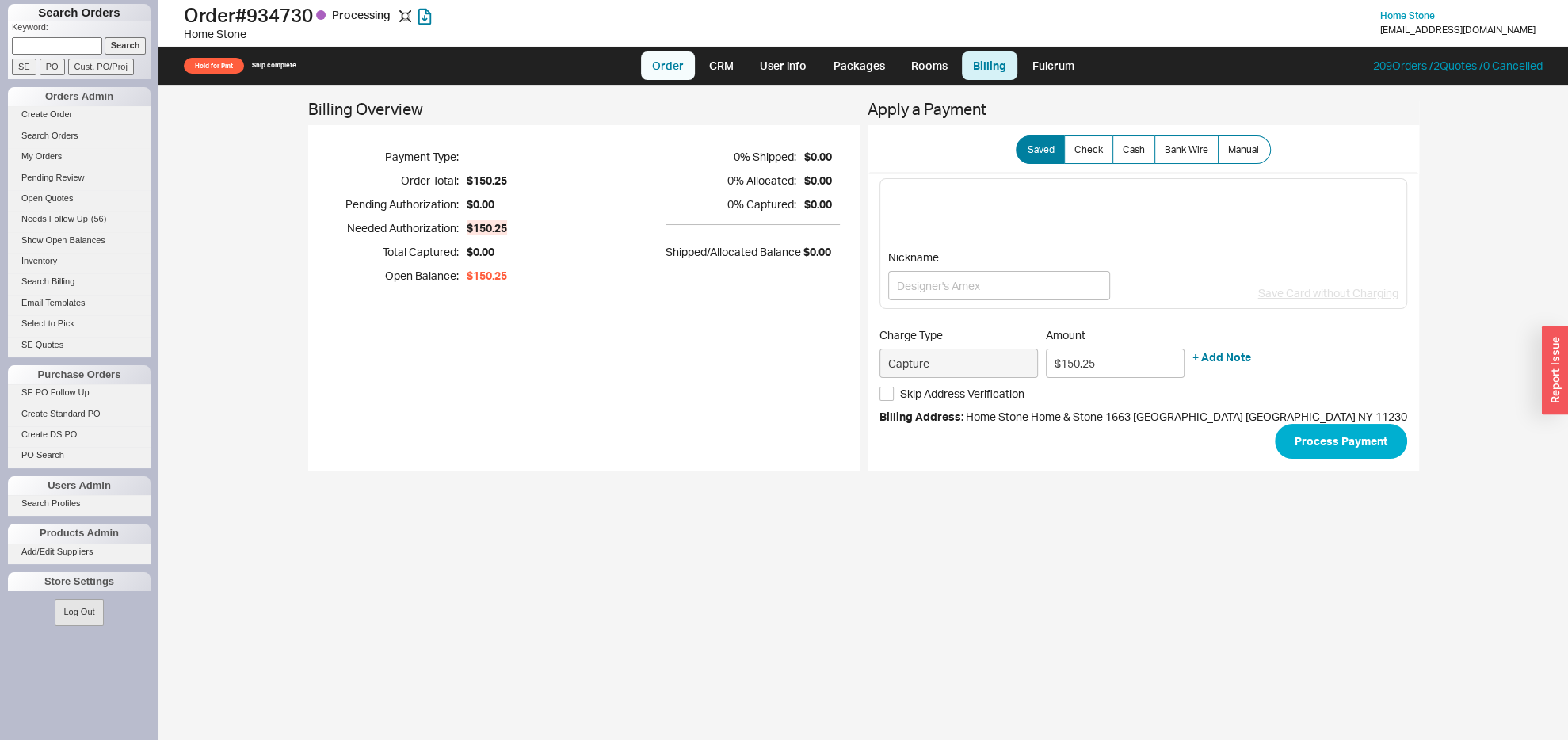
click at [651, 60] on link "Order" at bounding box center [668, 65] width 54 height 28
select select "LOW"
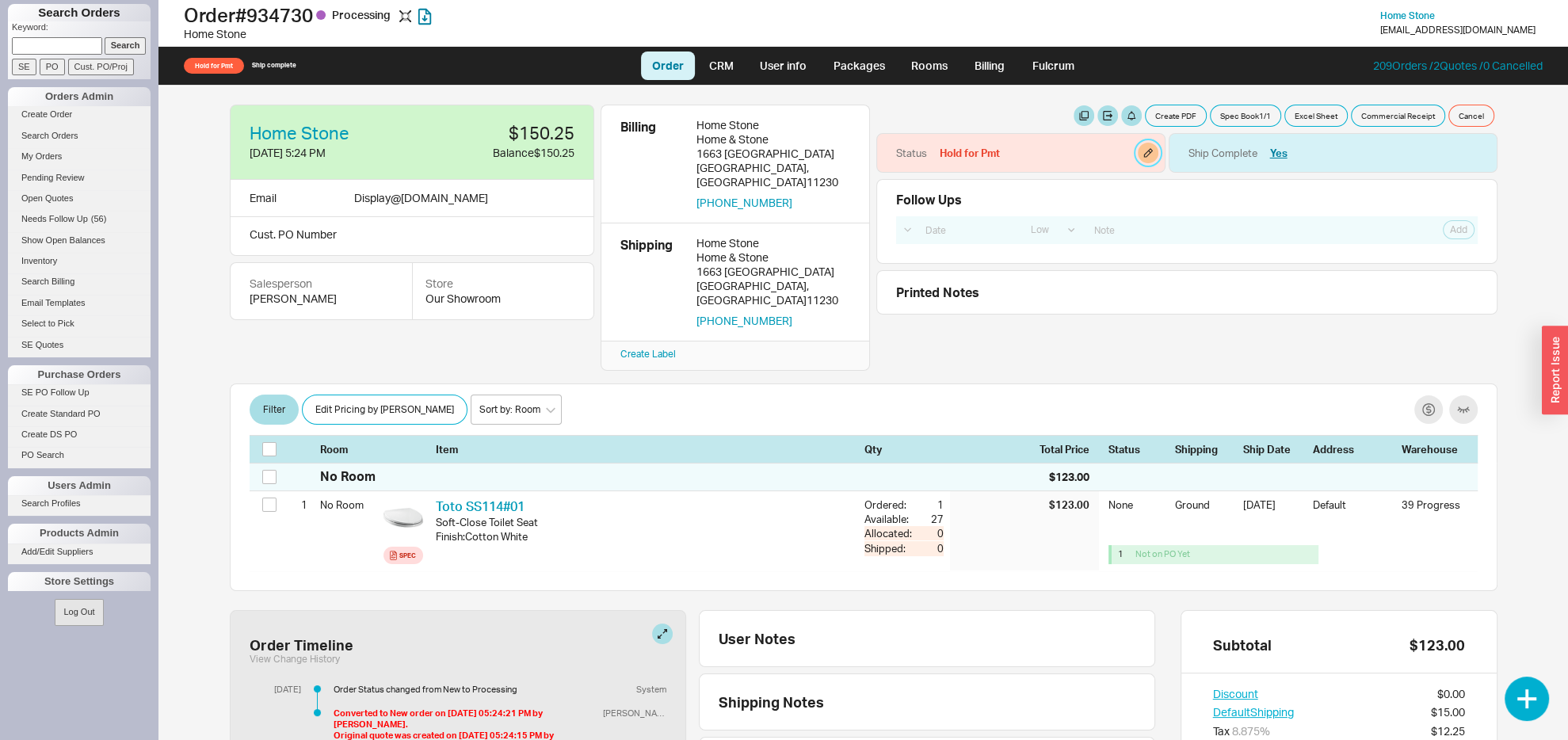
click at [1141, 152] on button "button" at bounding box center [1148, 153] width 21 height 21
select select "Hold for Pmt"
click at [1003, 201] on select "None On Hold Call Before Ship Hold for Balance Hold For Payment Wait For Cust. …" at bounding box center [1078, 215] width 151 height 29
select select
click option "None" at bounding box center [0, 0] width 0 height 0
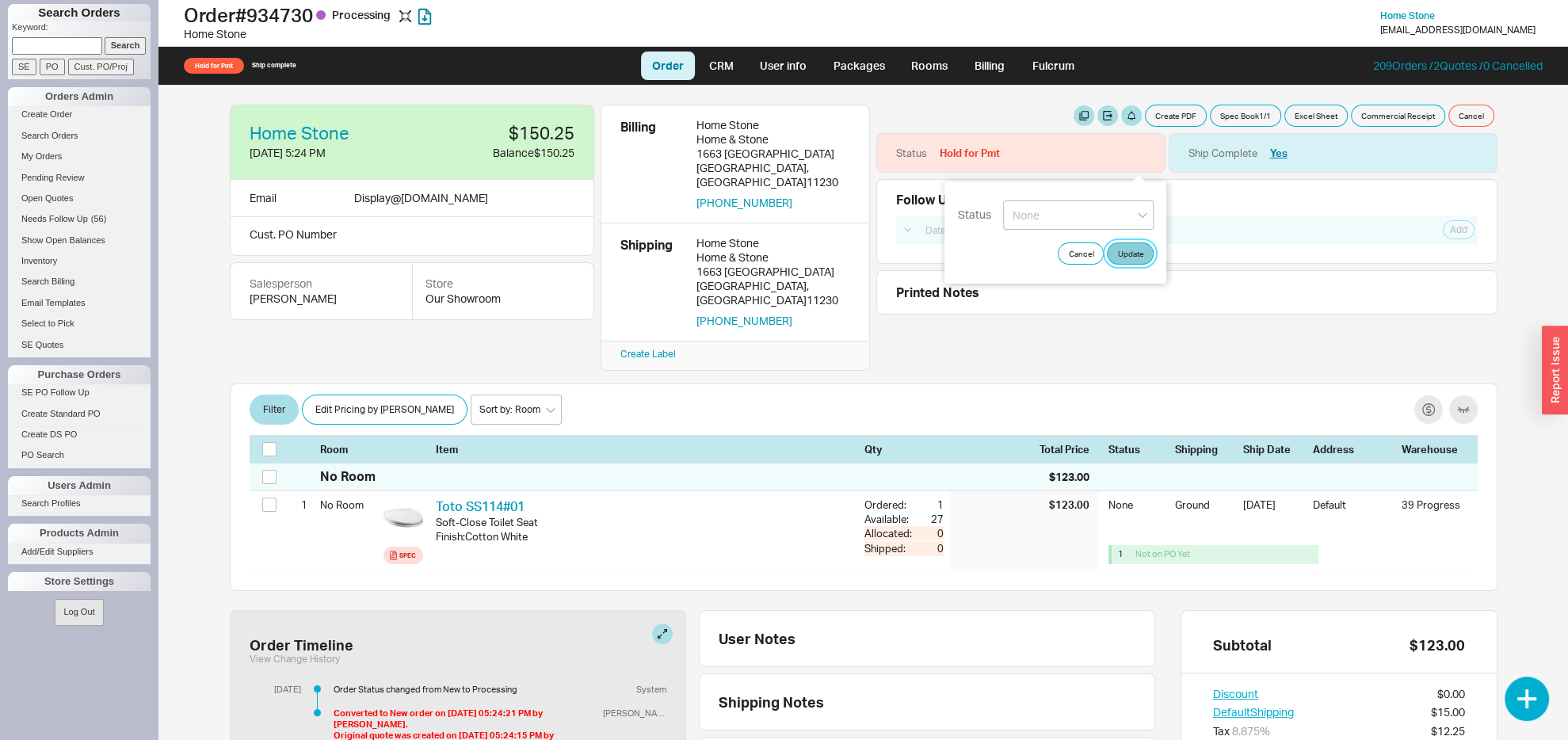
click at [1141, 250] on button "Update" at bounding box center [1130, 254] width 47 height 22
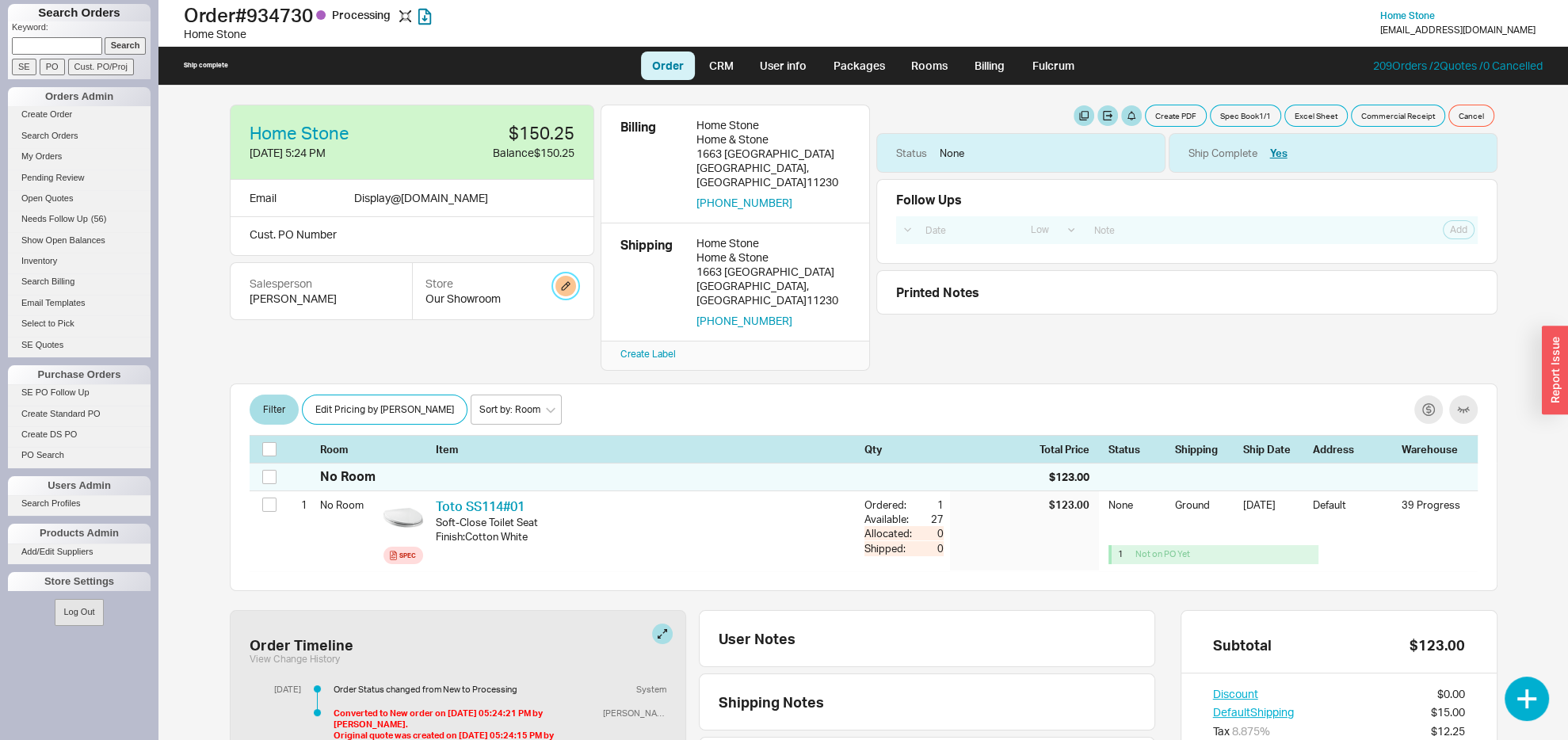
click at [566, 286] on button "button" at bounding box center [566, 286] width 21 height 21
click at [430, 334] on select "Home and Stone Site HS Display Orders HS Wholesale Our Showroom" at bounding box center [505, 349] width 151 height 29
select select "15"
click option "HS Display Orders" at bounding box center [0, 0] width 0 height 0
drag, startPoint x: 551, startPoint y: 395, endPoint x: 568, endPoint y: 403, distance: 18.8
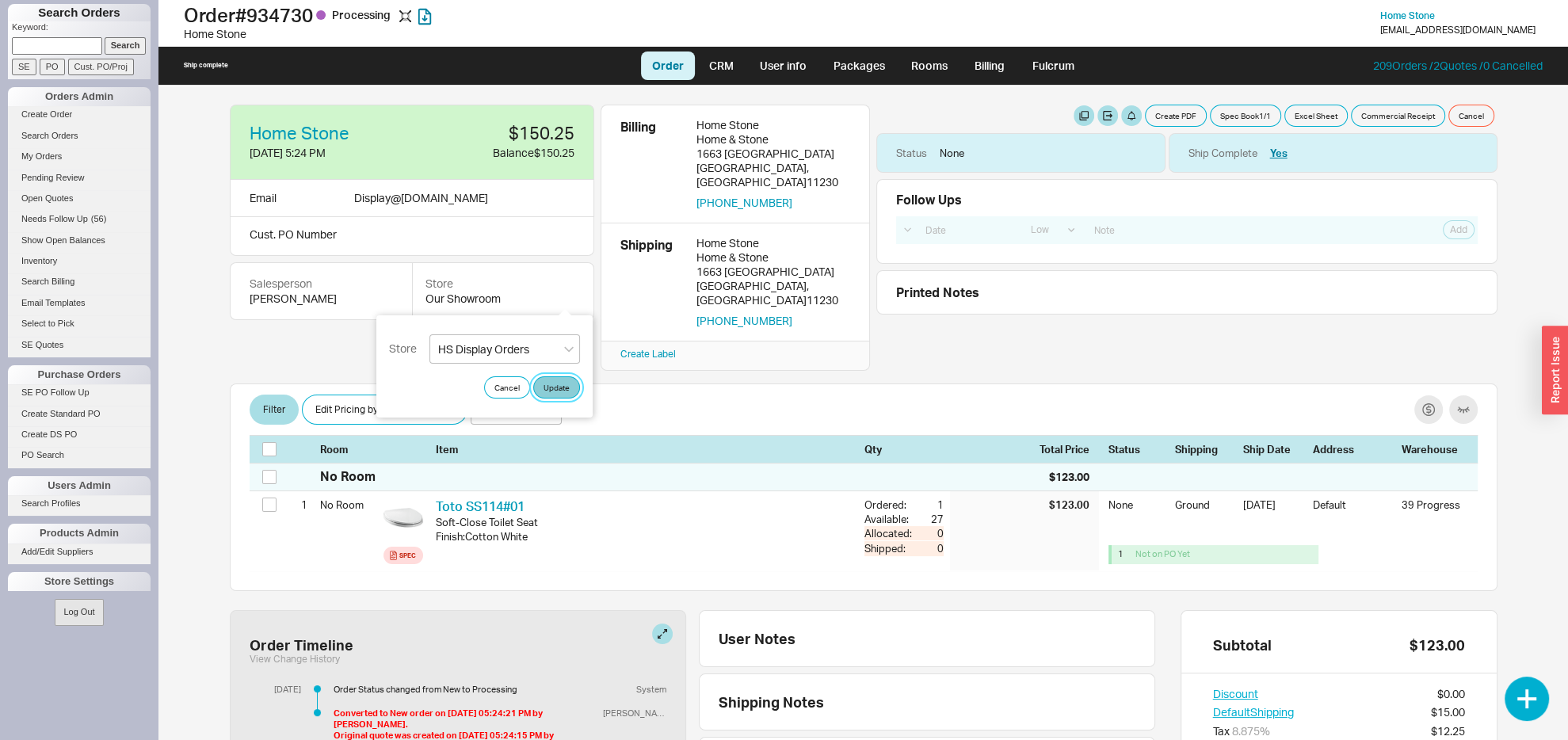
click at [550, 394] on button "Update" at bounding box center [556, 388] width 47 height 22
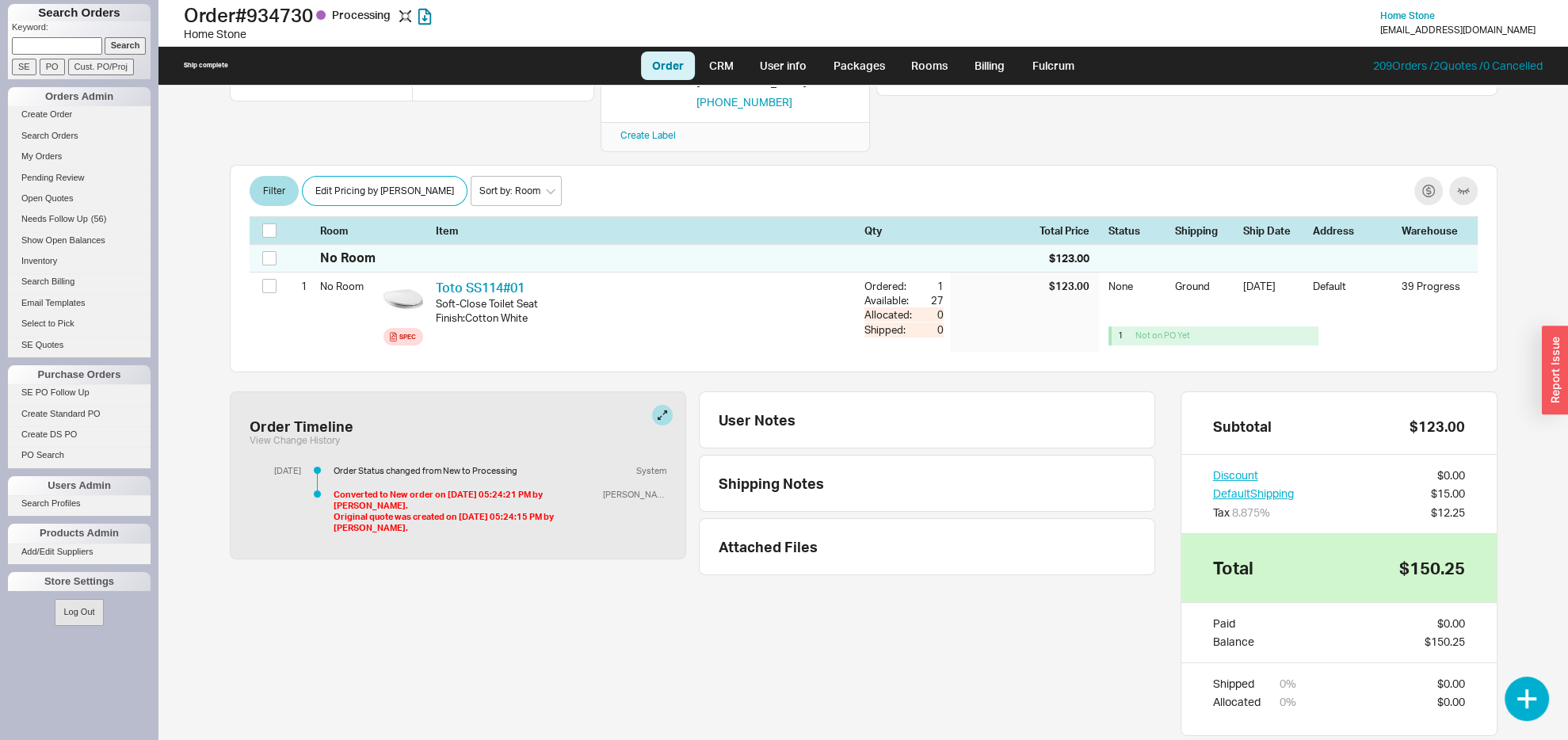
scroll to position [161, 0]
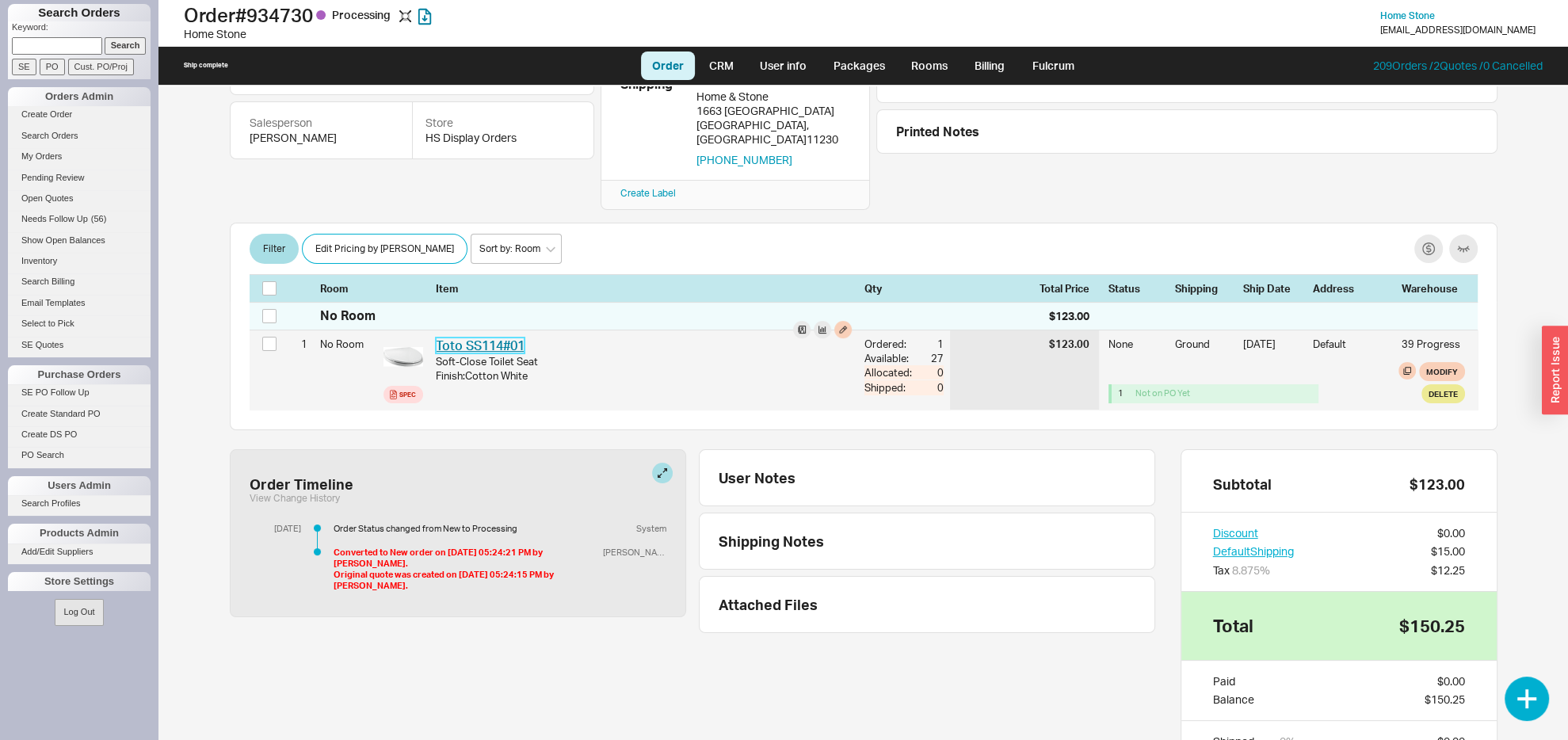
click at [498, 338] on link "Toto SS114#01" at bounding box center [480, 346] width 89 height 15
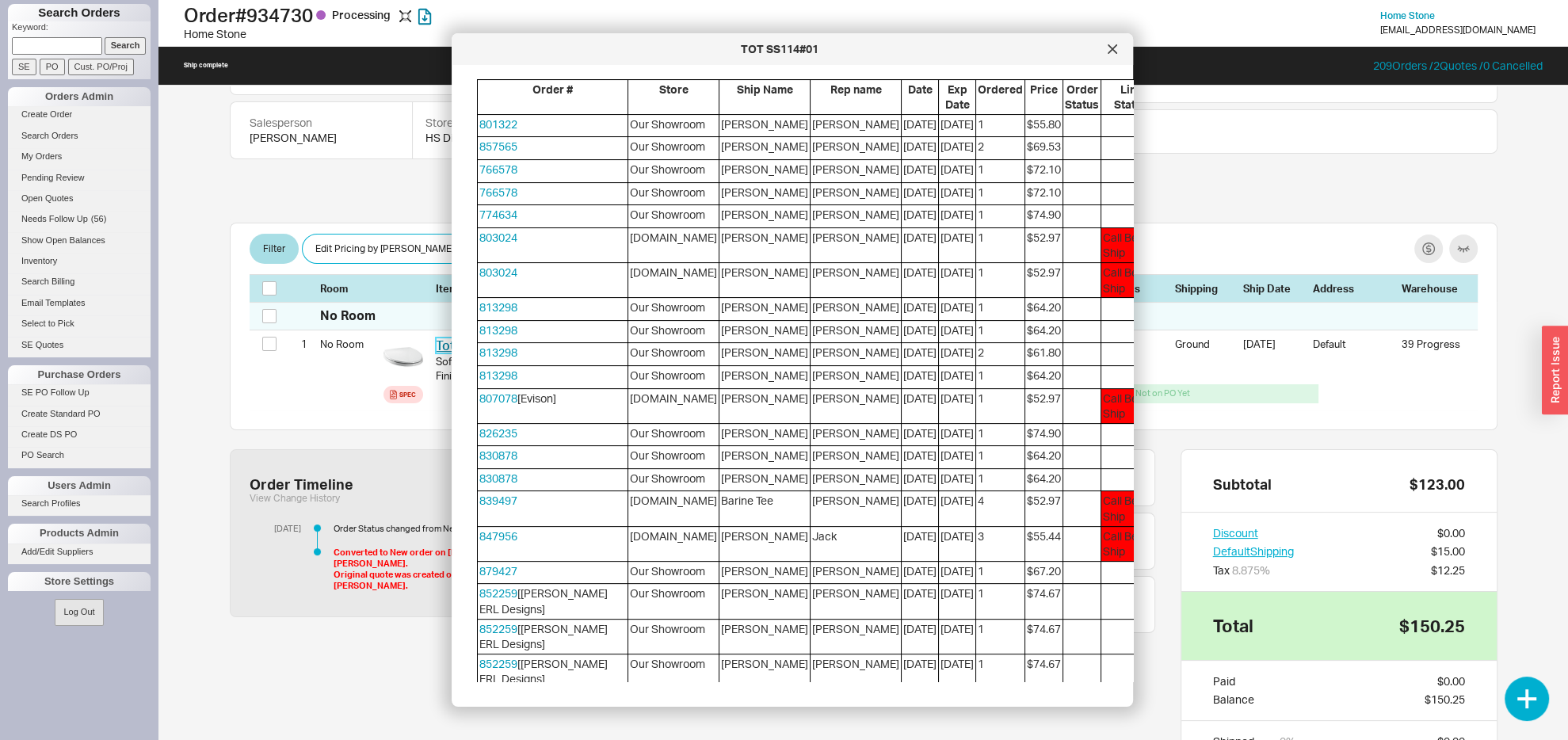
scroll to position [499, 0]
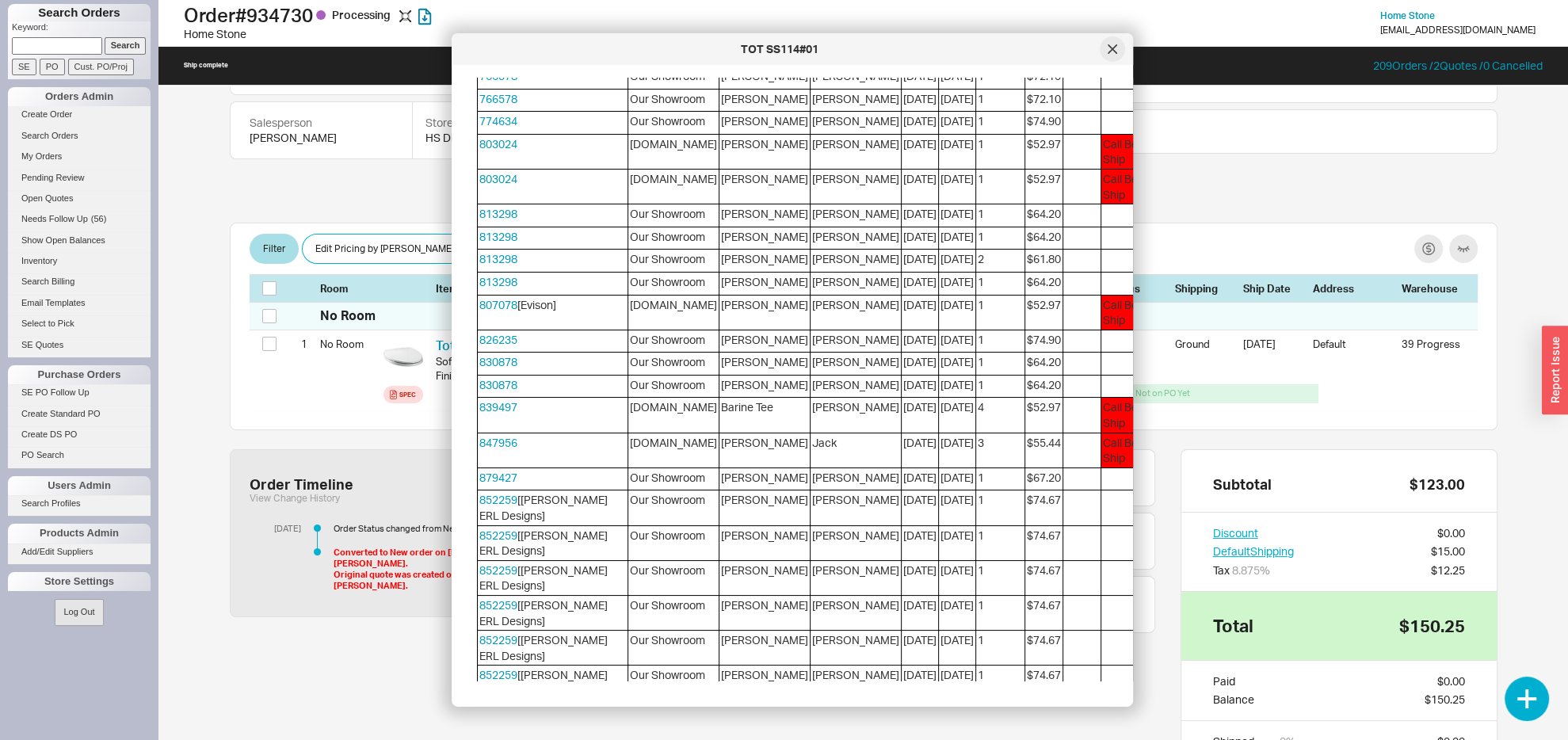
click at [1108, 46] on icon at bounding box center [1112, 49] width 8 height 8
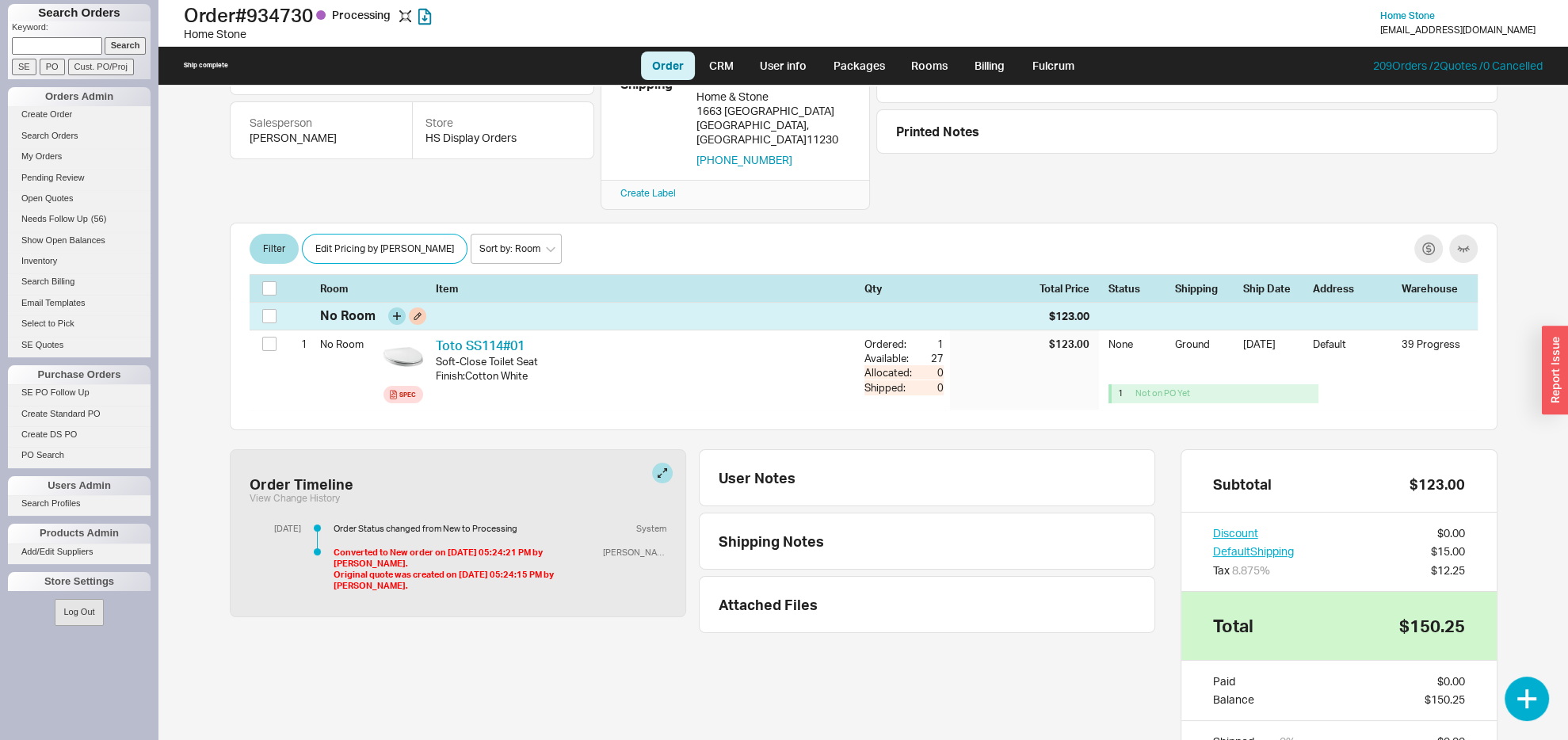
click at [261, 302] on div "No Room $123.00" at bounding box center [863, 316] width 1229 height 27
click at [270, 309] on input "checkbox" at bounding box center [269, 316] width 15 height 15
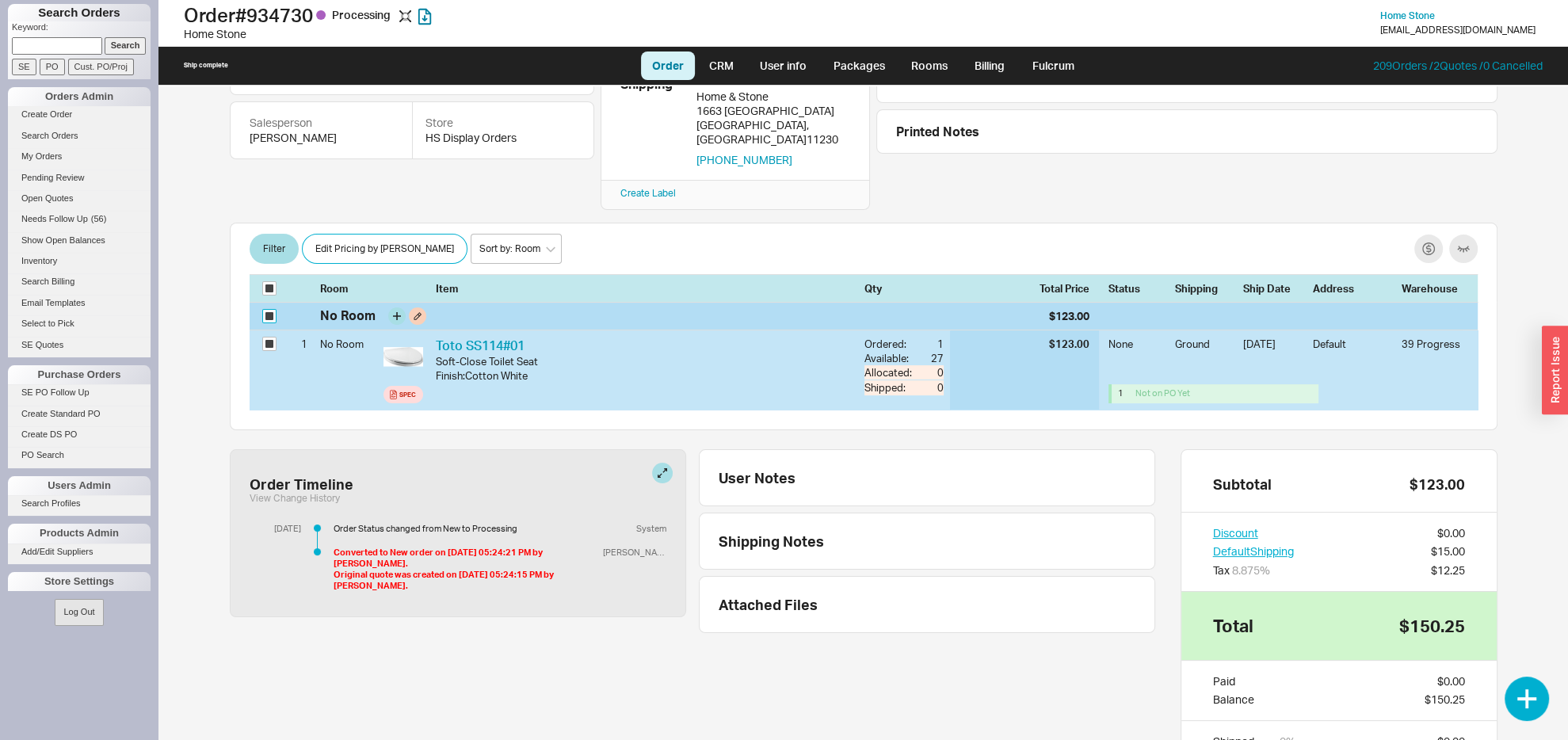
checkbox input "true"
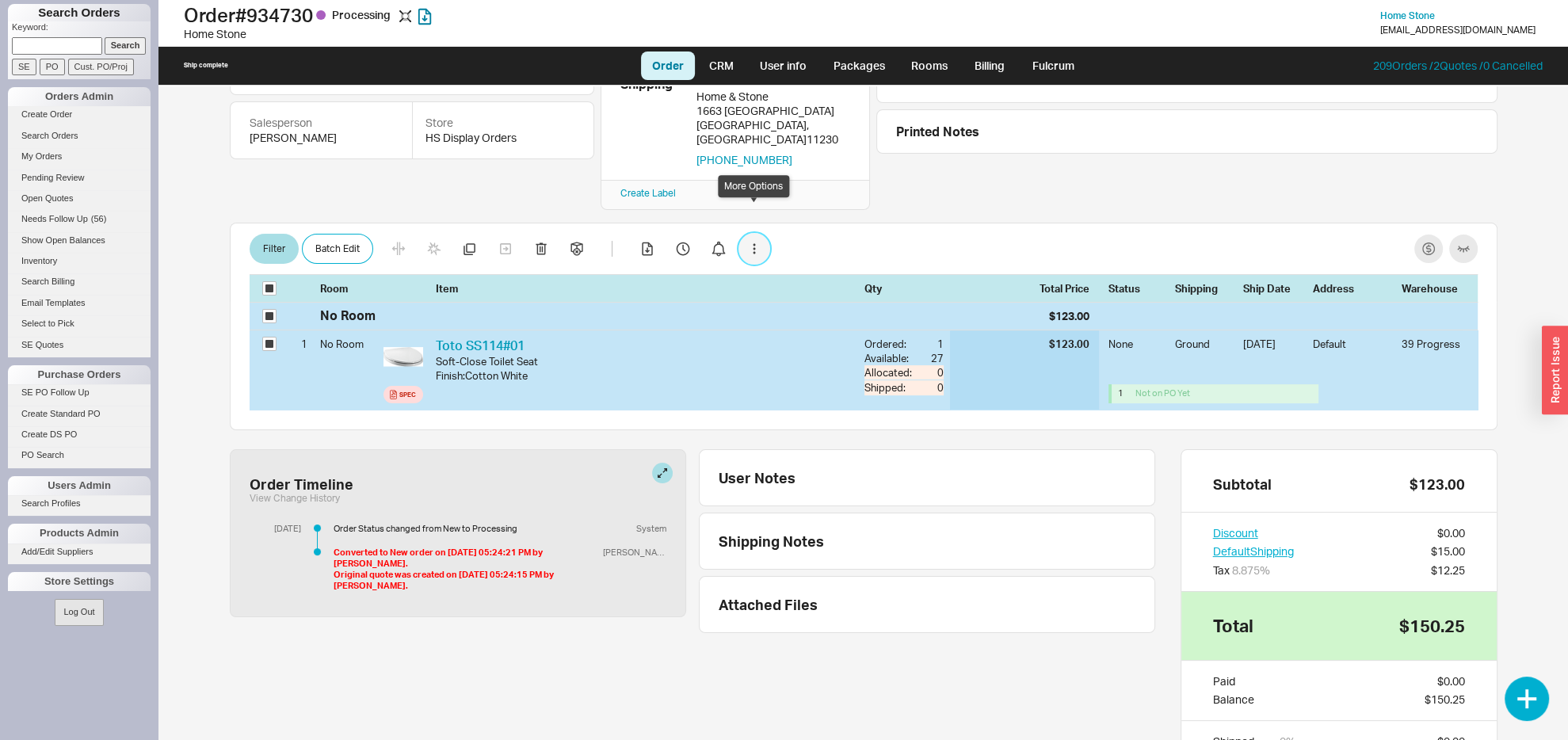
click at [752, 233] on button "button" at bounding box center [754, 249] width 32 height 32
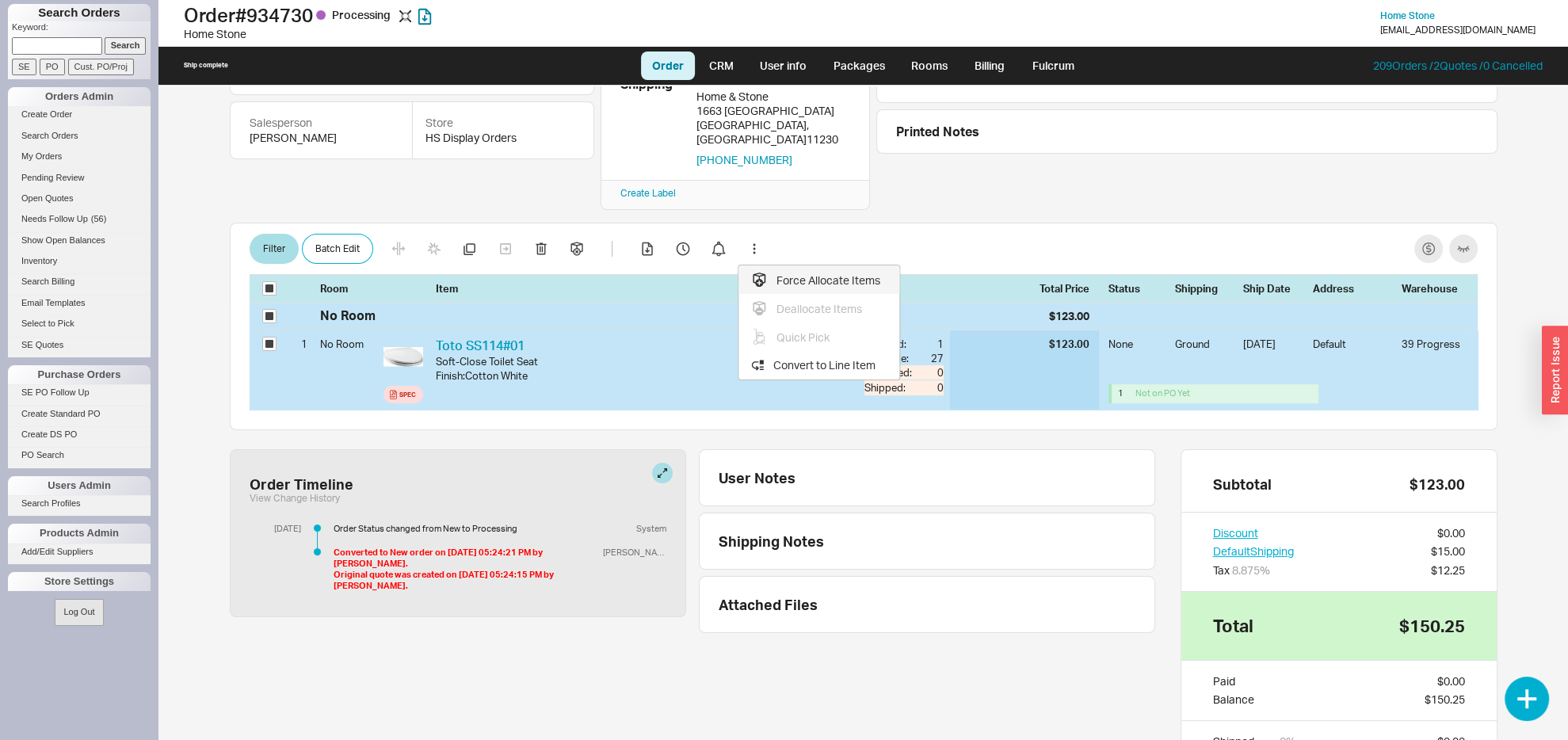
click at [808, 272] on div "Force Allocate Items" at bounding box center [815, 280] width 129 height 15
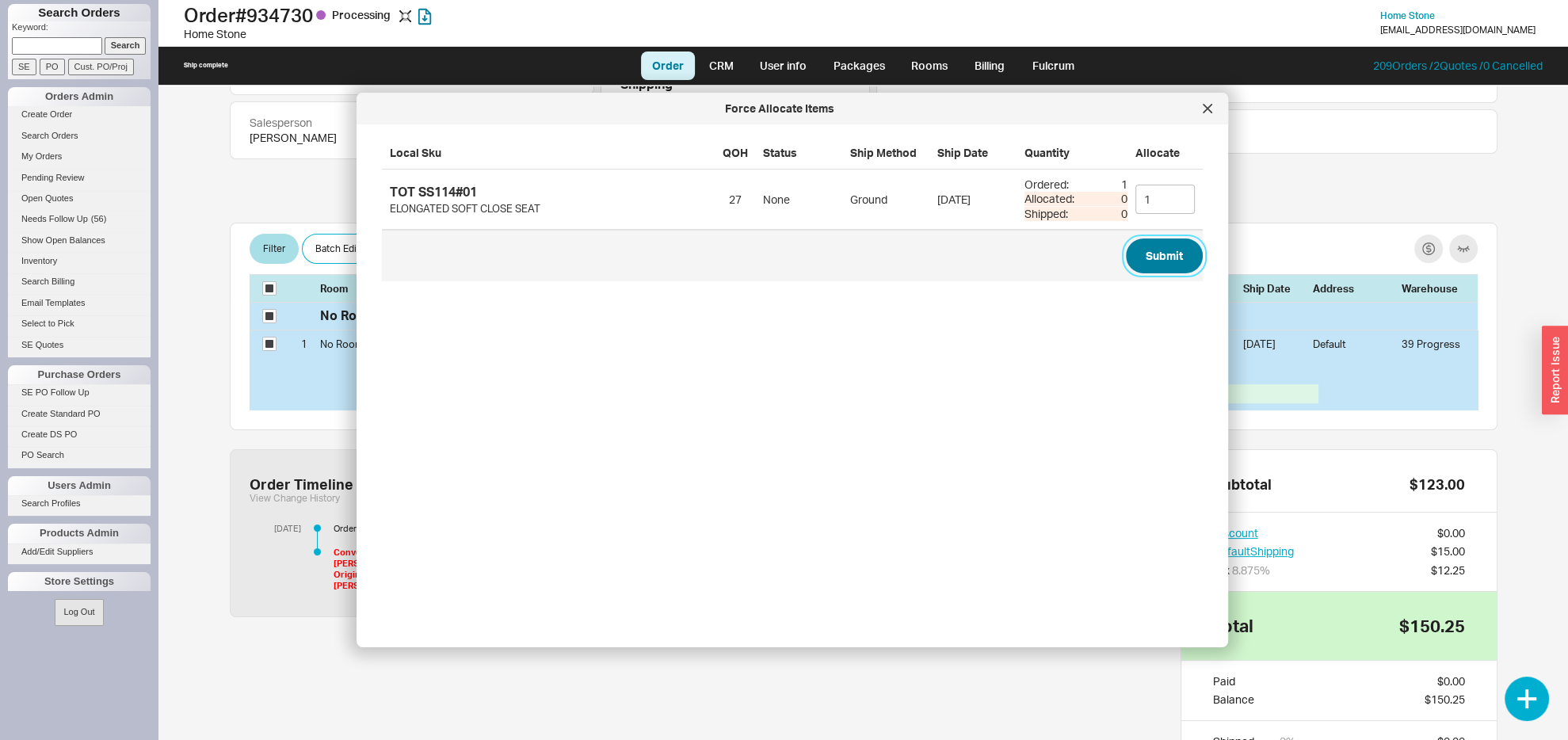
click at [1141, 253] on button "Submit" at bounding box center [1164, 256] width 77 height 35
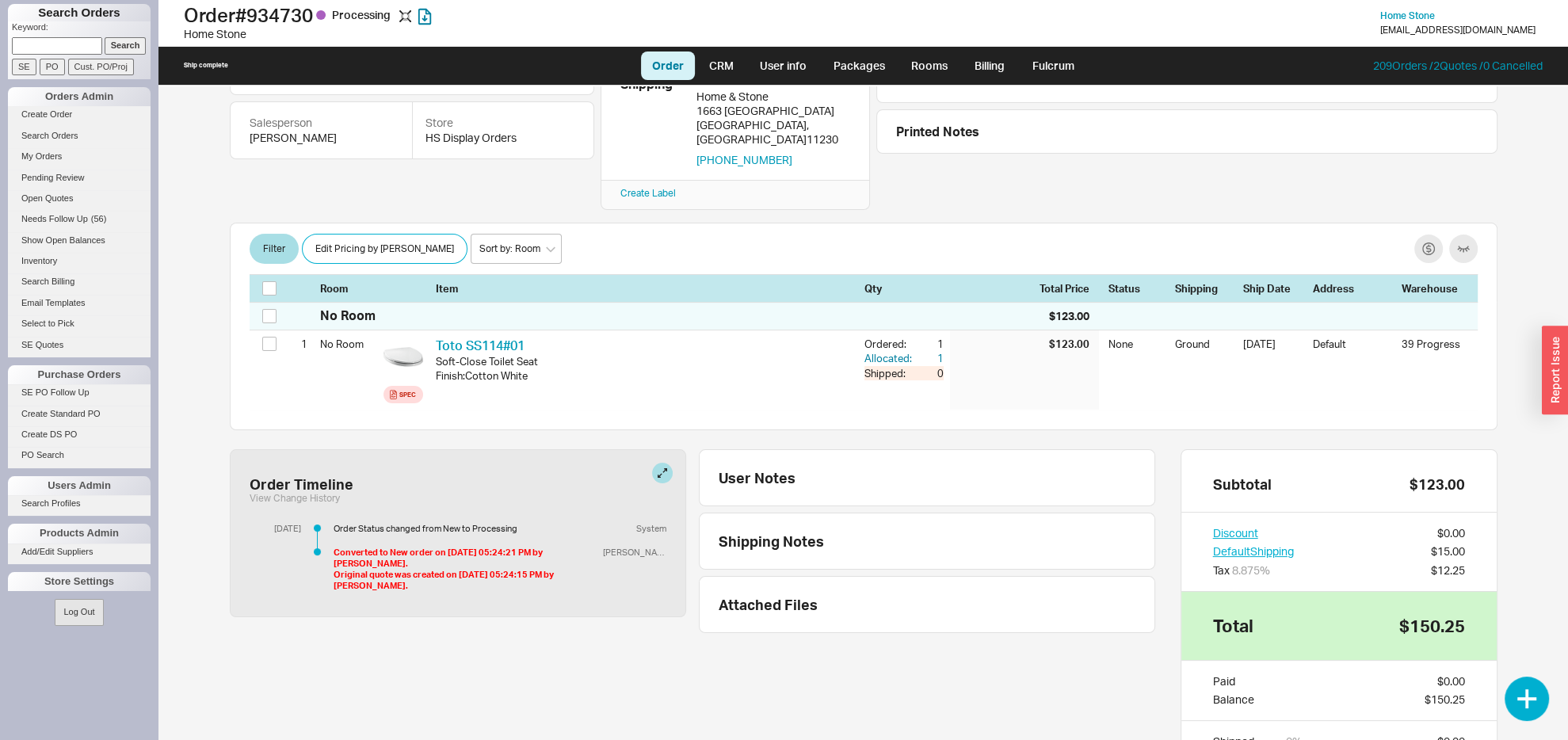
checkbox input "false"
click at [291, 13] on h1 "Order # 934730 Processing" at bounding box center [485, 15] width 604 height 22
click at [291, 12] on h1 "Order # 934730 Processing" at bounding box center [485, 15] width 604 height 22
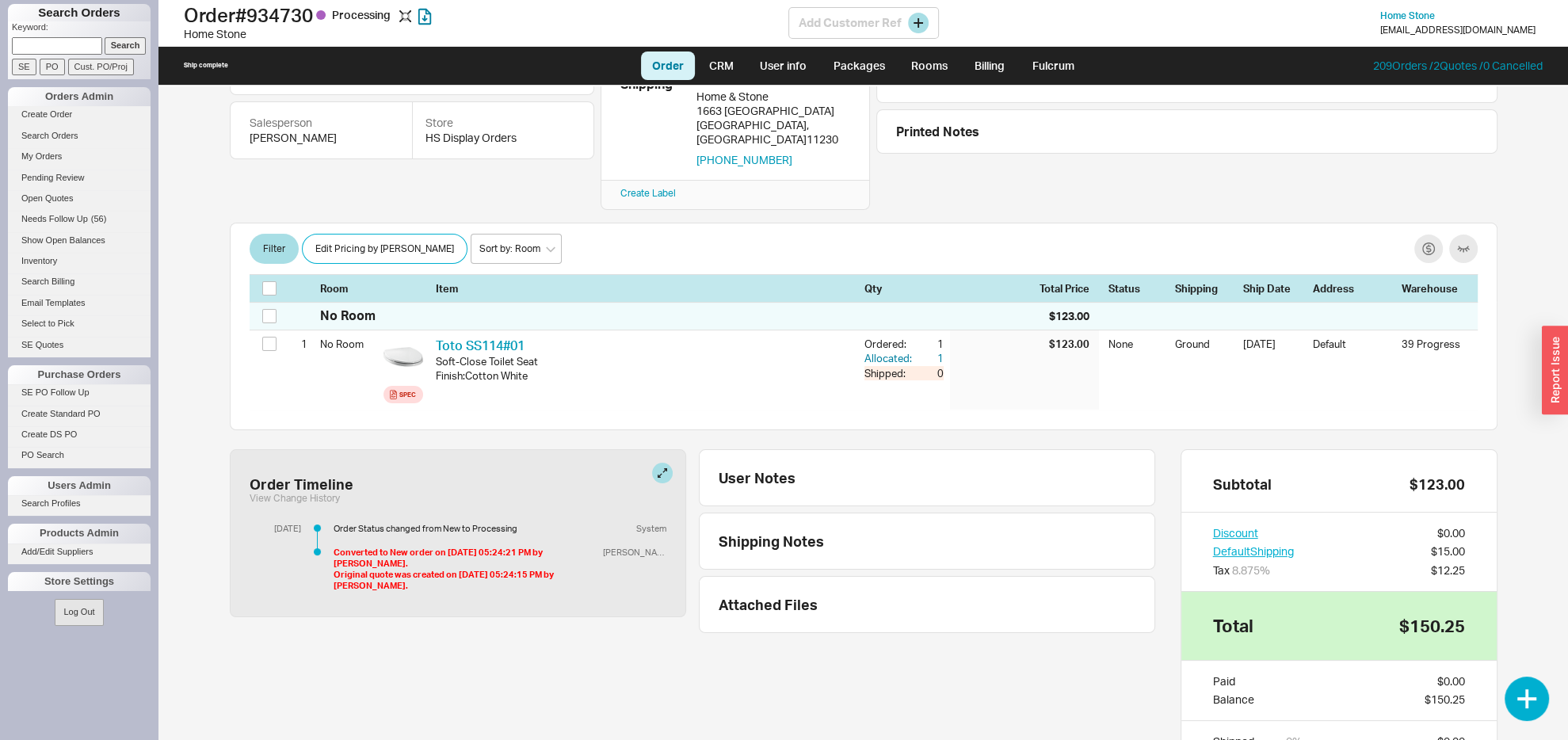
copy h1 "934730"
click at [57, 325] on link "Select to Pick" at bounding box center [79, 323] width 142 height 16
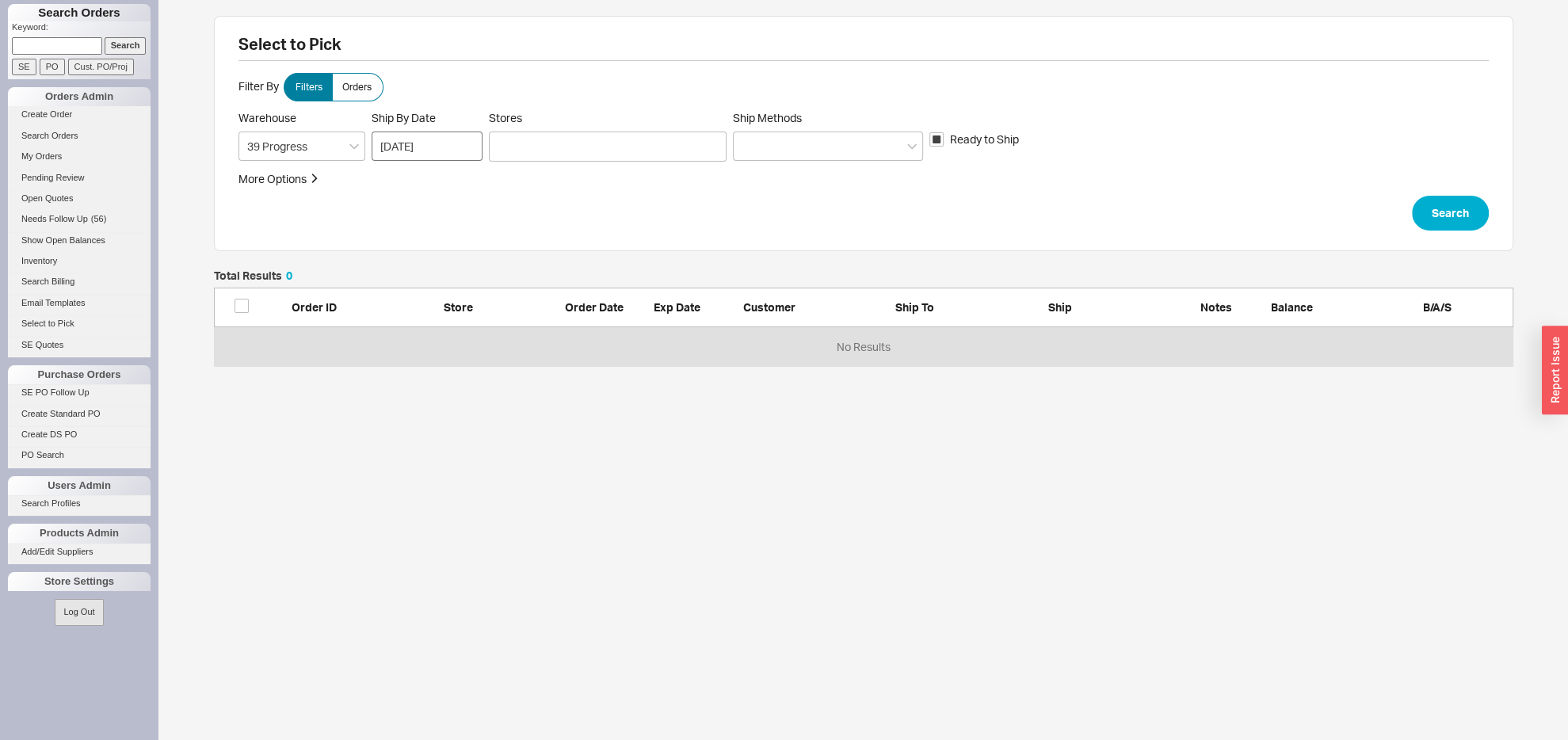
scroll to position [17, 17]
drag, startPoint x: 361, startPoint y: 79, endPoint x: 428, endPoint y: 106, distance: 72.2
click at [361, 80] on label "Orders" at bounding box center [357, 87] width 51 height 28
click at [0, 0] on input "Orders" at bounding box center [0, 0] width 0 height 0
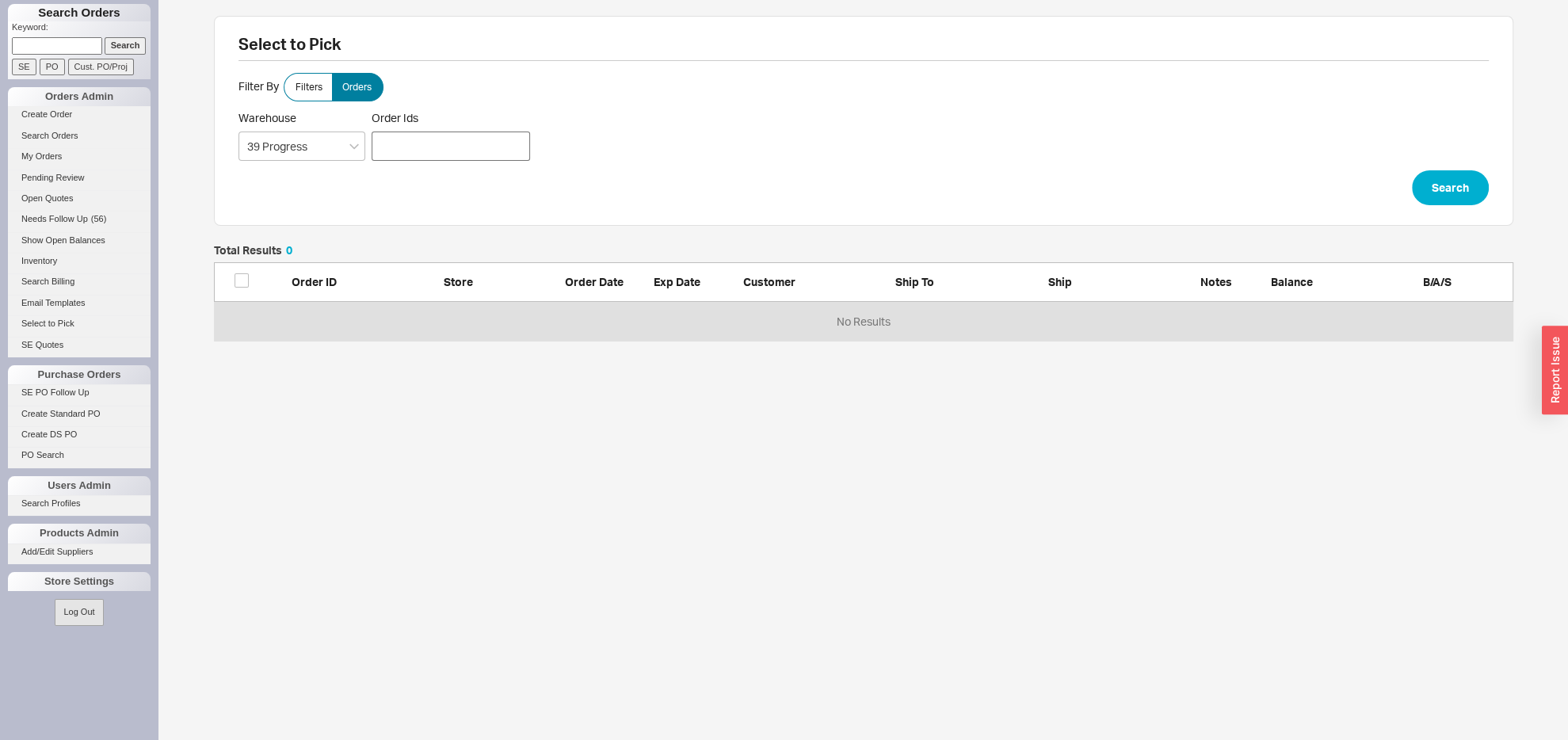
click at [491, 141] on div at bounding box center [451, 146] width 159 height 29
click at [386, 141] on input "Order Ids" at bounding box center [381, 145] width 9 height 22
paste input "934730"
type input "934730"
drag, startPoint x: 1409, startPoint y: 214, endPoint x: 1419, endPoint y: 199, distance: 18.0
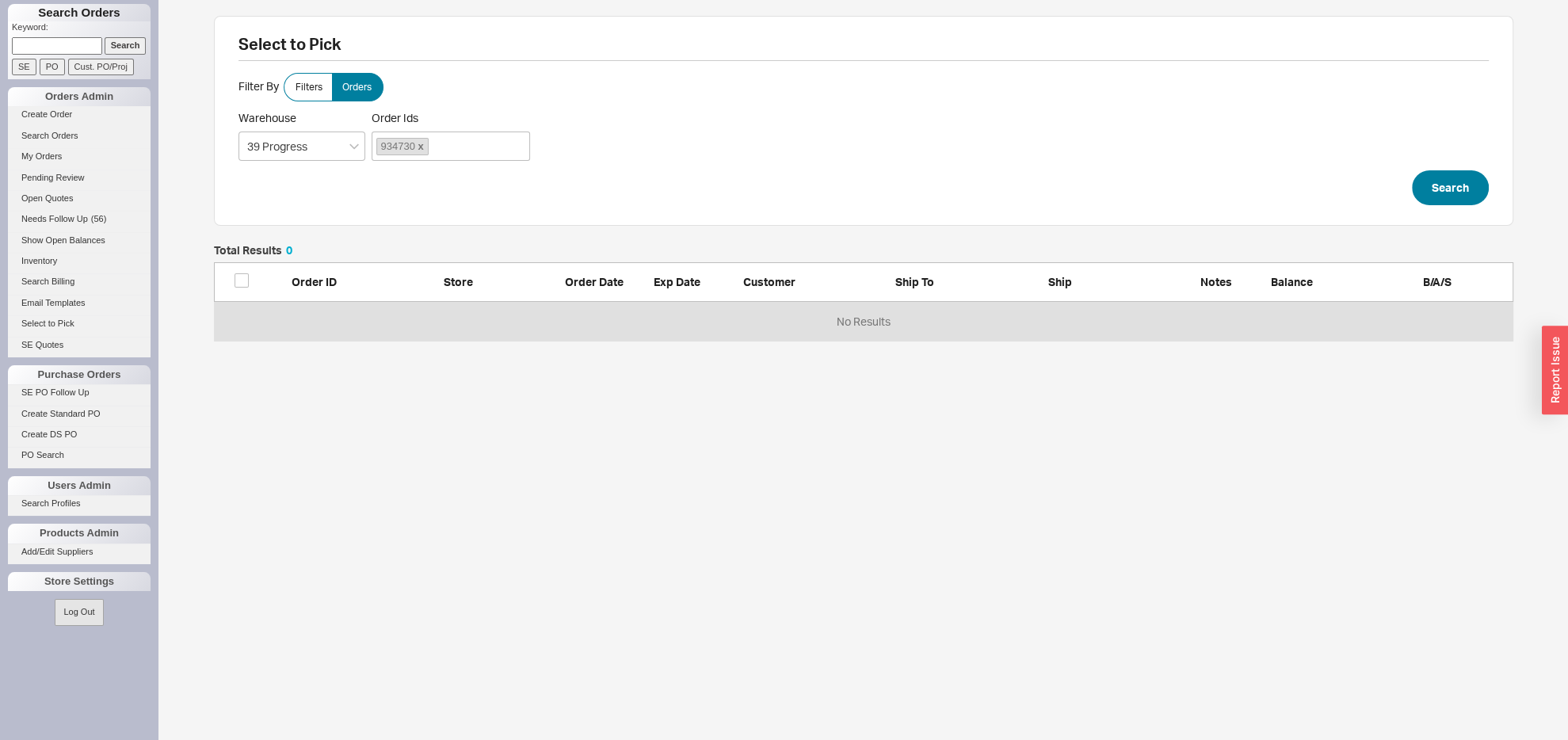
click at [1408, 213] on div "Select to Pick Filter By Filters Orders Warehouse 39 Progress Order Ids 934730 …" at bounding box center [864, 120] width 1300 height 210
click at [1419, 199] on button "Search" at bounding box center [1451, 188] width 77 height 35
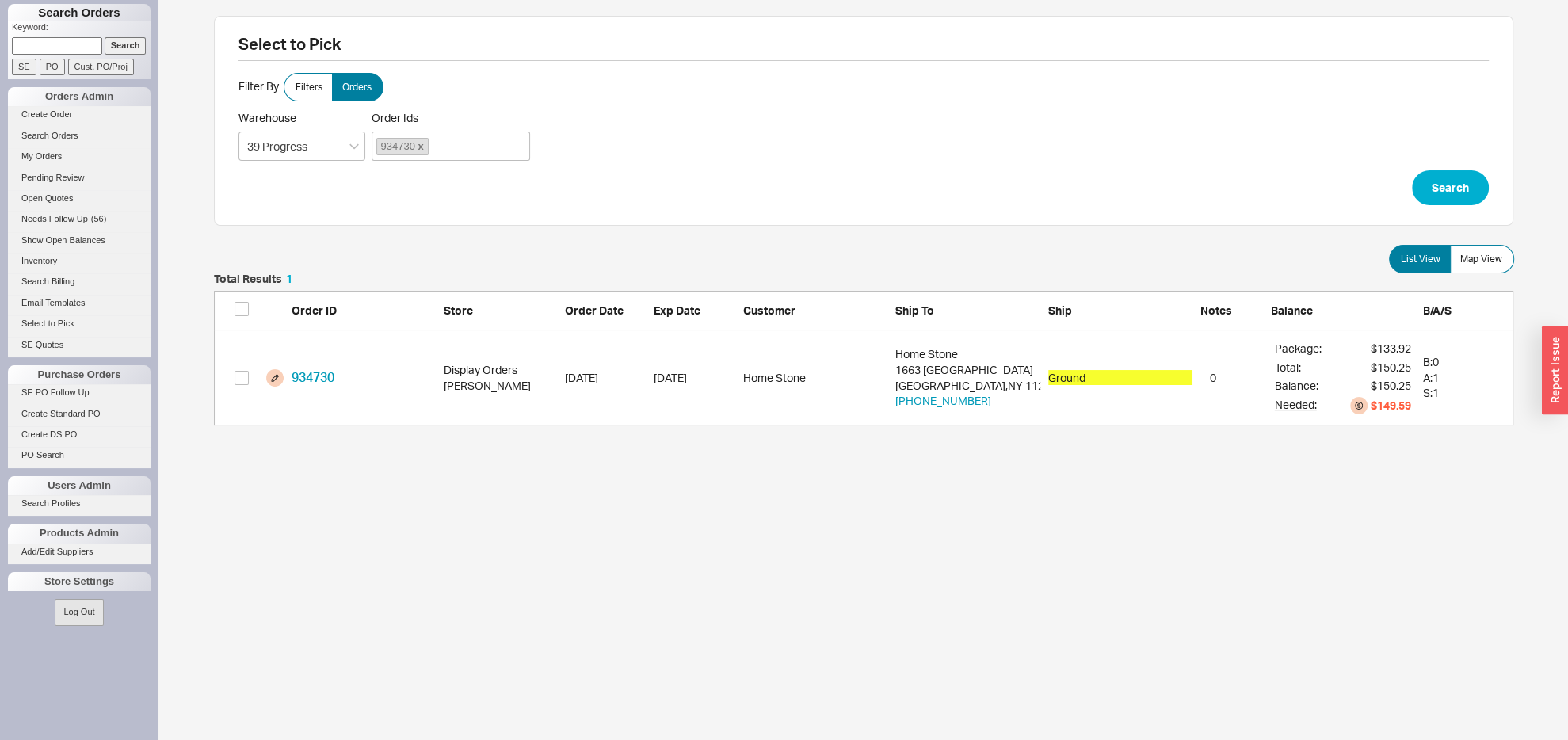
scroll to position [135, 1283]
click at [1113, 379] on div "Ground" at bounding box center [1120, 378] width 144 height 15
click at [1235, 376] on button "grid" at bounding box center [1238, 378] width 17 height 17
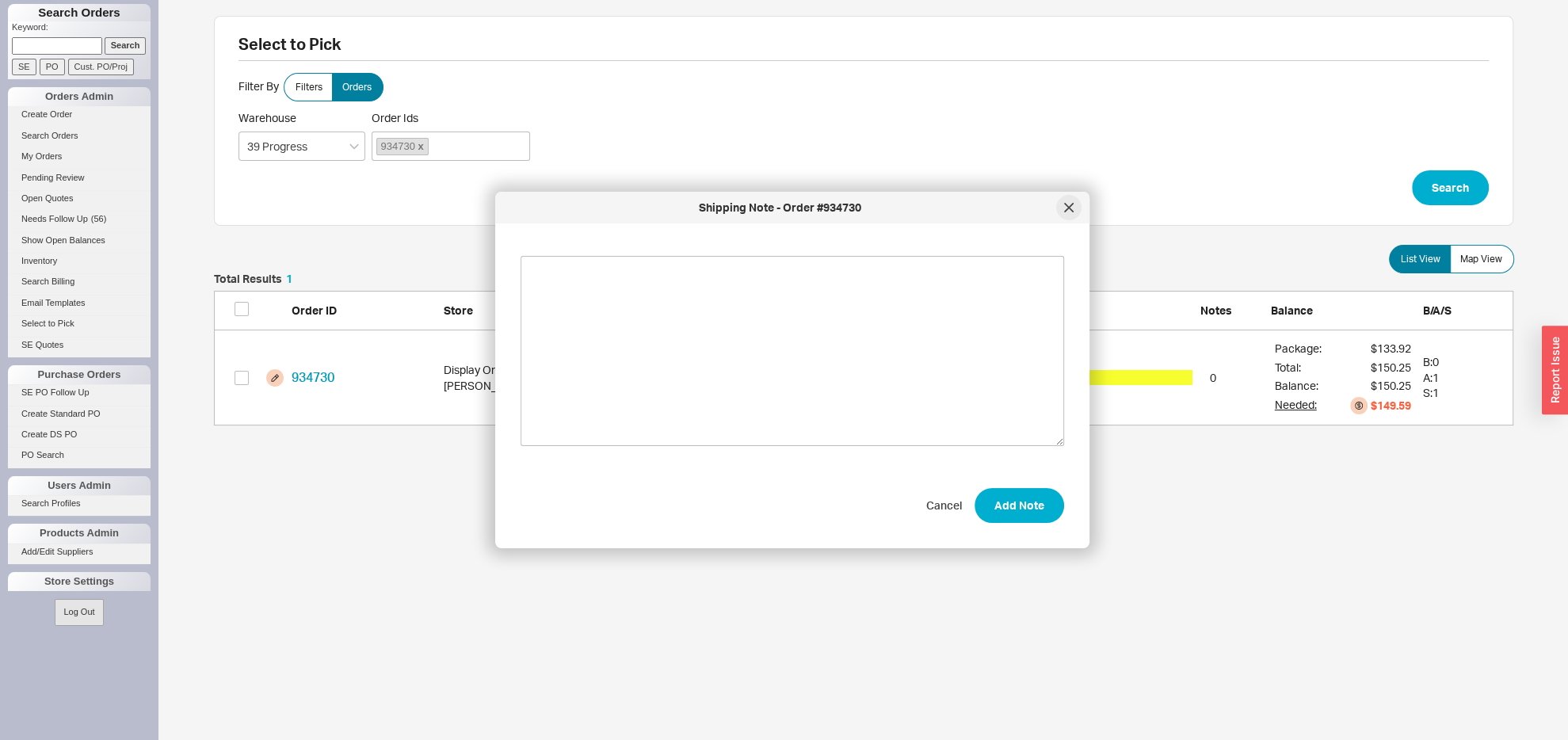
drag, startPoint x: 1074, startPoint y: 205, endPoint x: 1019, endPoint y: 333, distance: 139.3
click at [1073, 207] on div at bounding box center [1069, 208] width 26 height 26
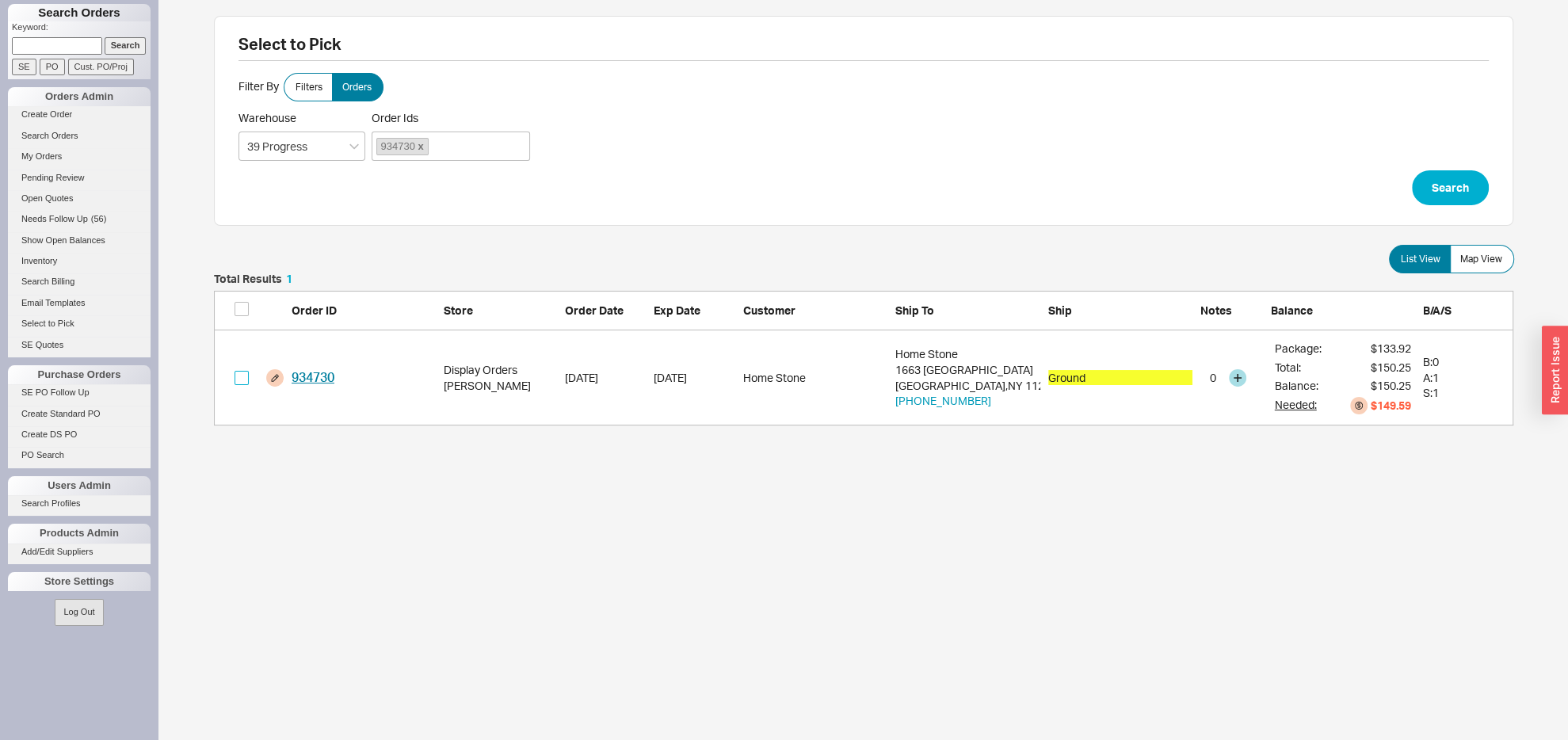
drag, startPoint x: 235, startPoint y: 380, endPoint x: 320, endPoint y: 387, distance: 85.3
click at [237, 380] on input "grid" at bounding box center [242, 378] width 15 height 15
checkbox input "true"
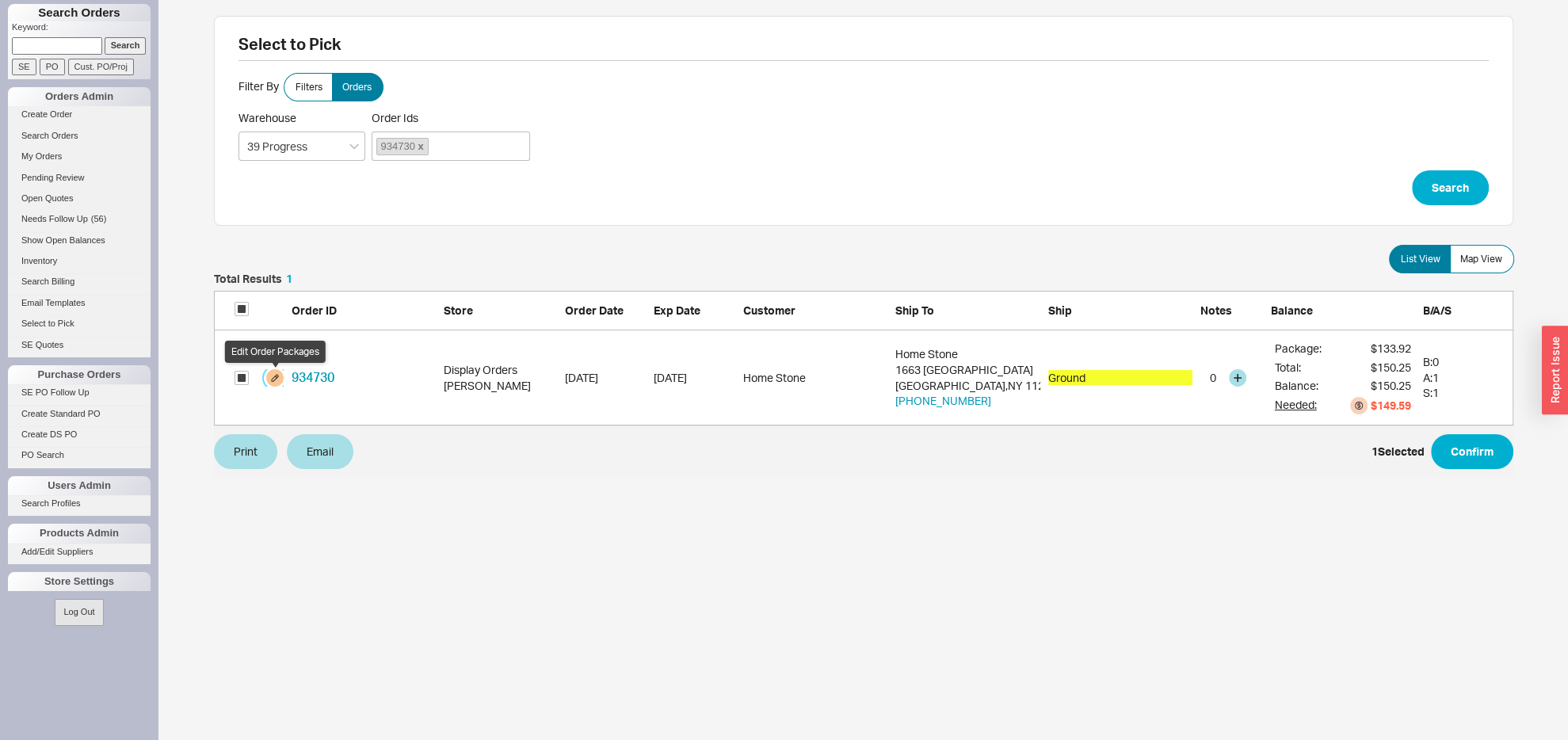
click at [279, 373] on button "grid" at bounding box center [275, 378] width 17 height 17
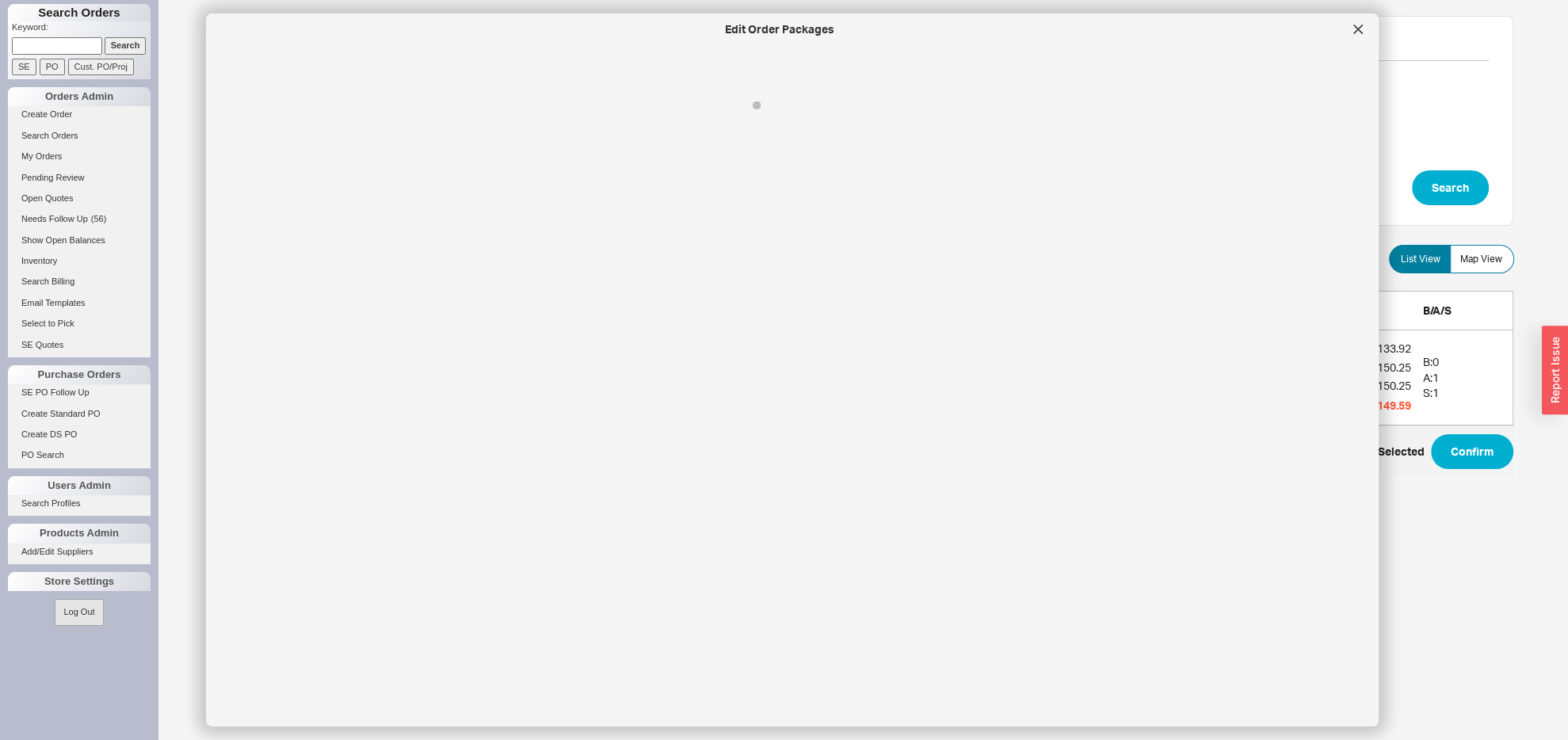
select select "1"
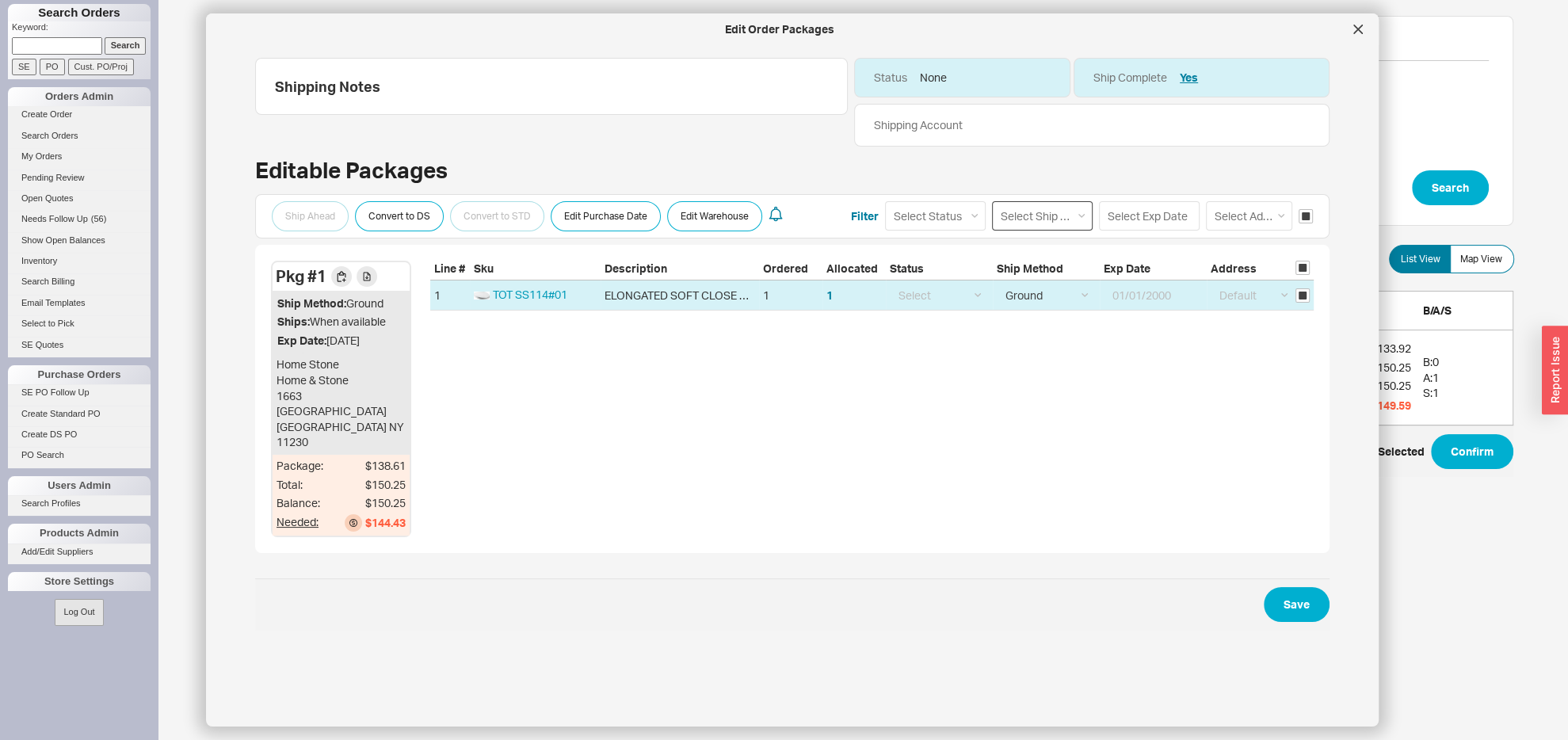
click at [992, 202] on select "Select Ship Method Ground LTL Our Truck --------------- Customer Pickup - Showr…" at bounding box center [1042, 216] width 100 height 29
select select "8"
click option "Our Truck" at bounding box center [0, 0] width 0 height 0
select select
select select "8"
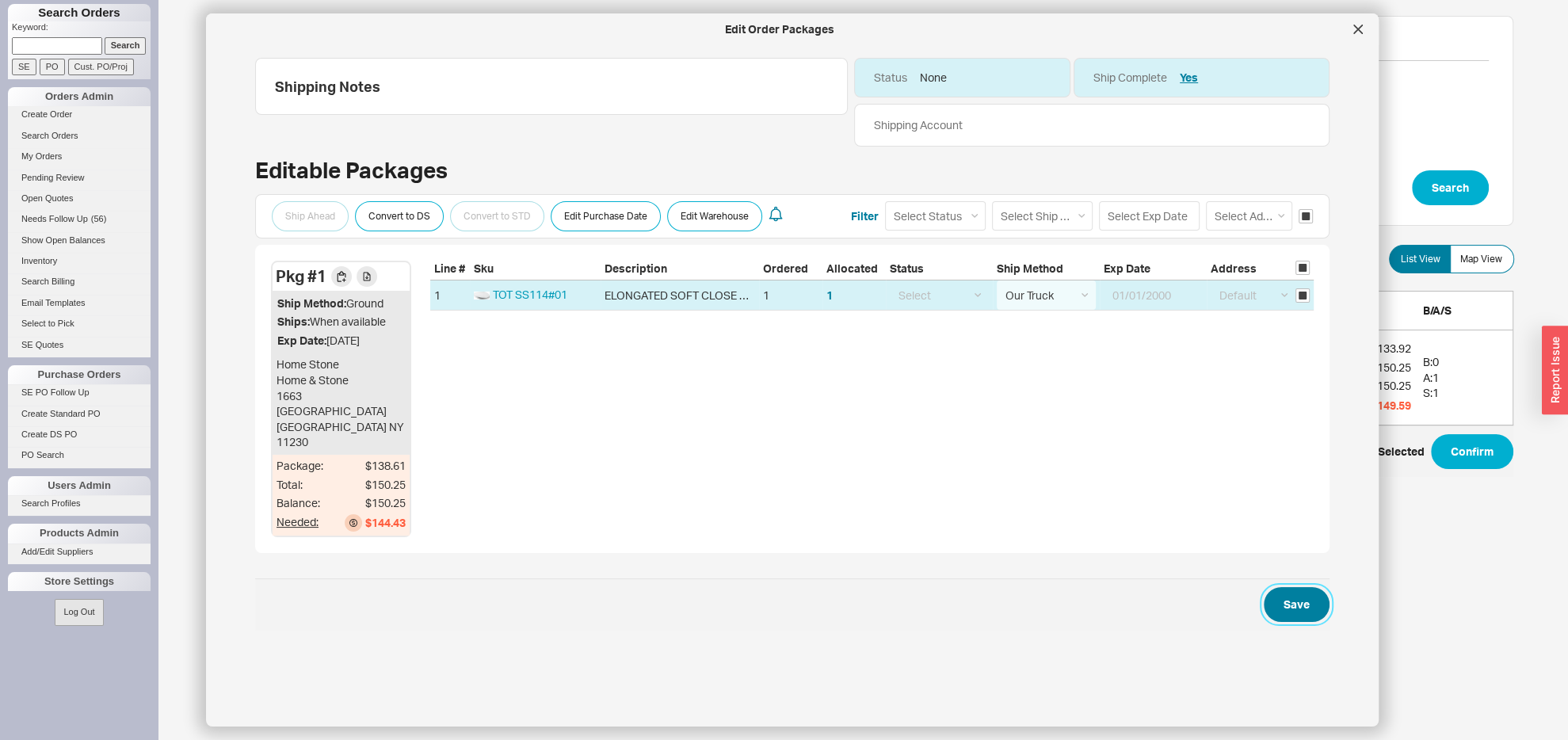
click at [1271, 606] on button "Save" at bounding box center [1296, 605] width 66 height 35
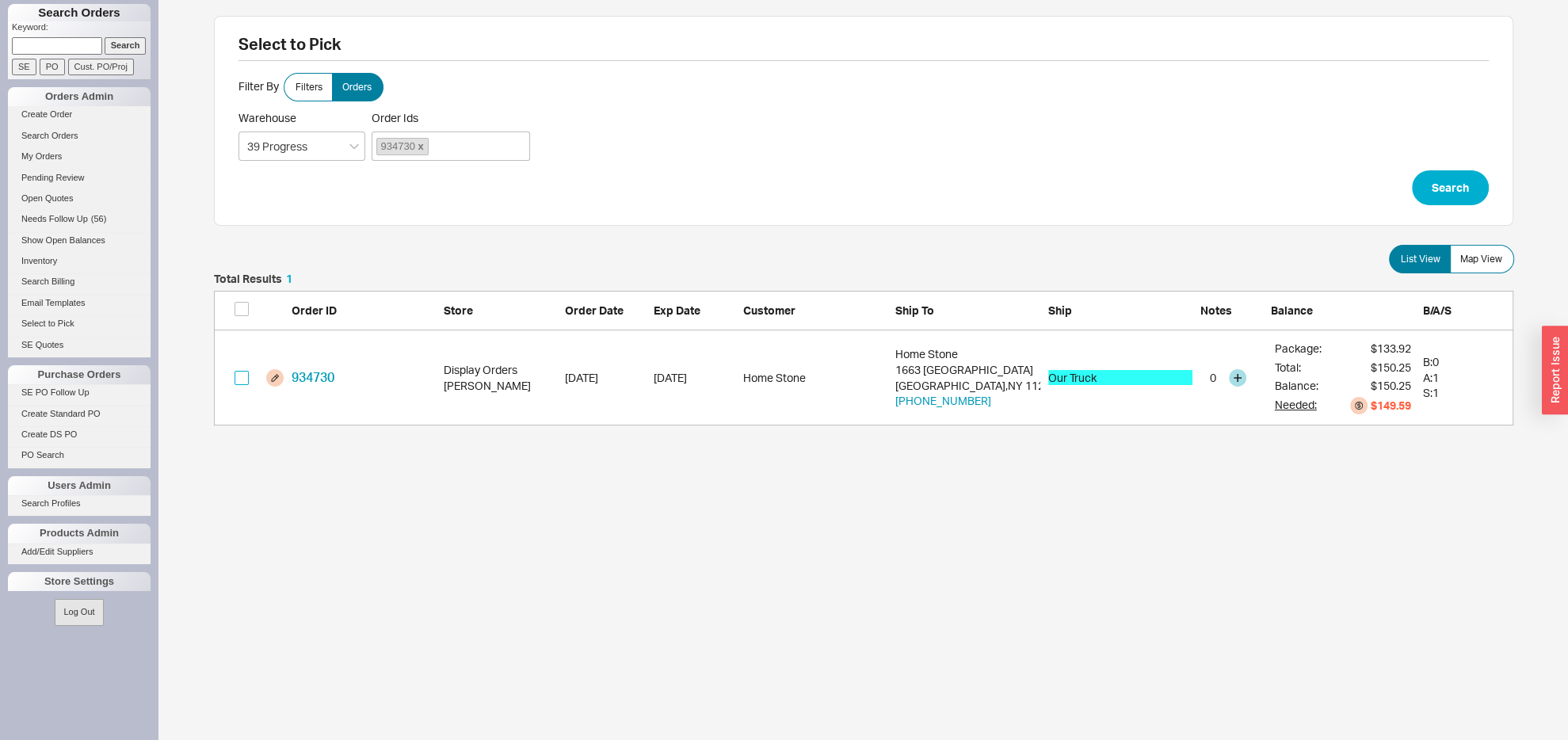
click at [240, 377] on input "grid" at bounding box center [242, 378] width 15 height 15
checkbox input "true"
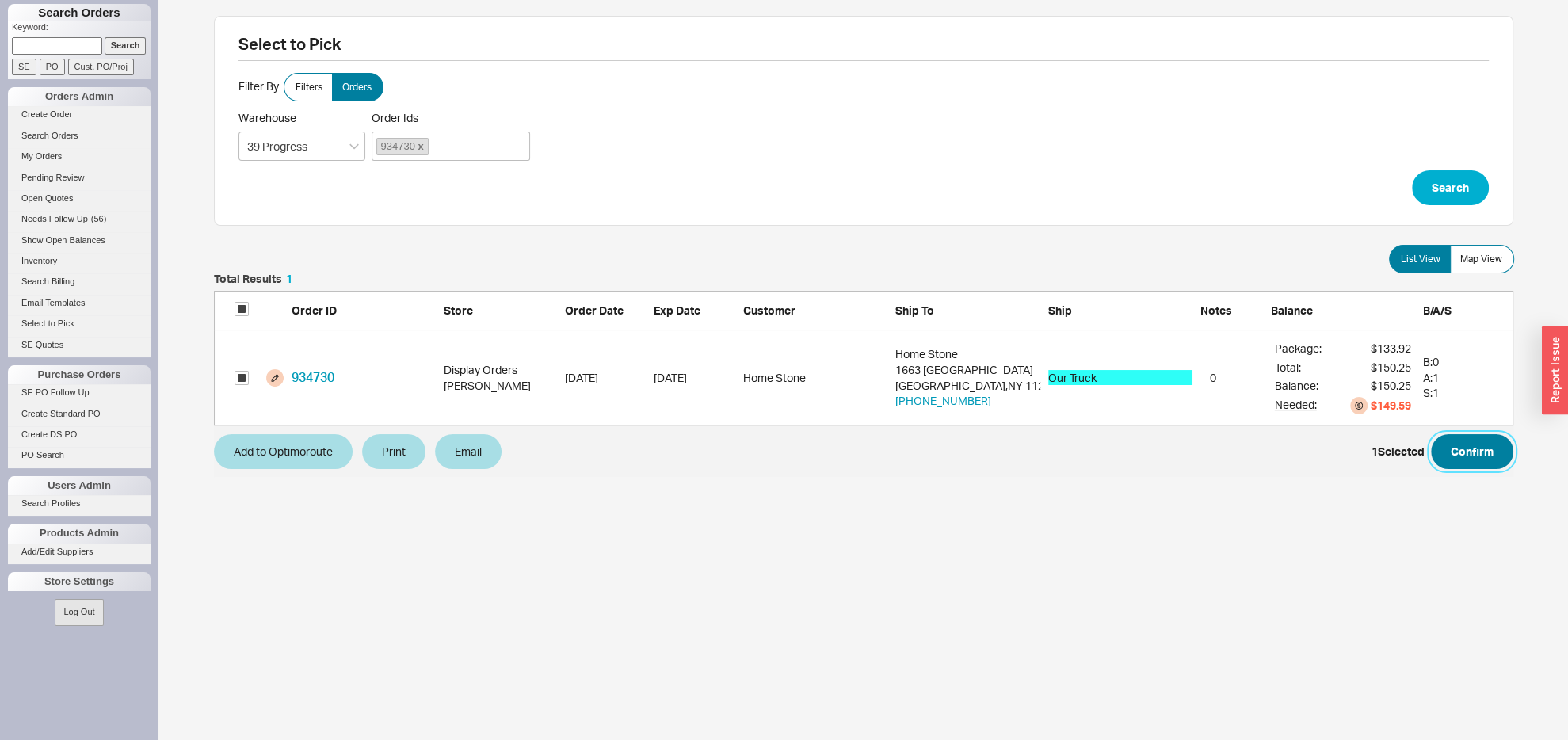
click at [1474, 462] on button "Confirm" at bounding box center [1472, 452] width 82 height 35
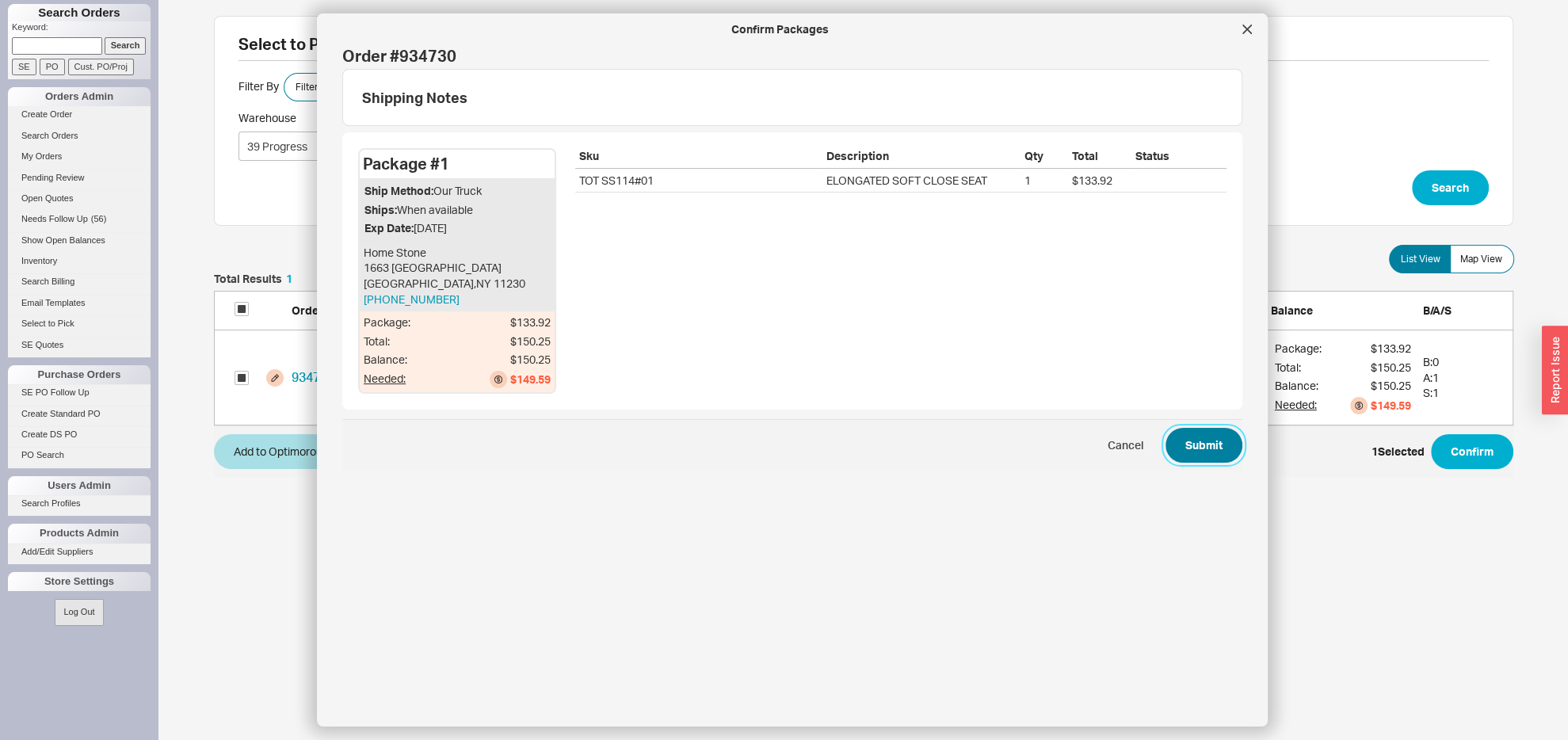
click at [1201, 442] on button "Submit" at bounding box center [1205, 445] width 77 height 35
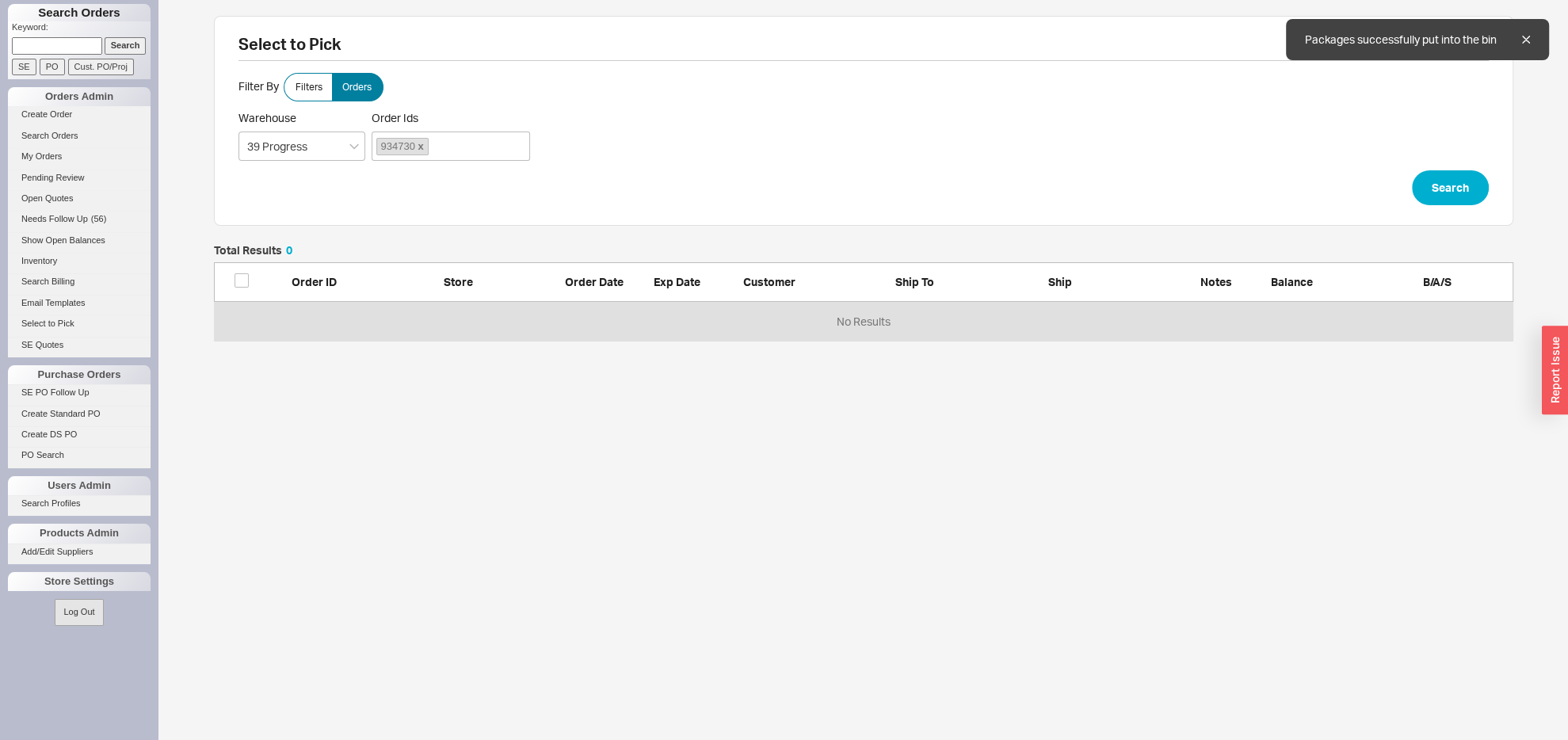
scroll to position [80, 1283]
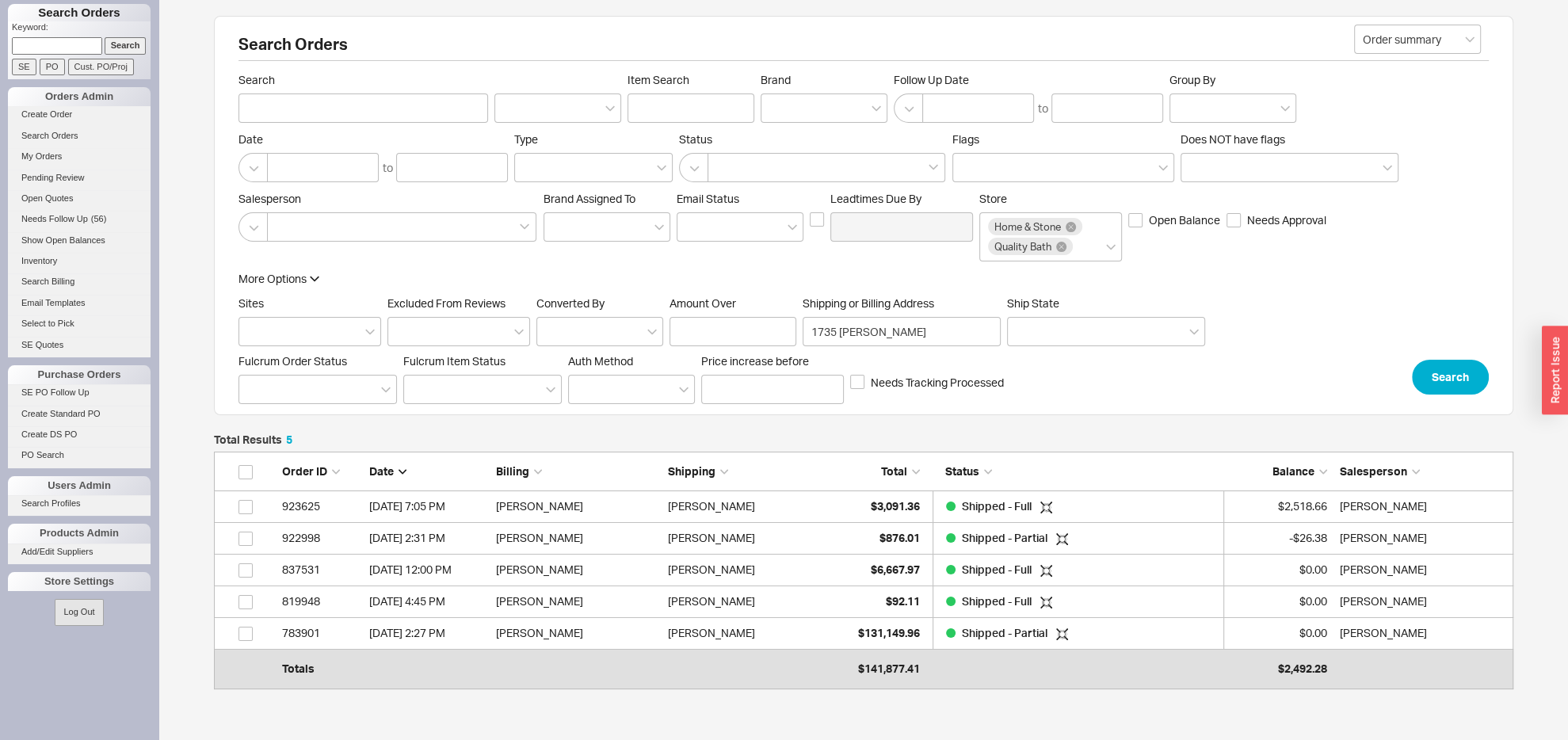
scroll to position [213, 1283]
